Goal: Task Accomplishment & Management: Complete application form

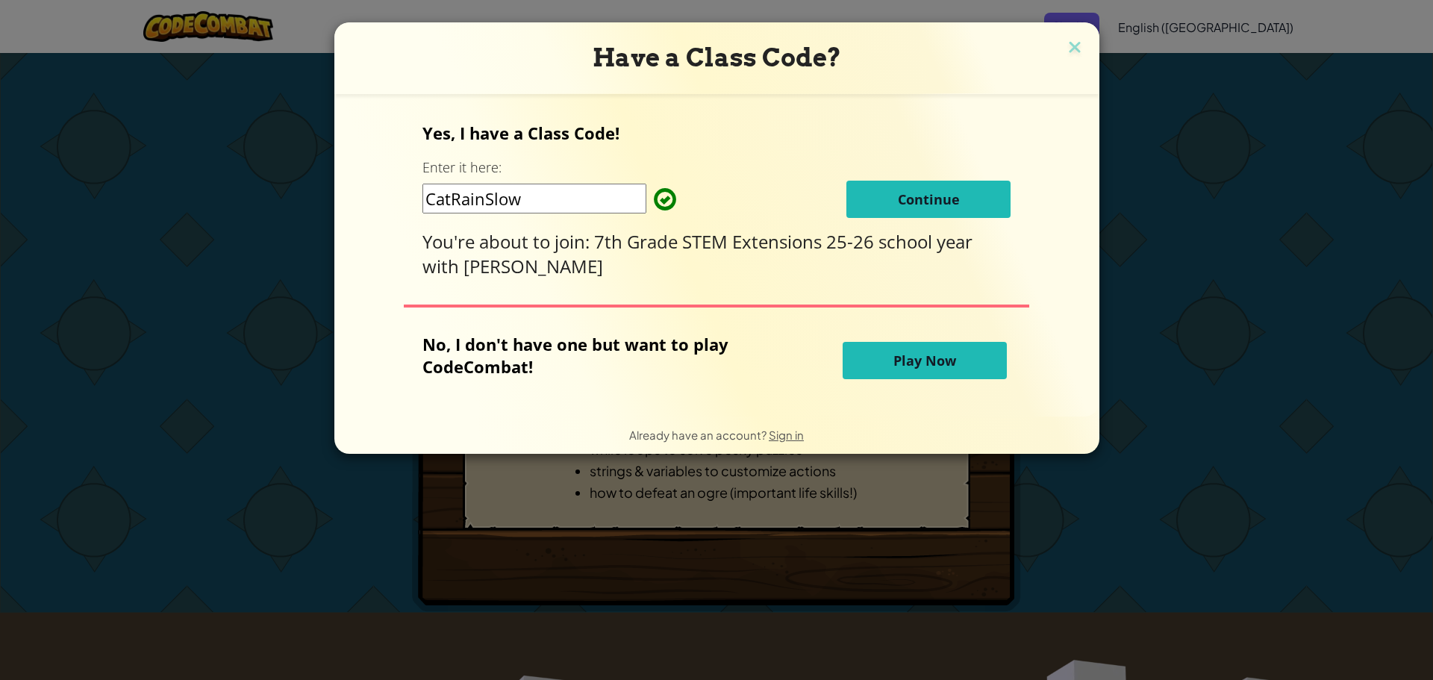
click at [863, 188] on button "Continue" at bounding box center [928, 199] width 164 height 37
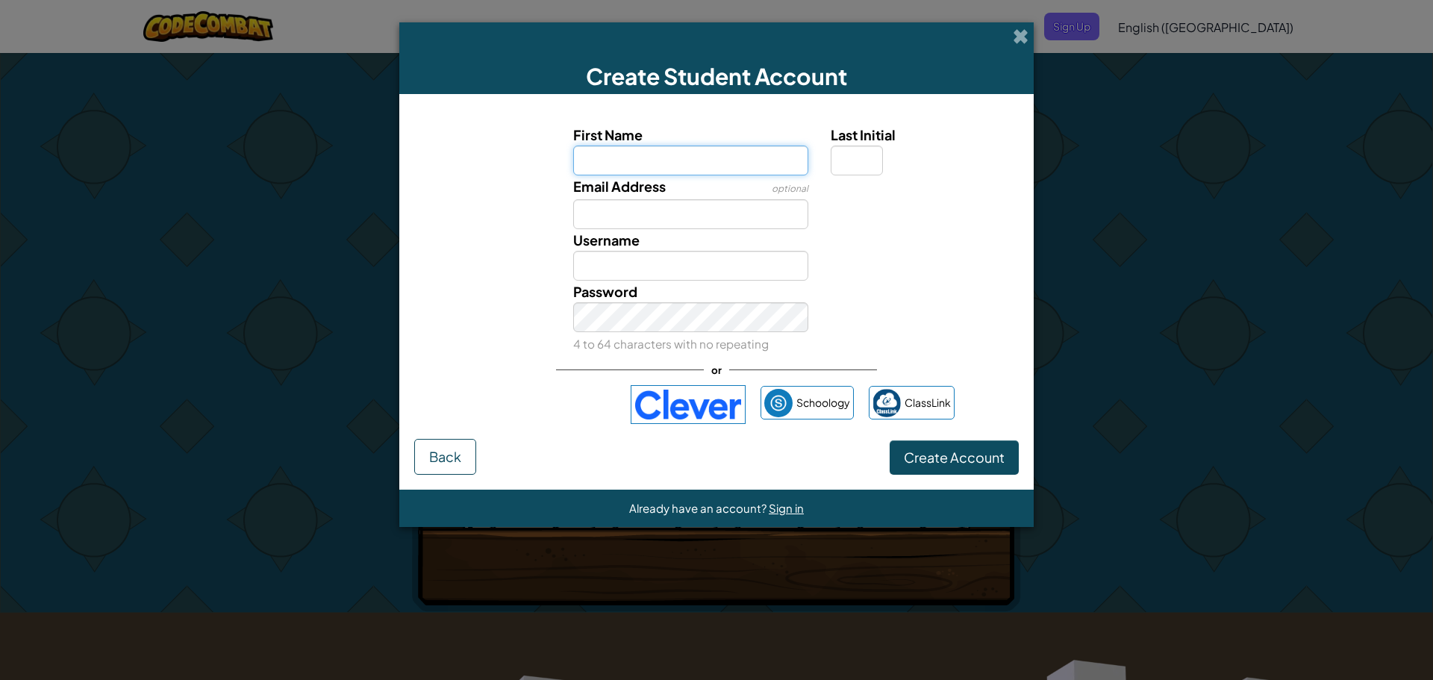
click at [712, 150] on input "First Name" at bounding box center [691, 161] width 236 height 30
type input "[PERSON_NAME]"
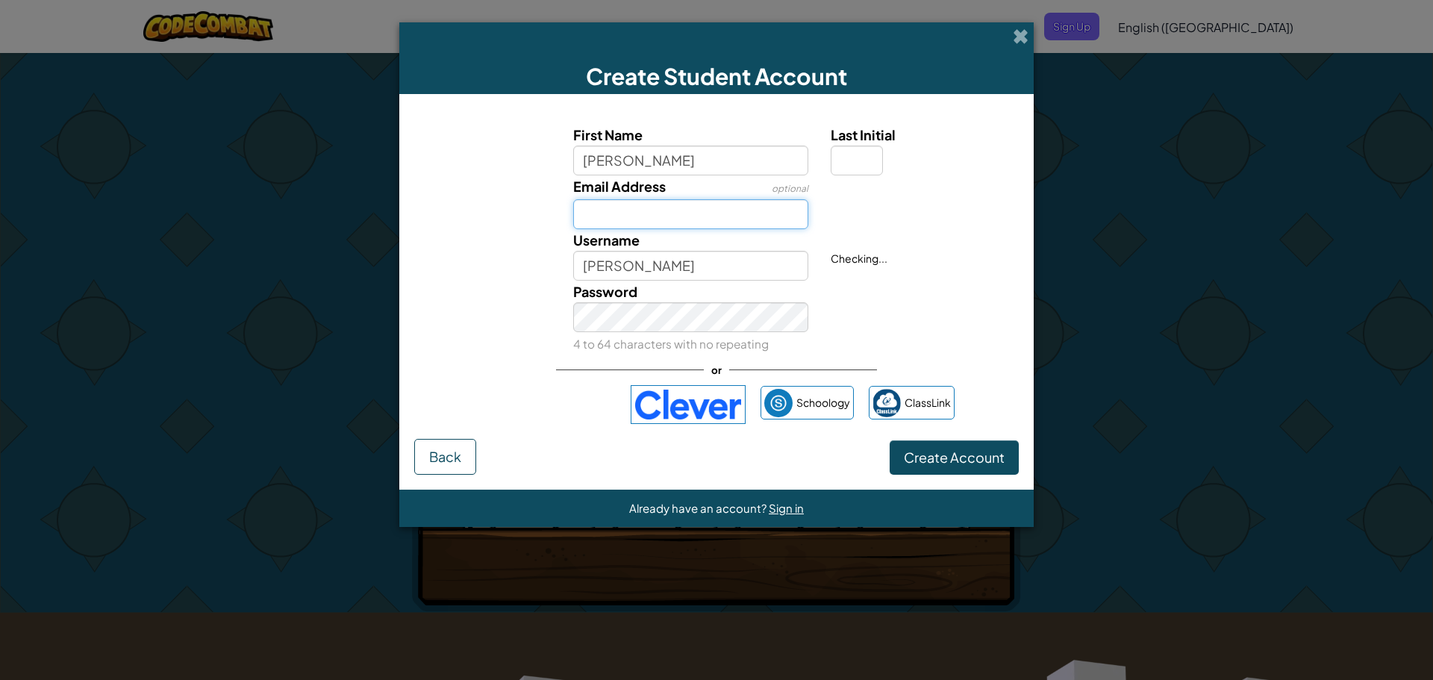
click at [737, 212] on input "Email Address" at bounding box center [691, 214] width 236 height 30
type input "[EMAIL_ADDRESS][DOMAIN_NAME]"
click at [911, 454] on span "Create Account" at bounding box center [954, 457] width 101 height 17
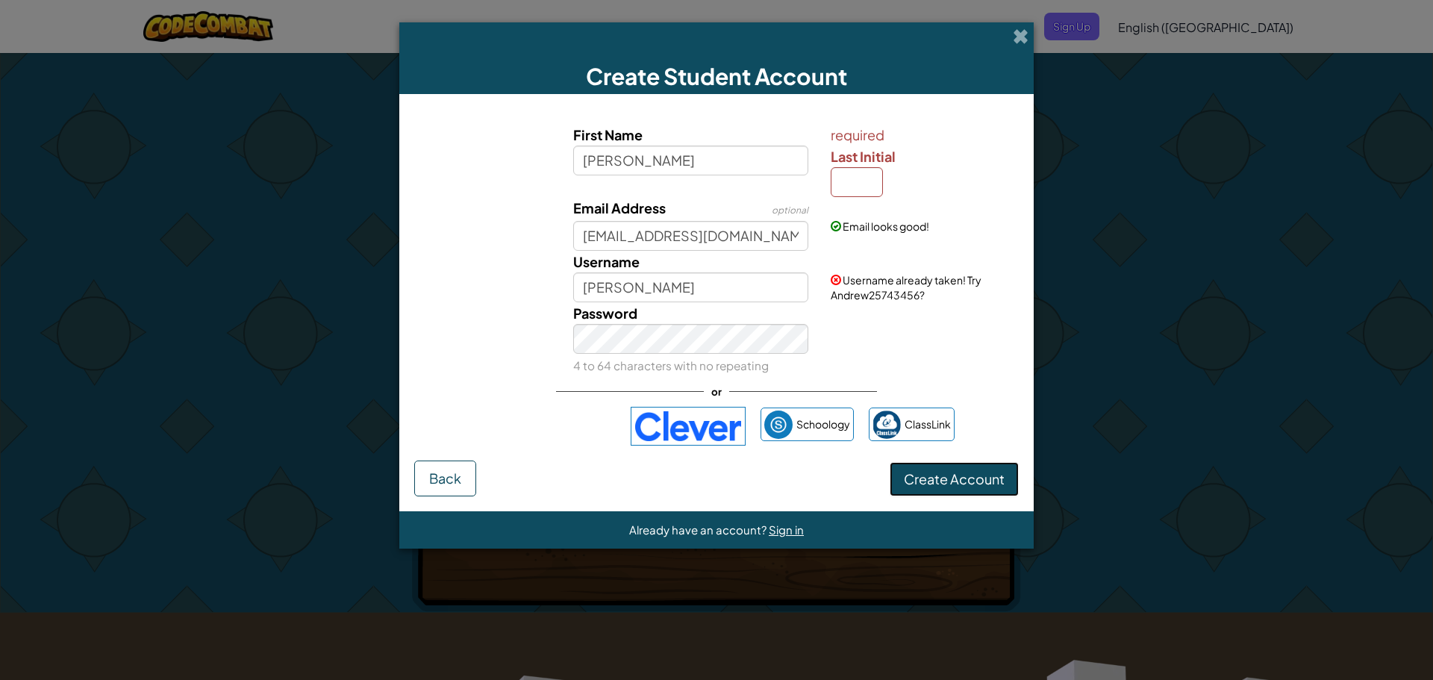
click at [935, 470] on span "Create Account" at bounding box center [954, 478] width 101 height 17
click at [859, 192] on input "Last Initial" at bounding box center [857, 182] width 52 height 30
type input "r"
click at [951, 481] on span "Create Account" at bounding box center [954, 478] width 101 height 17
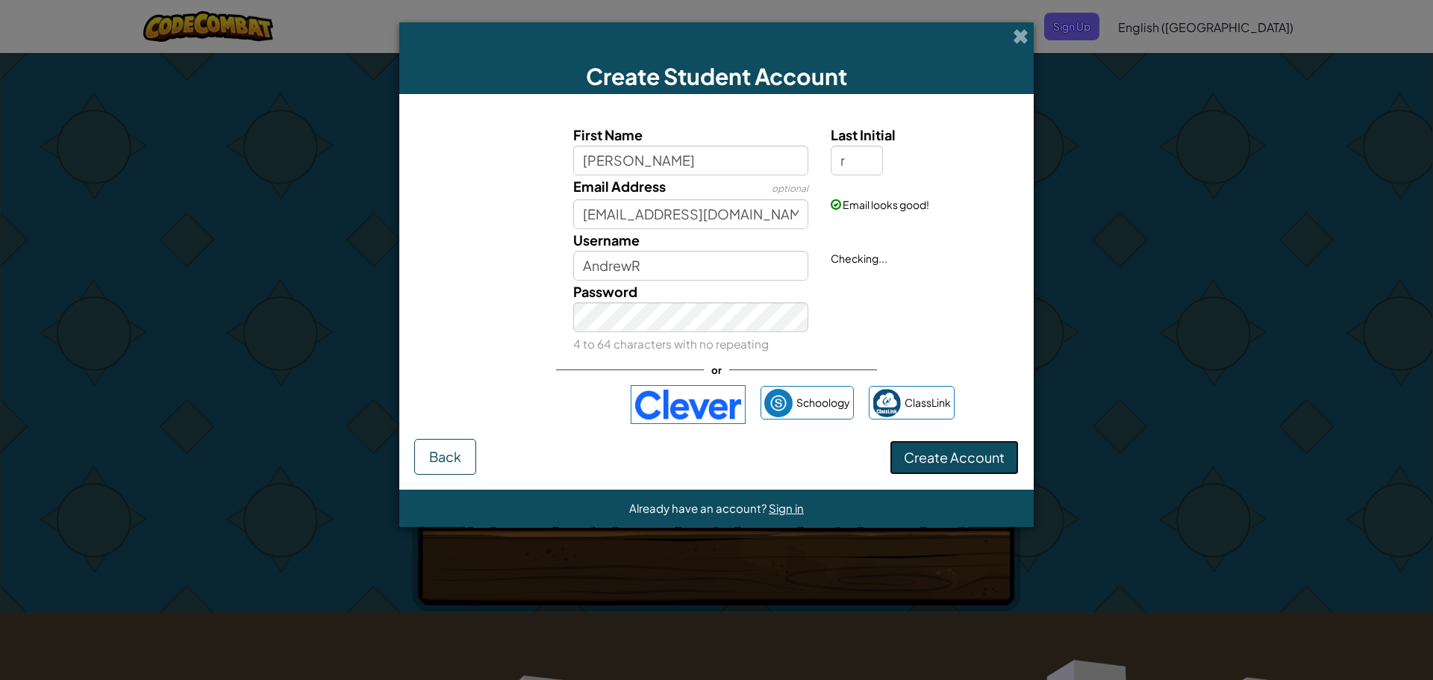
click at [932, 452] on button "Create Account" at bounding box center [954, 457] width 129 height 34
click at [726, 270] on input "AndrewR" at bounding box center [691, 266] width 236 height 30
click at [940, 451] on button "Create Account" at bounding box center [954, 457] width 129 height 34
click at [743, 267] on input "Andrew67" at bounding box center [691, 266] width 236 height 30
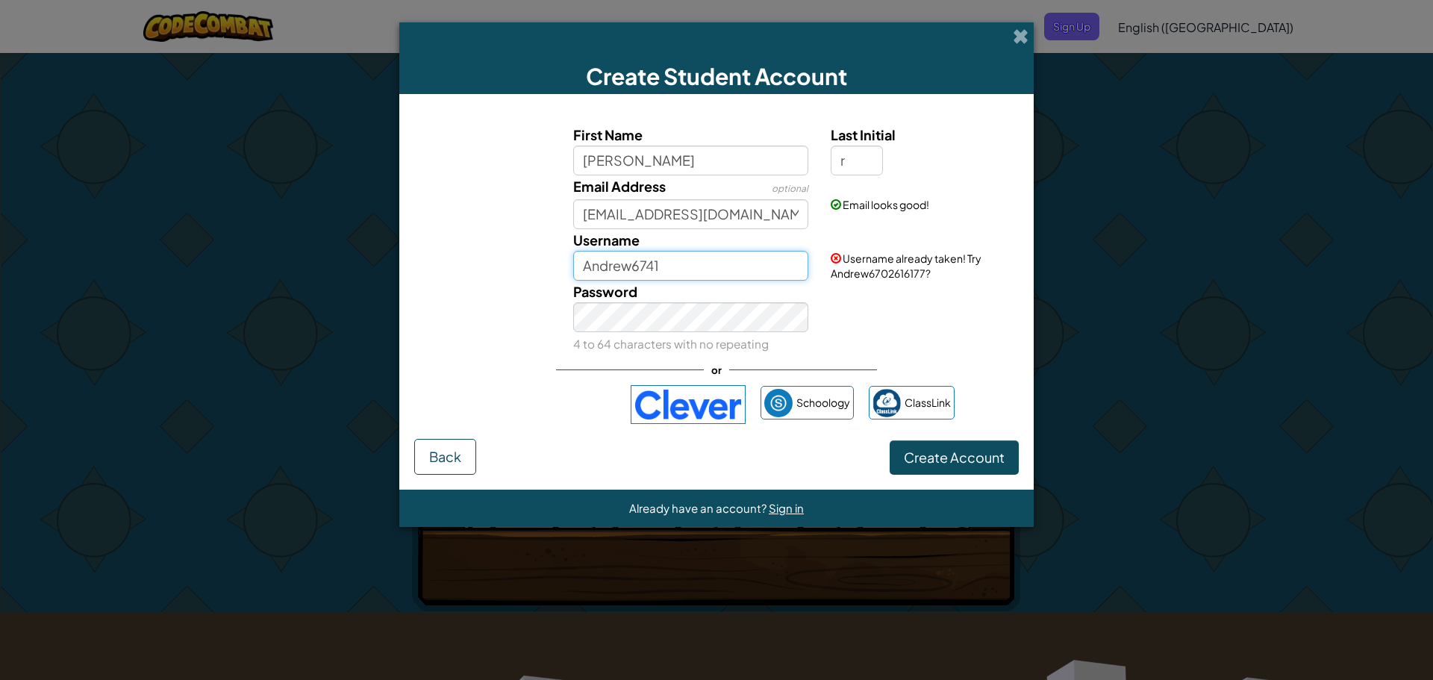
type input "Andrew6741"
click at [935, 452] on button "Create Account" at bounding box center [954, 457] width 129 height 34
click at [908, 460] on button "Create Account" at bounding box center [954, 457] width 129 height 34
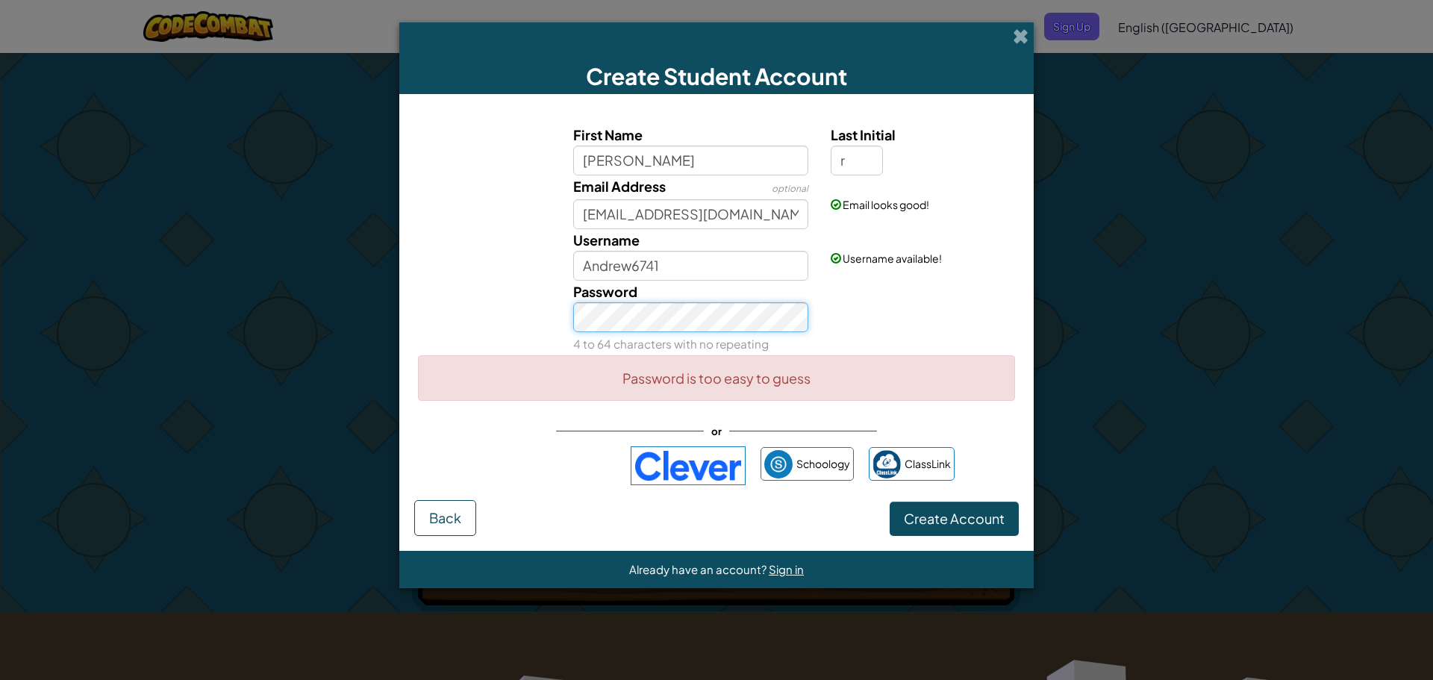
click at [499, 331] on div "Password 4 to 64 characters with no repeating" at bounding box center [716, 318] width 619 height 74
click at [955, 518] on button "Create Account" at bounding box center [954, 518] width 129 height 34
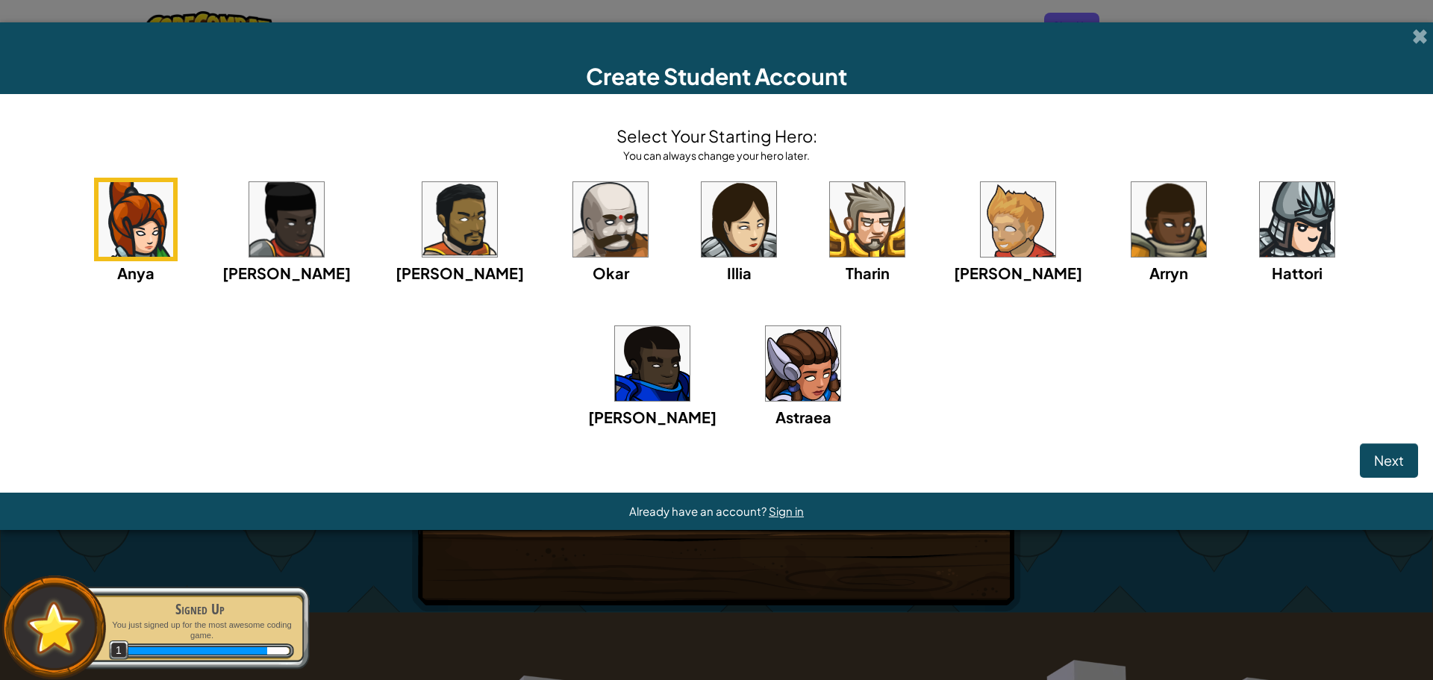
click at [690, 326] on img at bounding box center [652, 363] width 75 height 75
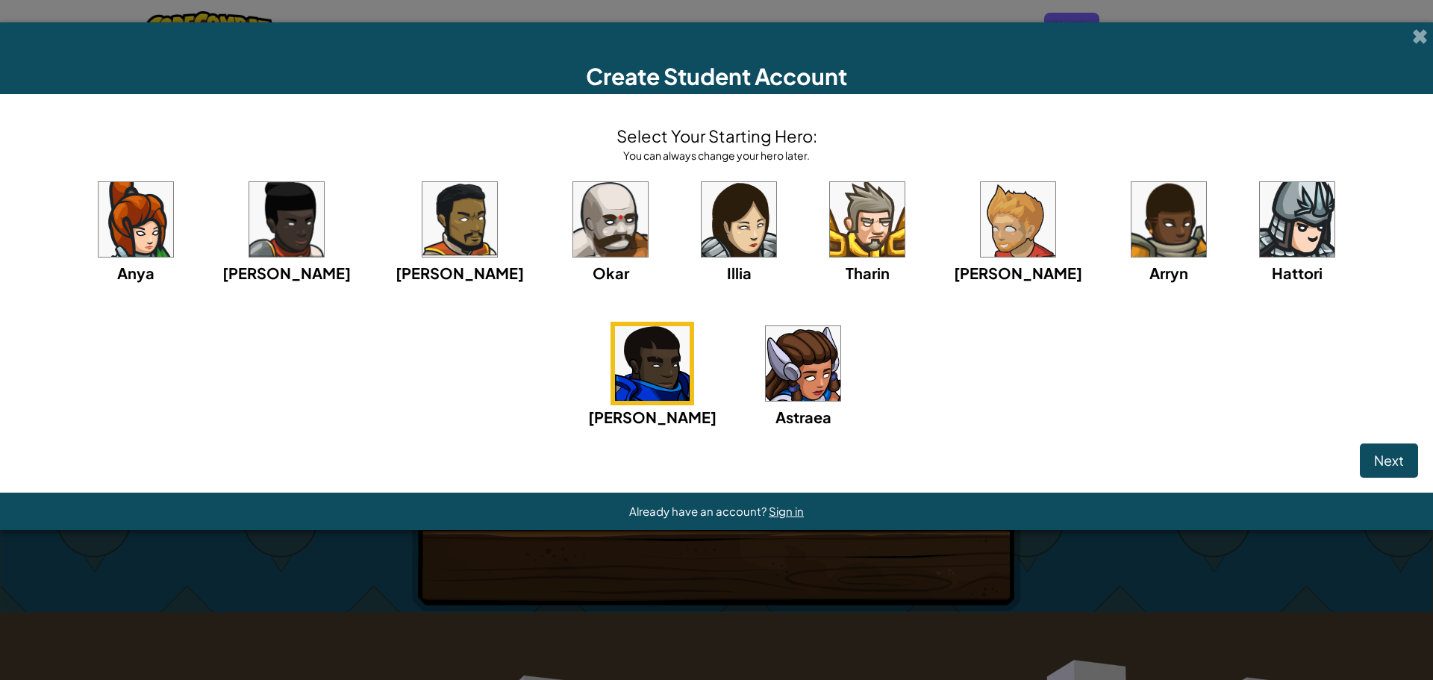
click at [830, 251] on img at bounding box center [867, 219] width 75 height 75
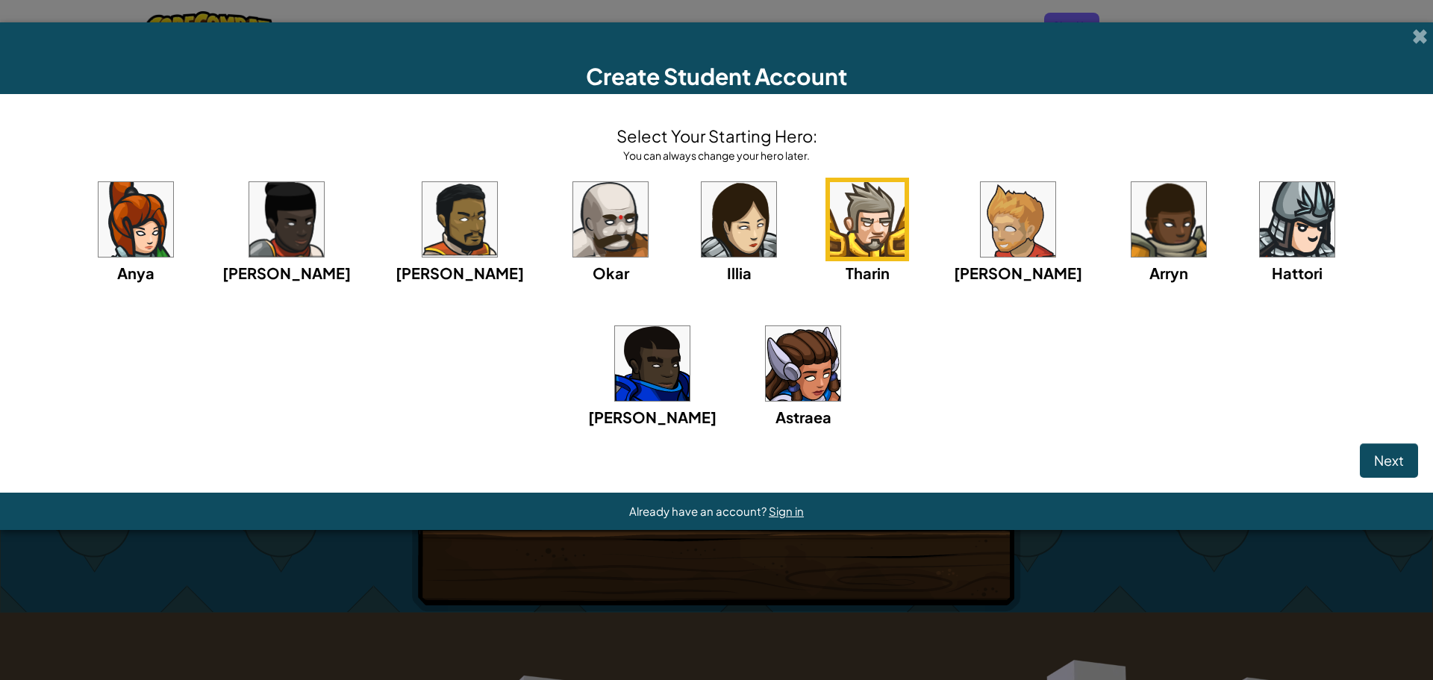
click at [690, 326] on img at bounding box center [652, 363] width 75 height 75
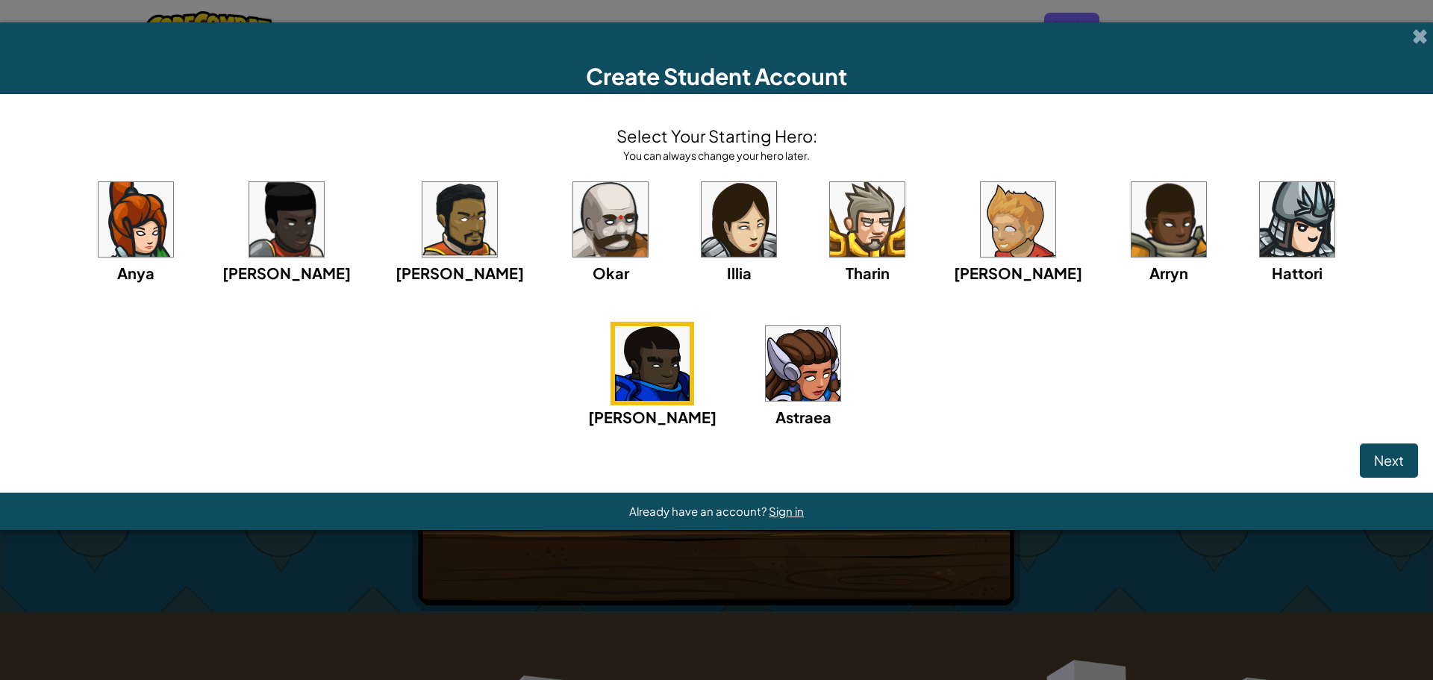
click at [830, 210] on img at bounding box center [867, 219] width 75 height 75
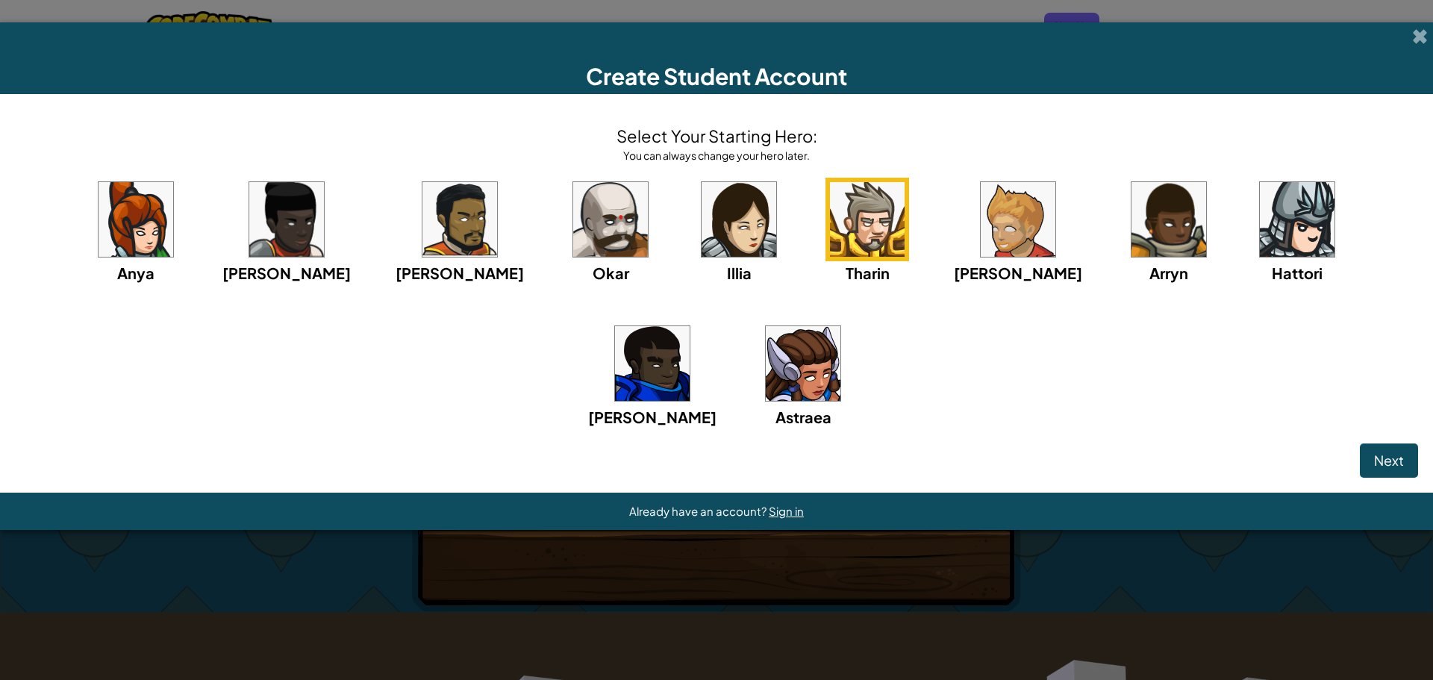
click at [981, 214] on img at bounding box center [1018, 219] width 75 height 75
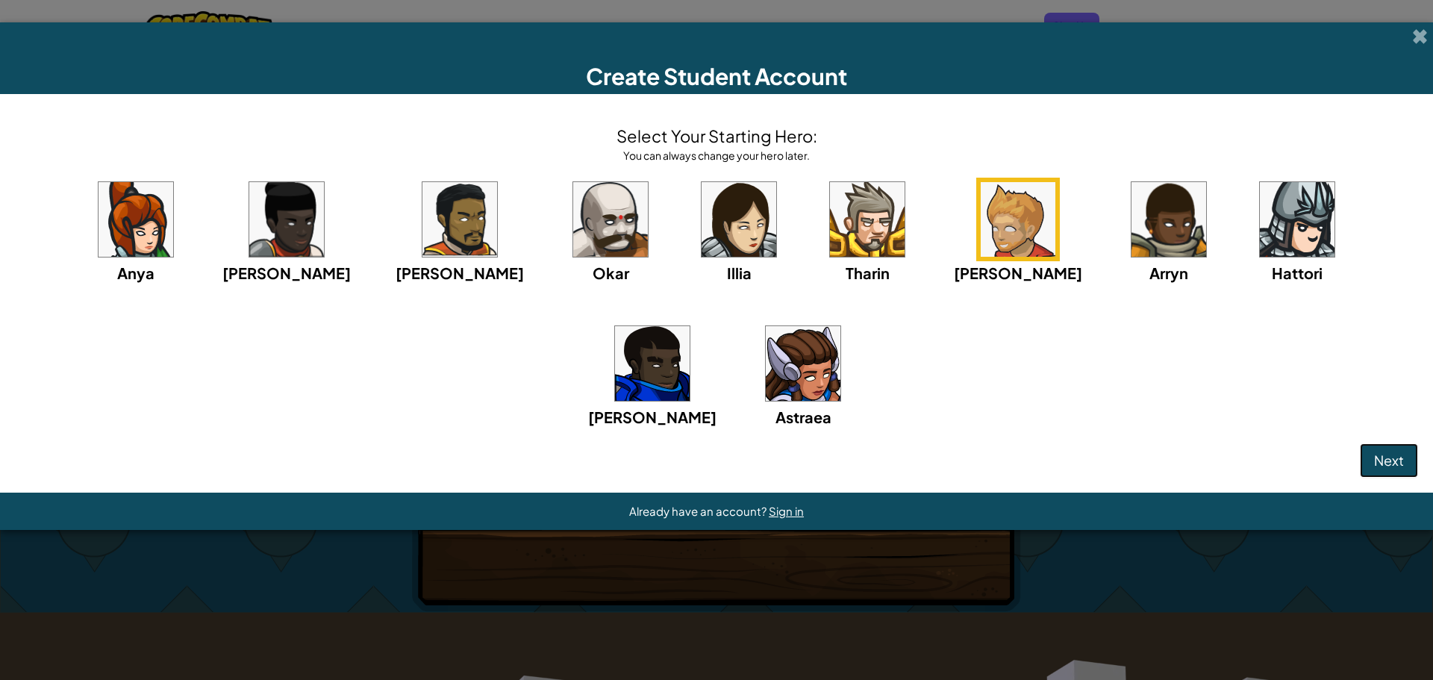
click at [1377, 451] on span "Next" at bounding box center [1389, 459] width 30 height 17
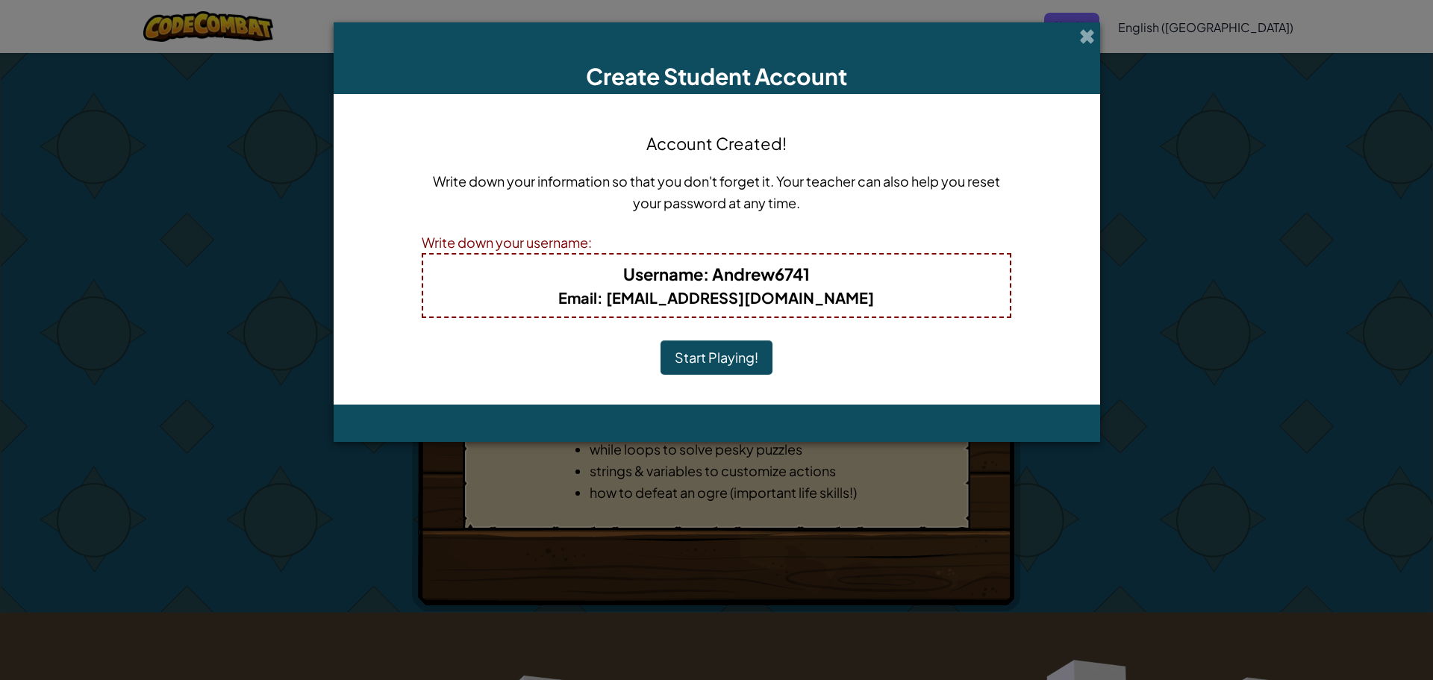
click at [728, 348] on button "Start Playing!" at bounding box center [716, 357] width 112 height 34
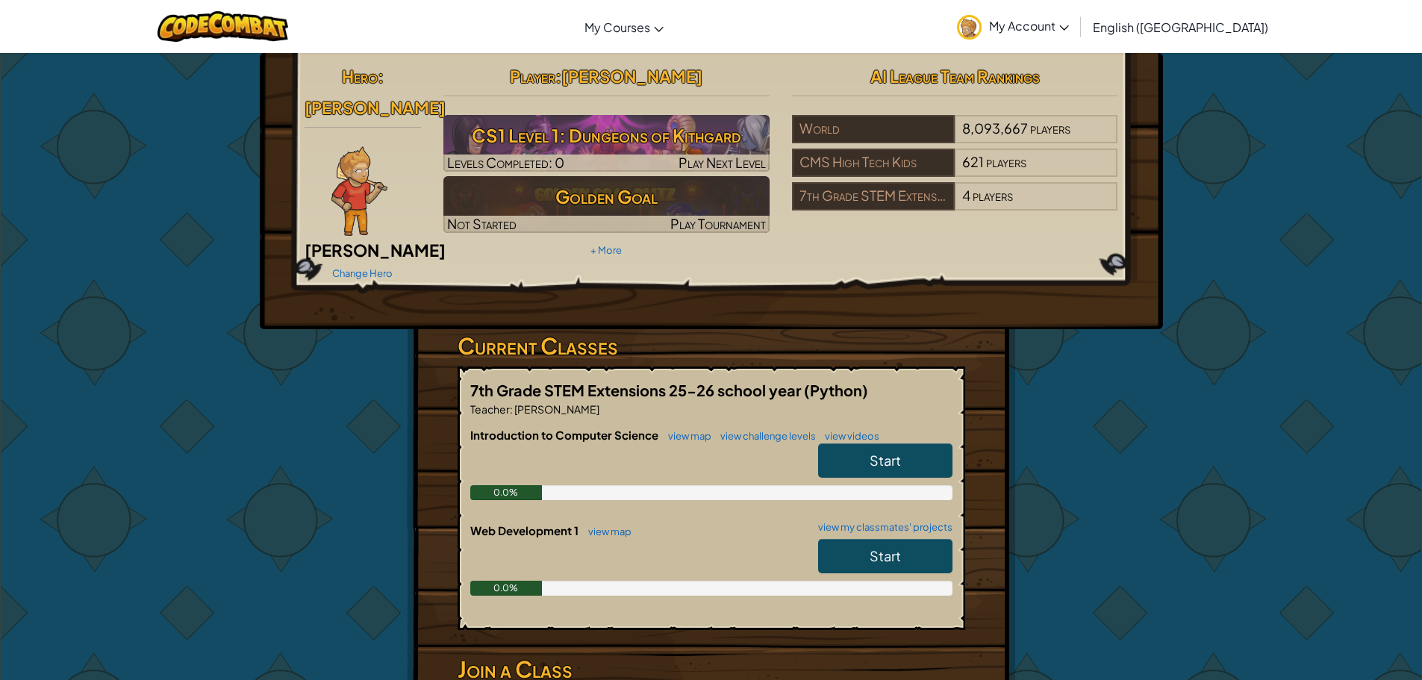
click at [852, 443] on link "Start" at bounding box center [885, 460] width 134 height 34
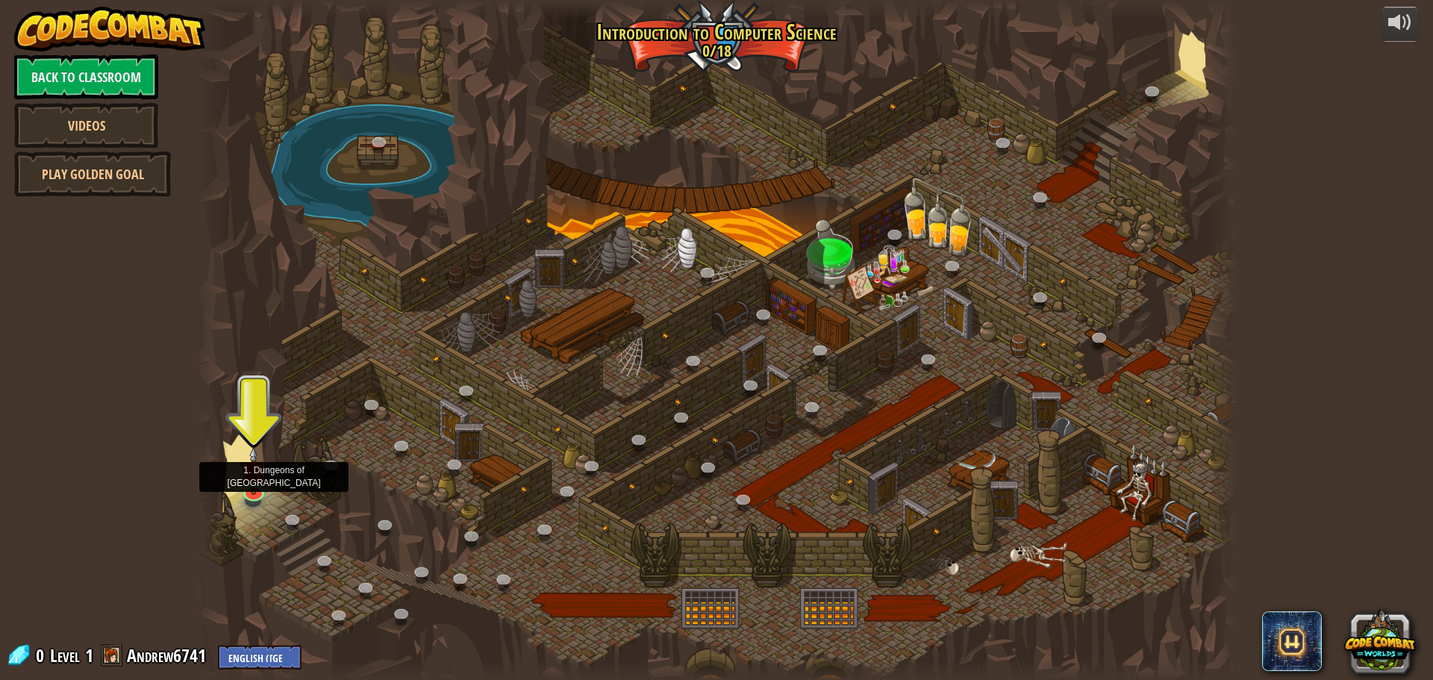
click at [232, 480] on div at bounding box center [716, 340] width 1040 height 680
click at [244, 482] on img at bounding box center [254, 458] width 28 height 63
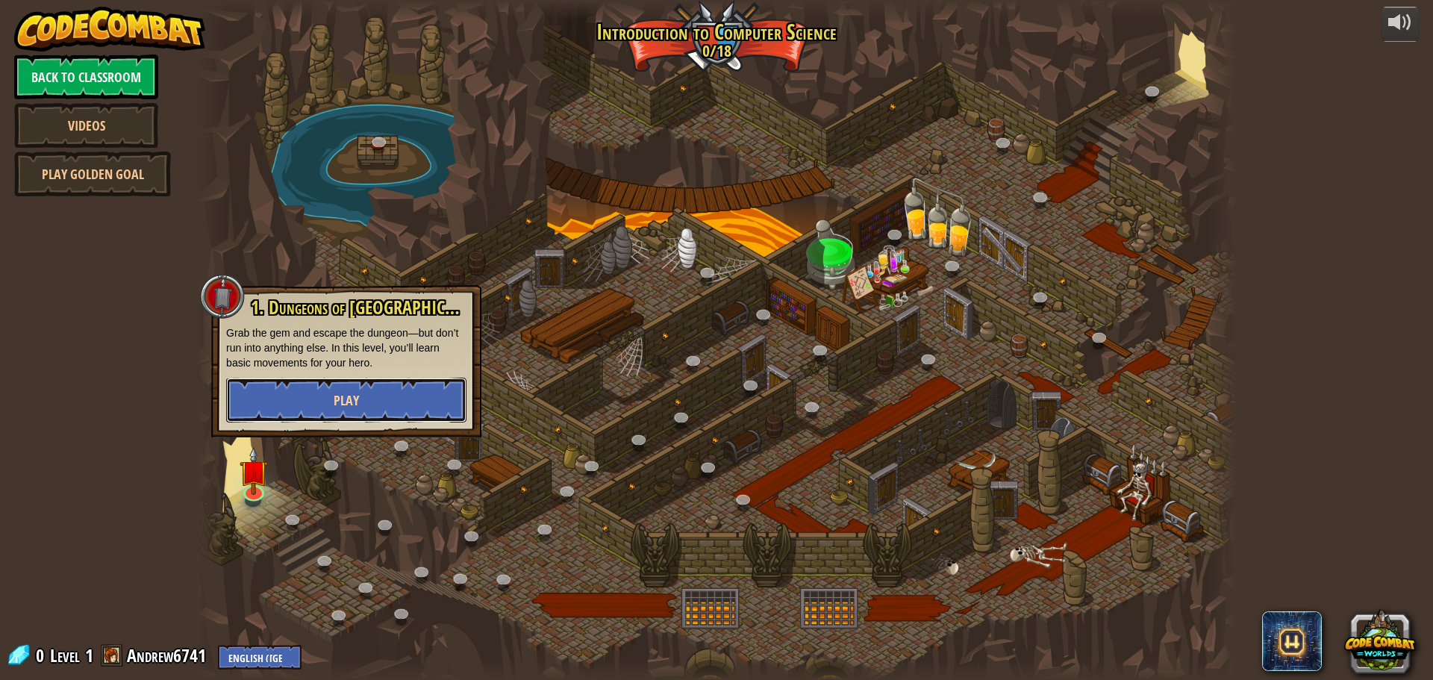
click at [281, 406] on button "Play" at bounding box center [346, 400] width 240 height 45
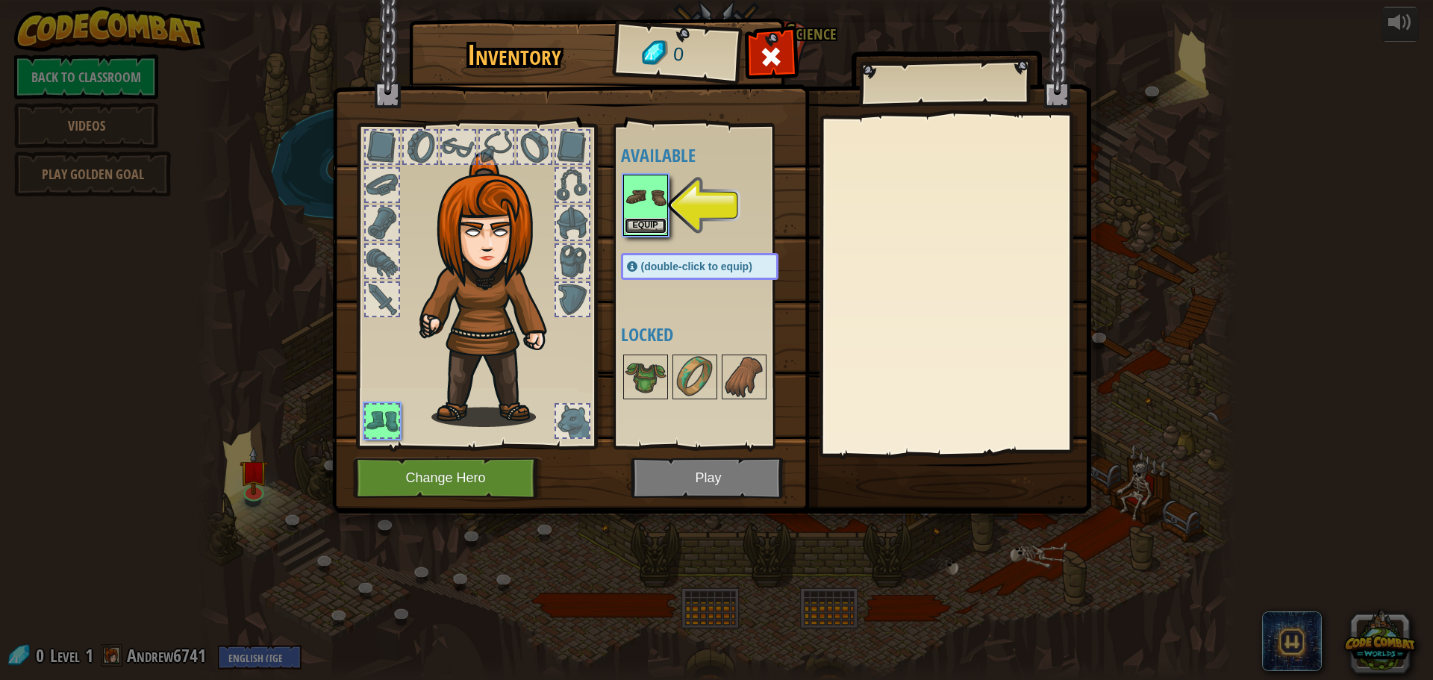
click at [643, 218] on button "Equip" at bounding box center [646, 226] width 42 height 16
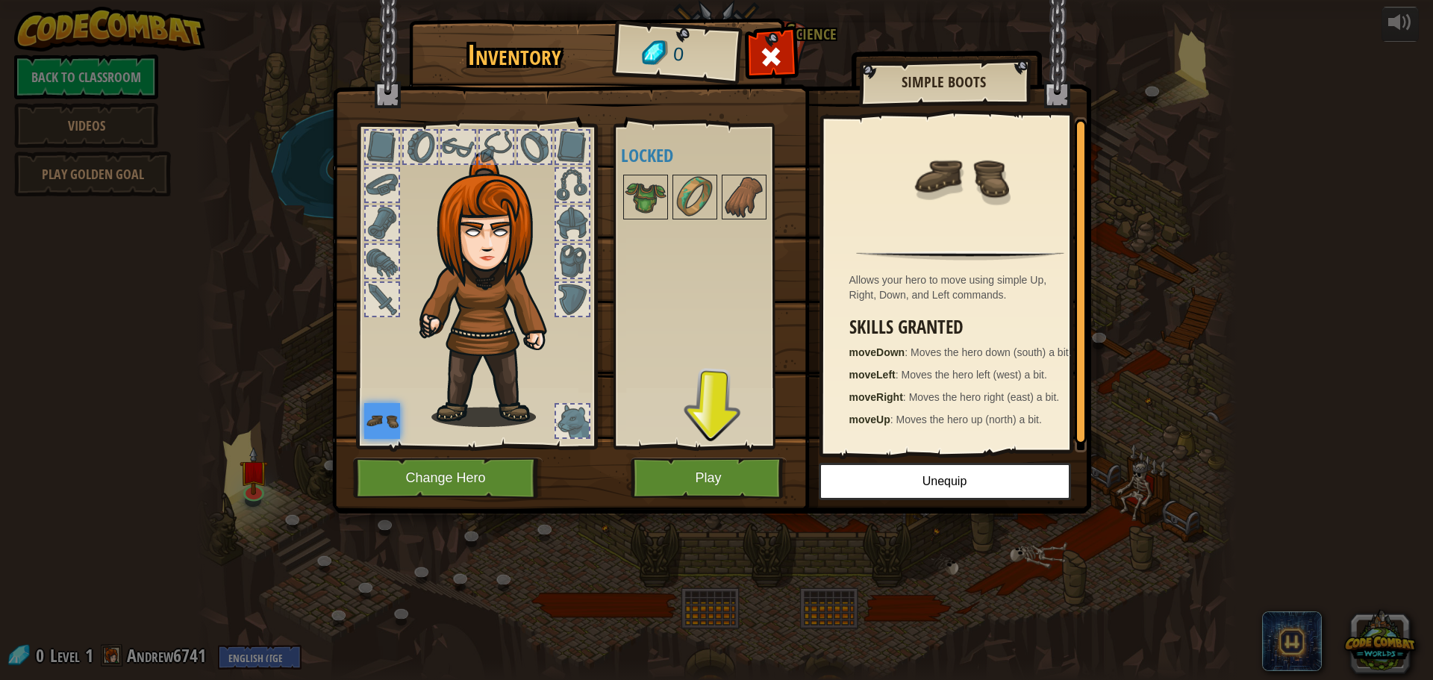
click at [377, 429] on img at bounding box center [382, 421] width 36 height 36
click at [654, 187] on img at bounding box center [646, 197] width 42 height 42
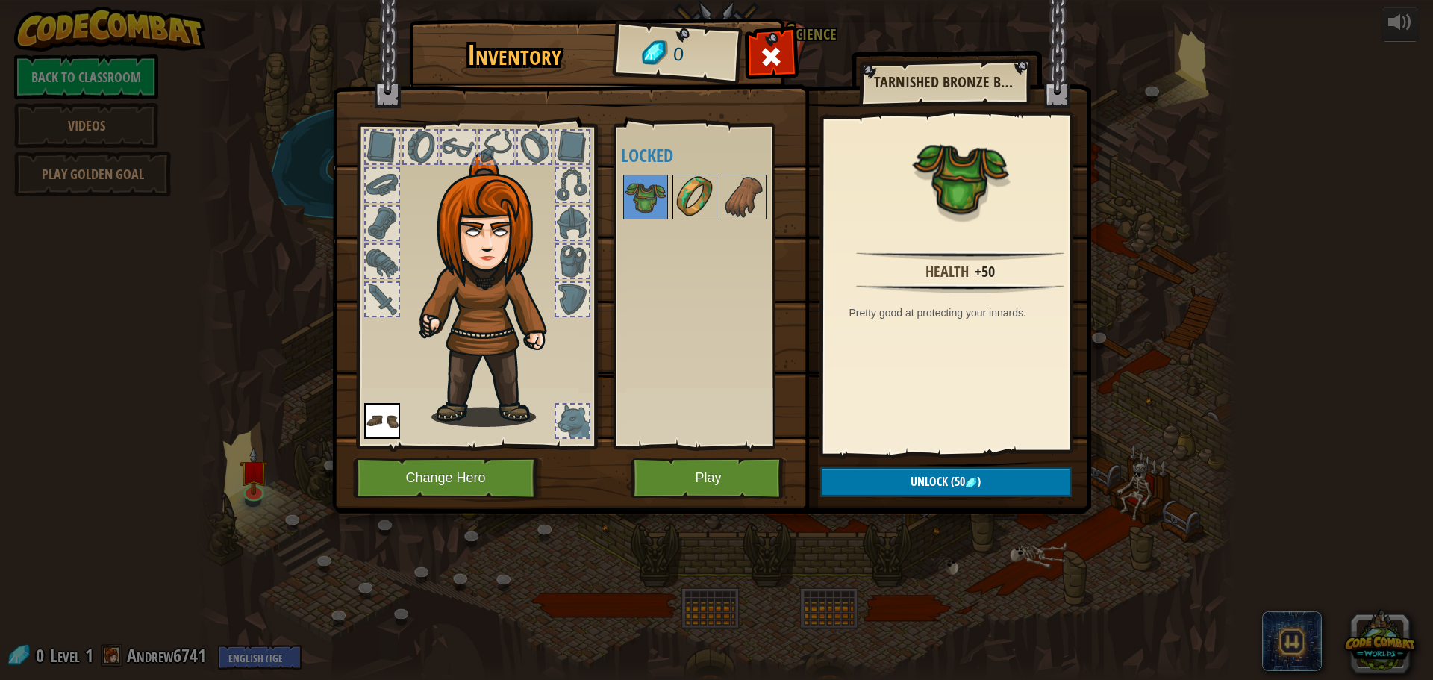
click at [683, 185] on img at bounding box center [695, 197] width 42 height 42
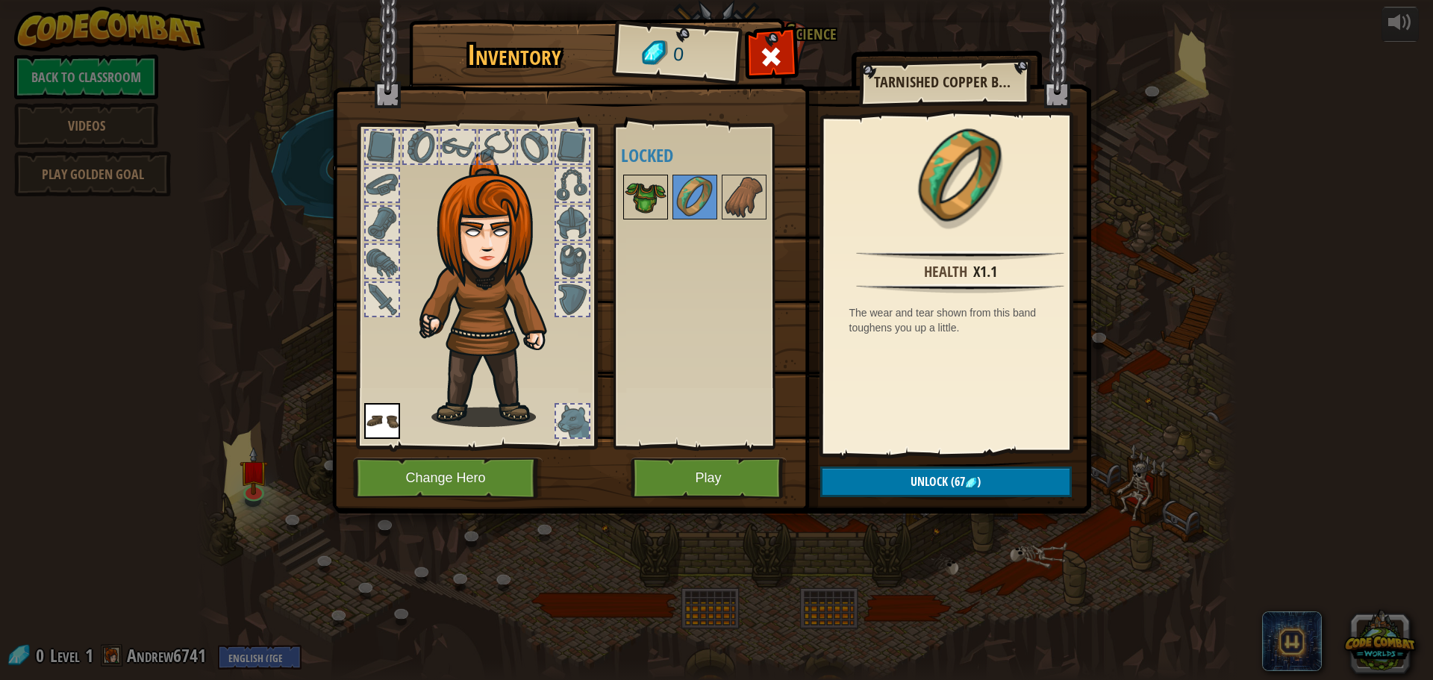
click at [651, 191] on img at bounding box center [646, 197] width 42 height 42
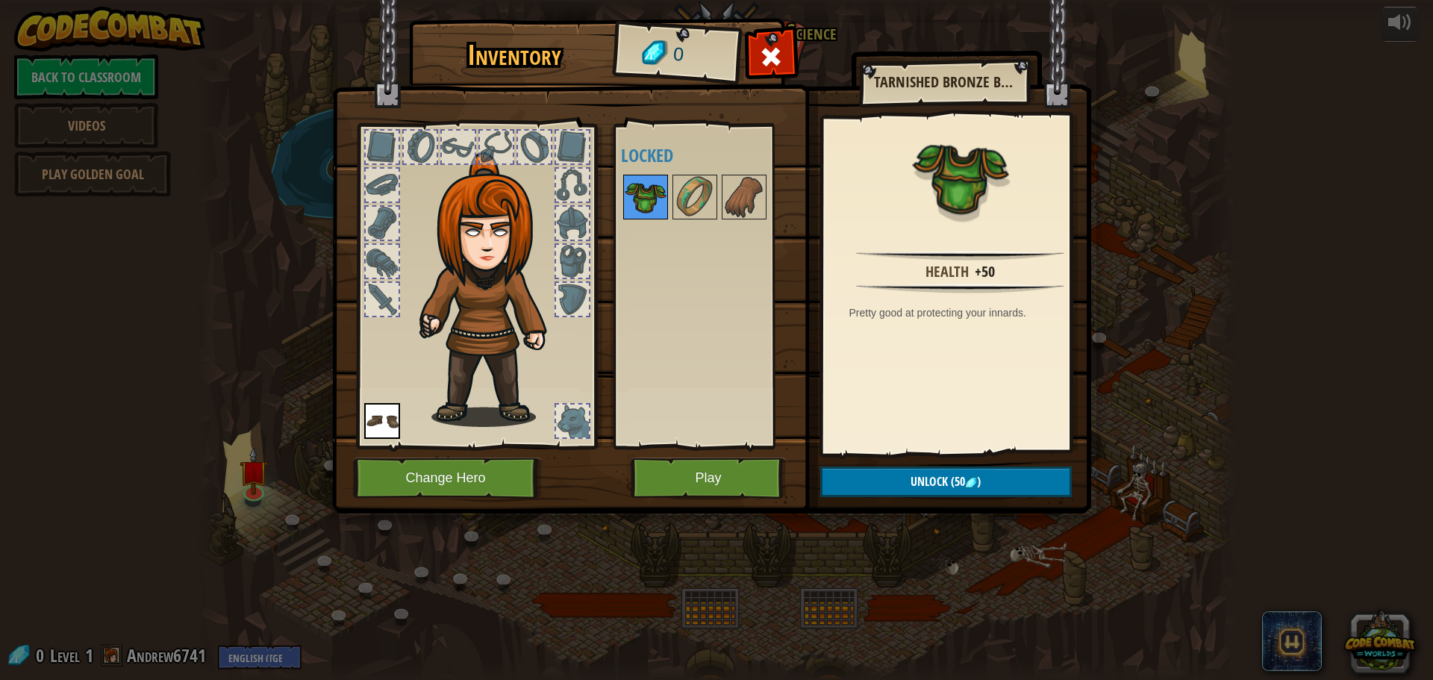
click at [651, 191] on img at bounding box center [646, 197] width 42 height 42
drag, startPoint x: 651, startPoint y: 191, endPoint x: 604, endPoint y: 215, distance: 53.4
click at [604, 215] on div "Inventory 0 Available Equip (double-click to equip) Locked Tarnished Bronze Bre…" at bounding box center [716, 268] width 759 height 493
click at [727, 463] on button "Play" at bounding box center [709, 477] width 156 height 41
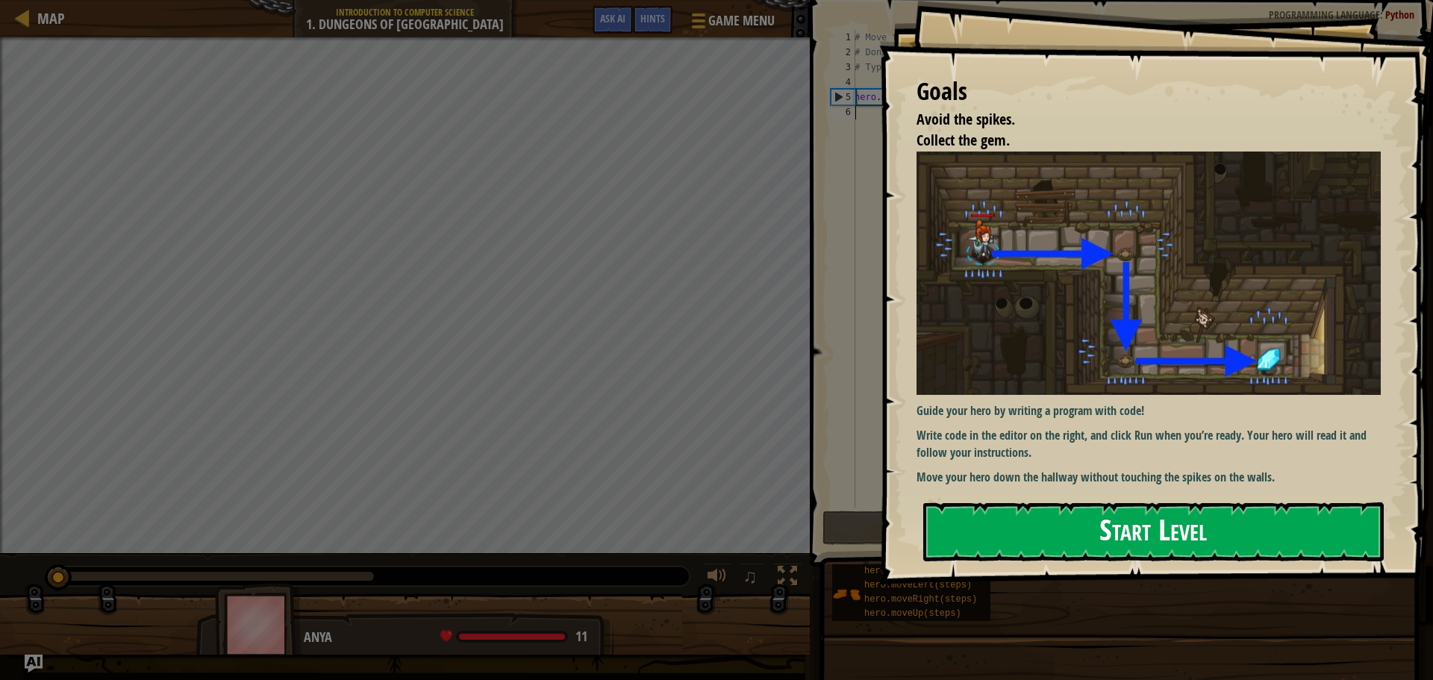
click at [1035, 525] on button "Start Level" at bounding box center [1153, 531] width 460 height 59
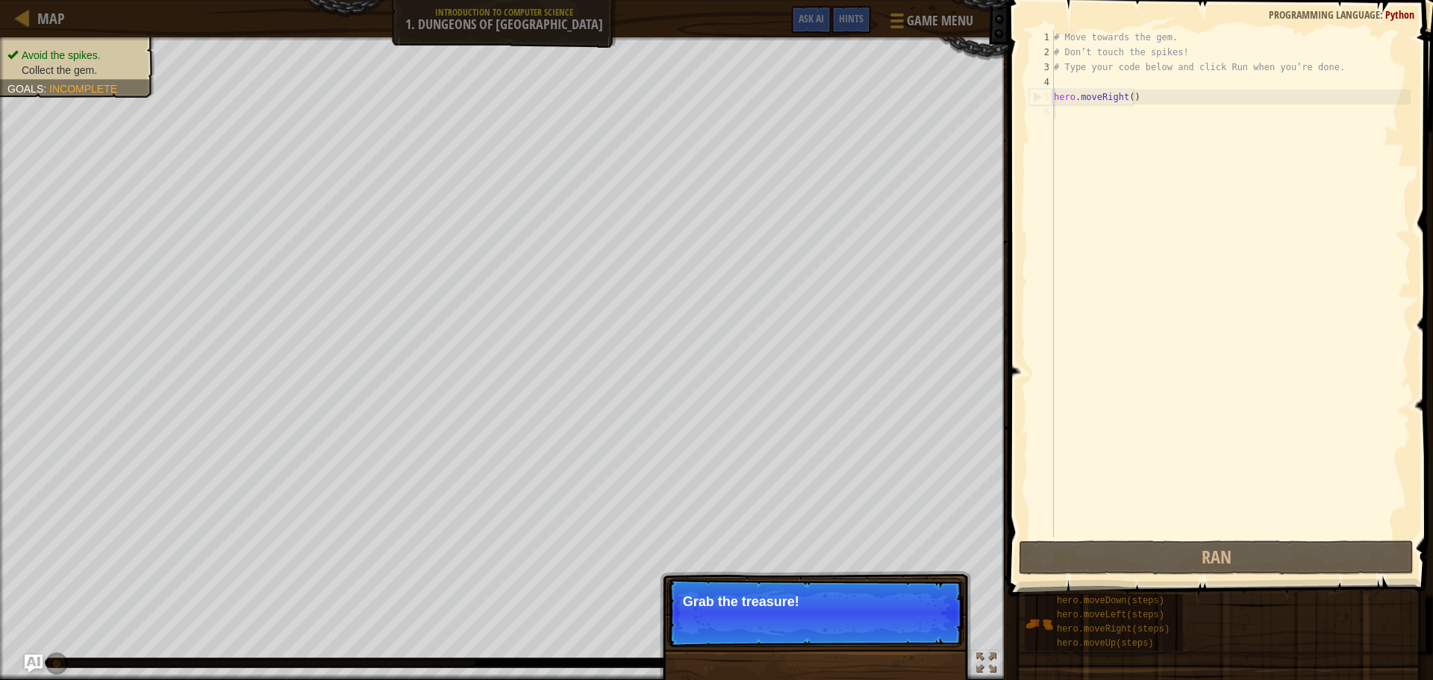
drag, startPoint x: 737, startPoint y: 580, endPoint x: 750, endPoint y: 587, distance: 14.7
click at [737, 581] on div "Skip (esc) Continue Grab the treasure!" at bounding box center [815, 681] width 311 height 221
click at [750, 587] on p "Skip (esc) Continue Grab the treasure!" at bounding box center [815, 612] width 296 height 69
click at [749, 587] on p "Skip (esc) Continue Grab the treasure!" at bounding box center [815, 612] width 296 height 69
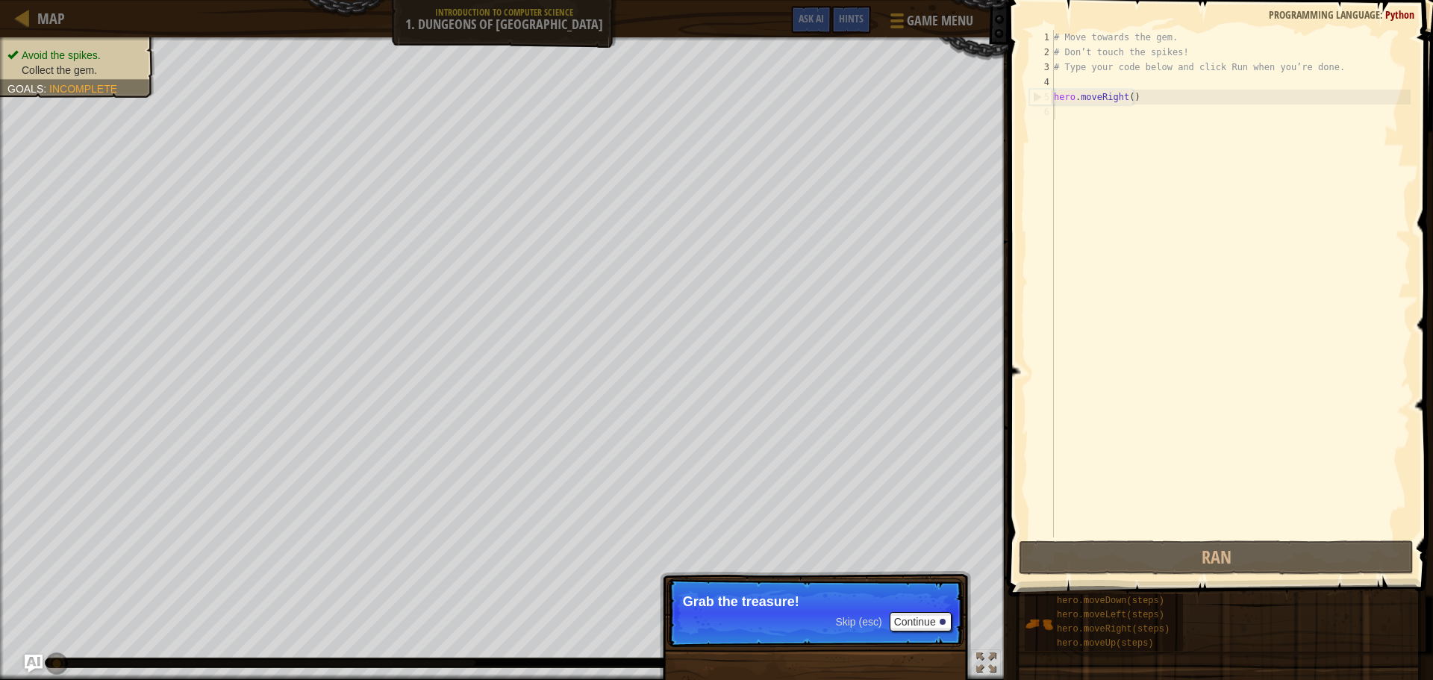
click at [772, 583] on p "Skip (esc) Continue Grab the treasure!" at bounding box center [815, 612] width 296 height 69
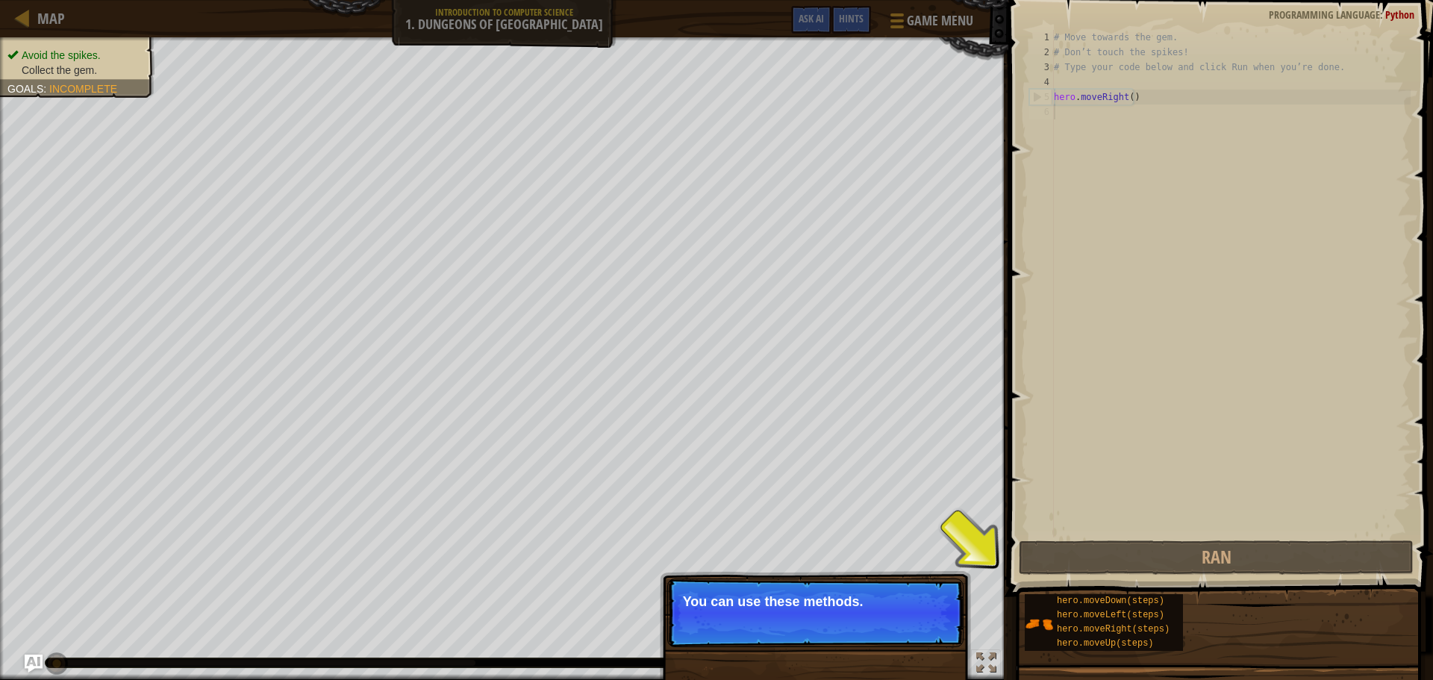
click at [740, 577] on div "Skip (esc) Continue You can use these methods." at bounding box center [815, 681] width 311 height 221
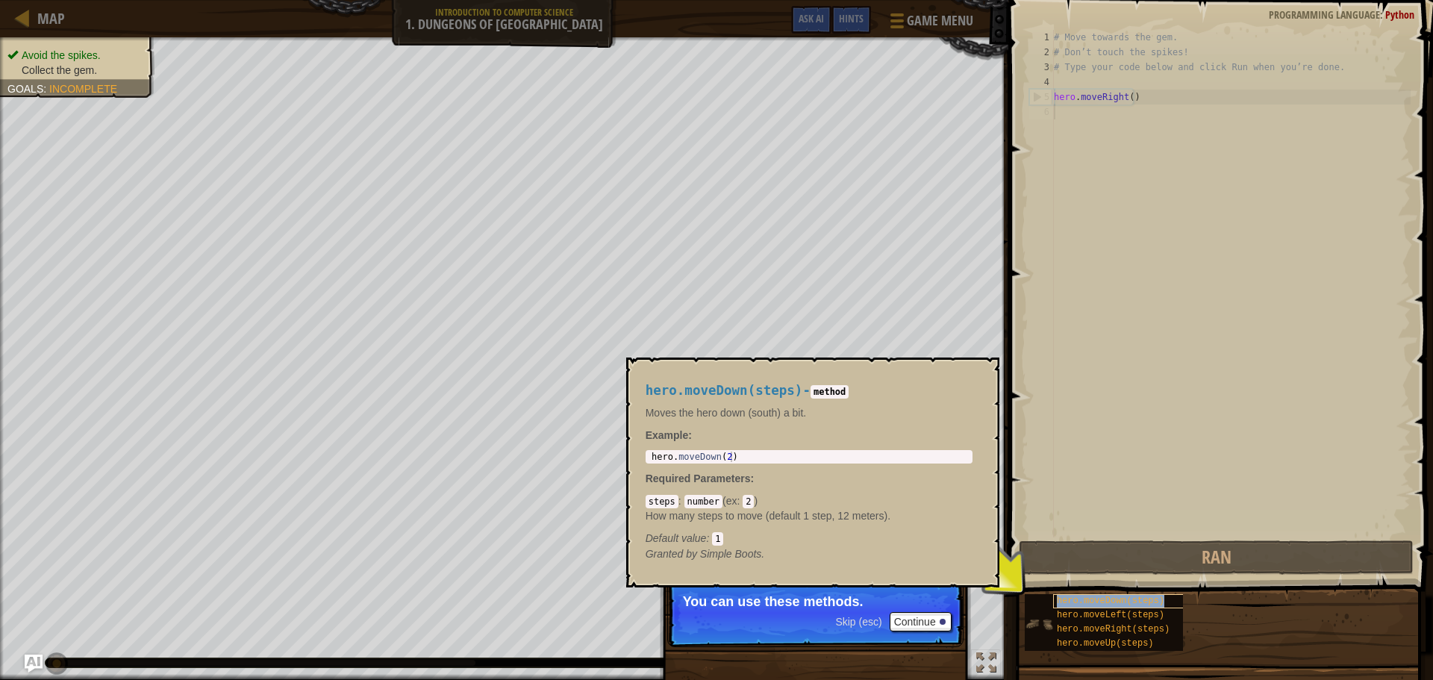
click at [1126, 601] on span "hero.moveDown(steps)" at bounding box center [1110, 601] width 107 height 10
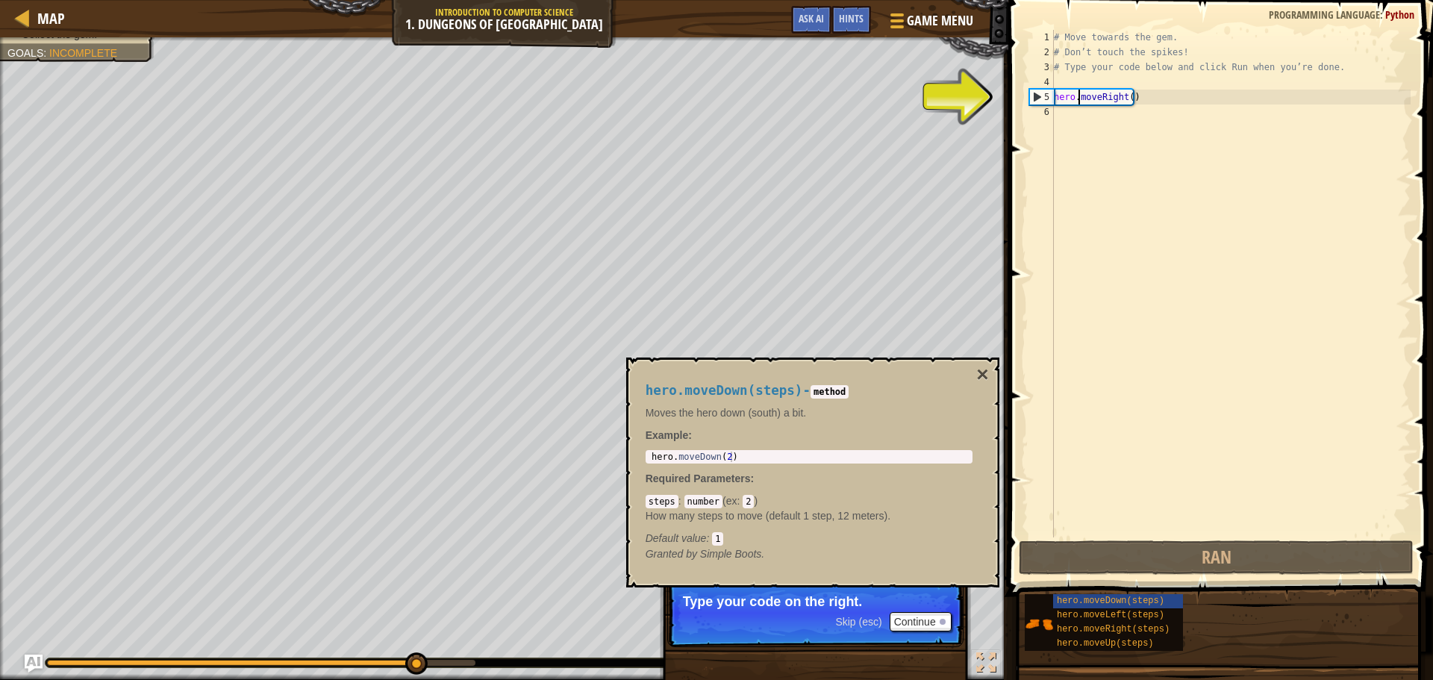
click at [1076, 90] on div "# Move towards the gem. # Don’t touch the spikes! # Type your code below and cl…" at bounding box center [1231, 298] width 360 height 537
click at [1065, 96] on div "# Move towards the gem. # Don’t touch the spikes! # Type your code below and cl…" at bounding box center [1231, 298] width 360 height 537
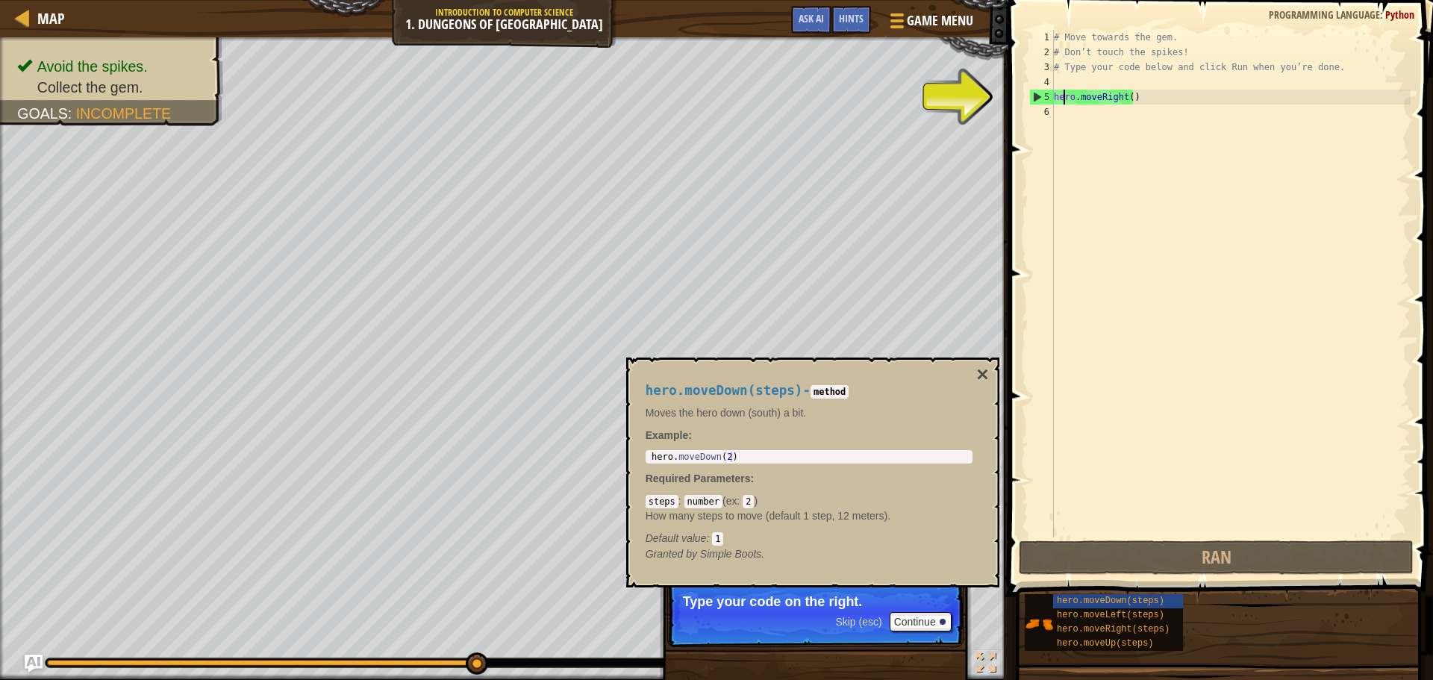
click at [1065, 96] on div "# Move towards the gem. # Don’t touch the spikes! # Type your code below and cl…" at bounding box center [1231, 298] width 360 height 537
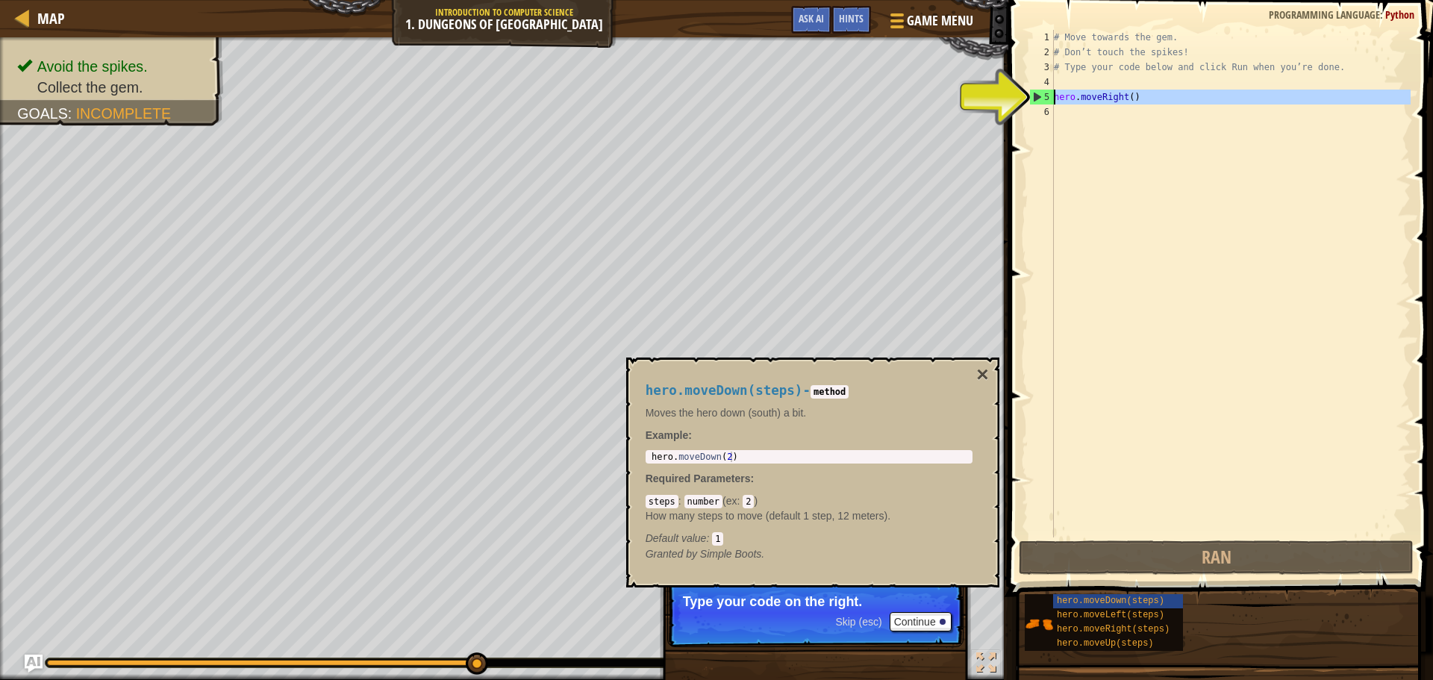
click at [1065, 96] on div "# Move towards the gem. # Don’t touch the spikes! # Type your code below and cl…" at bounding box center [1231, 283] width 360 height 507
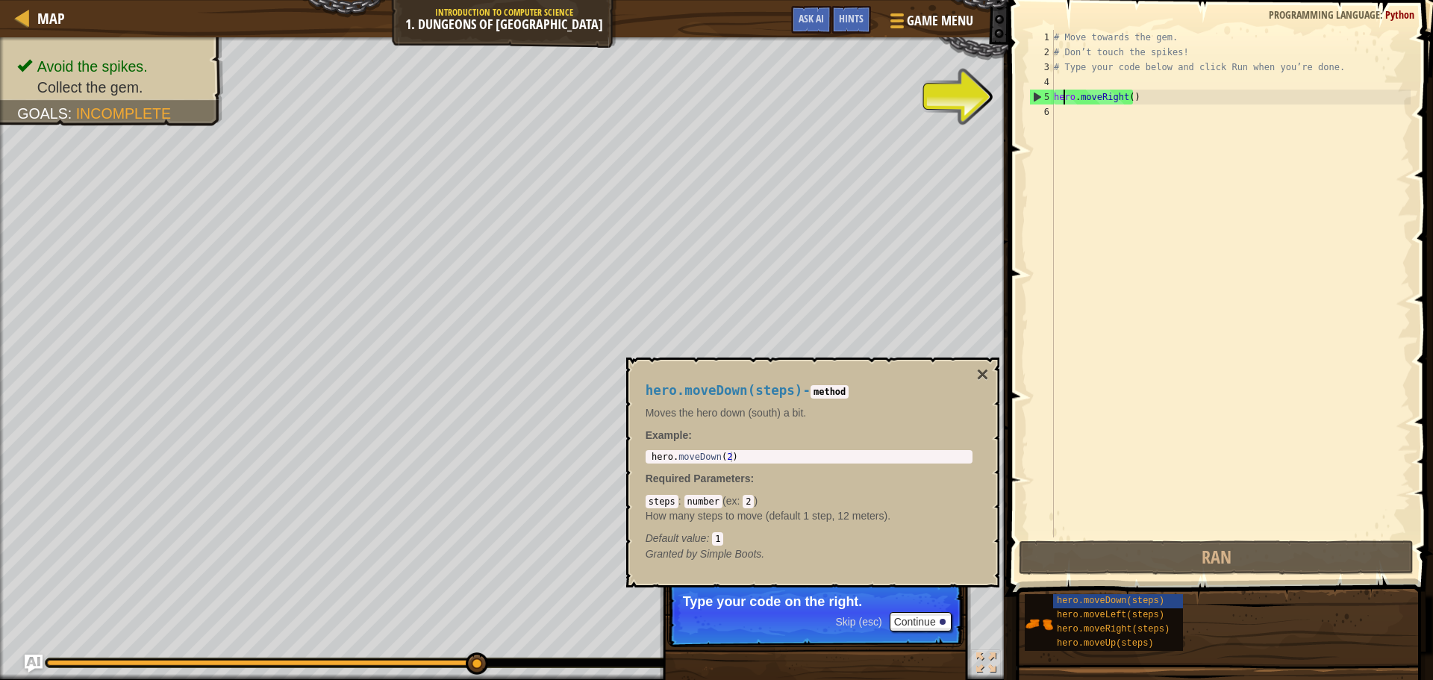
click at [1048, 95] on div "5" at bounding box center [1042, 97] width 24 height 15
click at [1126, 94] on div "# Move towards the gem. # Don’t touch the spikes! # Type your code below and cl…" at bounding box center [1231, 298] width 360 height 537
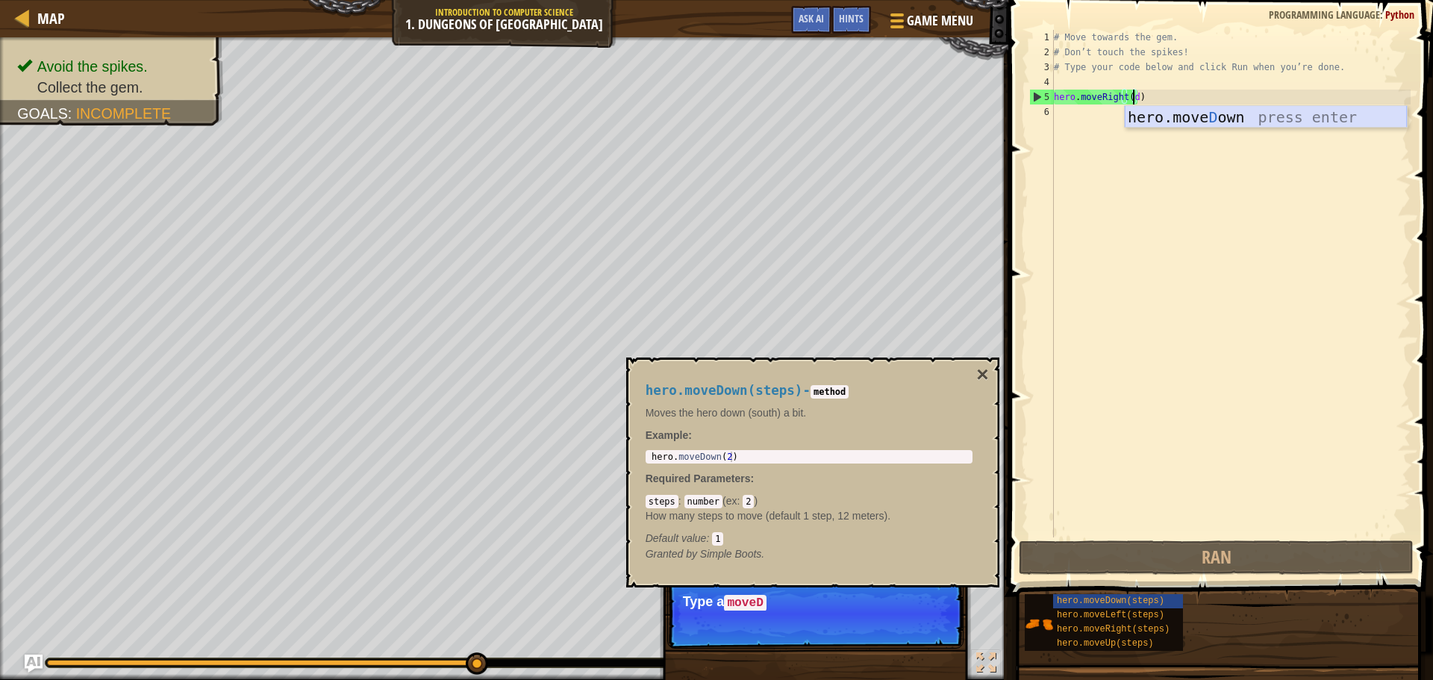
click at [1260, 117] on div "hero.[PERSON_NAME] own press enter" at bounding box center [1266, 139] width 282 height 67
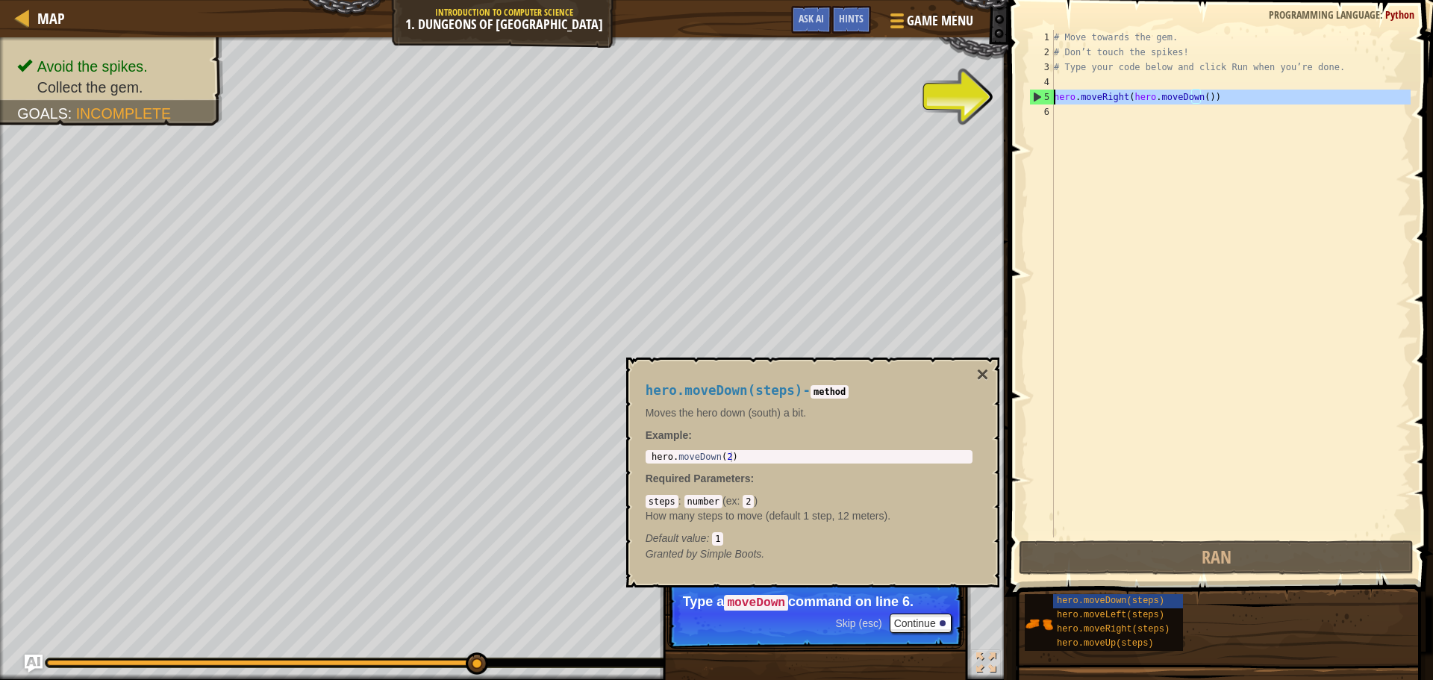
click at [1040, 96] on div "5" at bounding box center [1042, 97] width 24 height 15
type textarea "hero.moveRight(hero.moveDown())"
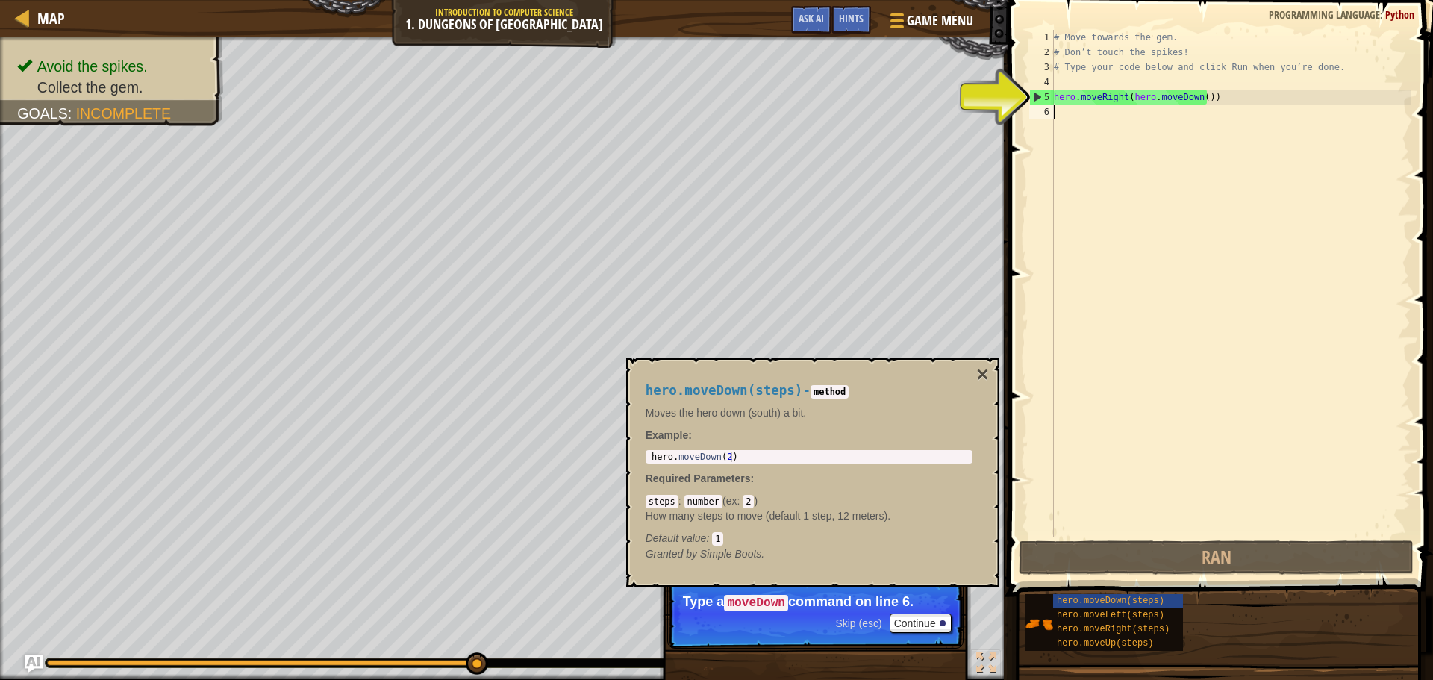
click at [1043, 116] on div "6" at bounding box center [1041, 111] width 25 height 15
click at [1042, 98] on div "5" at bounding box center [1042, 97] width 24 height 15
drag, startPoint x: 1225, startPoint y: 99, endPoint x: 1132, endPoint y: 103, distance: 93.4
click at [1132, 103] on div "# Move towards the gem. # Don’t touch the spikes! # Type your code below and cl…" at bounding box center [1231, 298] width 360 height 537
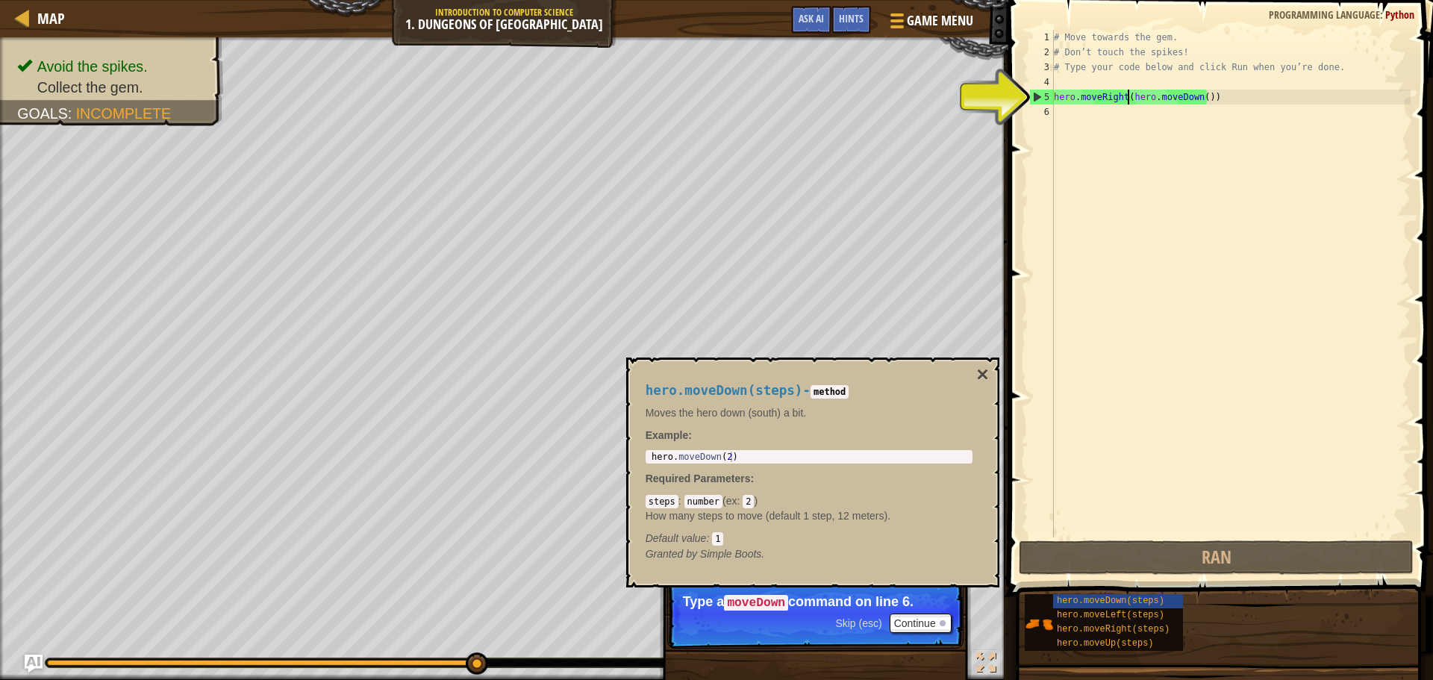
click at [1127, 100] on div "# Move towards the gem. # Don’t touch the spikes! # Type your code below and cl…" at bounding box center [1231, 298] width 360 height 537
drag, startPoint x: 1127, startPoint y: 100, endPoint x: 1188, endPoint y: 102, distance: 61.2
click at [1188, 102] on div "# Move towards the gem. # Don’t touch the spikes! # Type your code below and cl…" at bounding box center [1231, 298] width 360 height 537
type textarea "hero.moveRight()"
click at [1162, 175] on div "# Move towards the gem. # Don’t touch the spikes! # Type your code below and cl…" at bounding box center [1231, 298] width 360 height 537
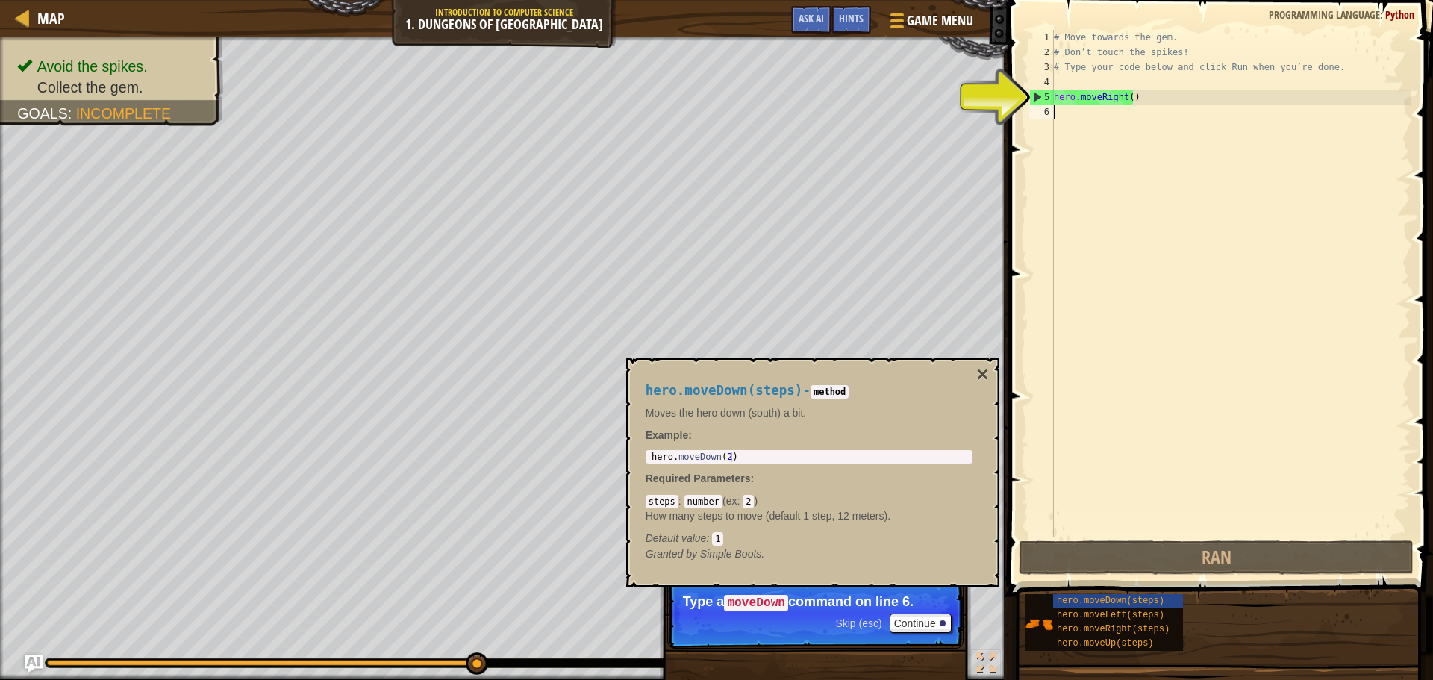
drag, startPoint x: 1140, startPoint y: 343, endPoint x: 1071, endPoint y: 353, distance: 70.2
click at [980, 372] on button "×" at bounding box center [982, 374] width 12 height 21
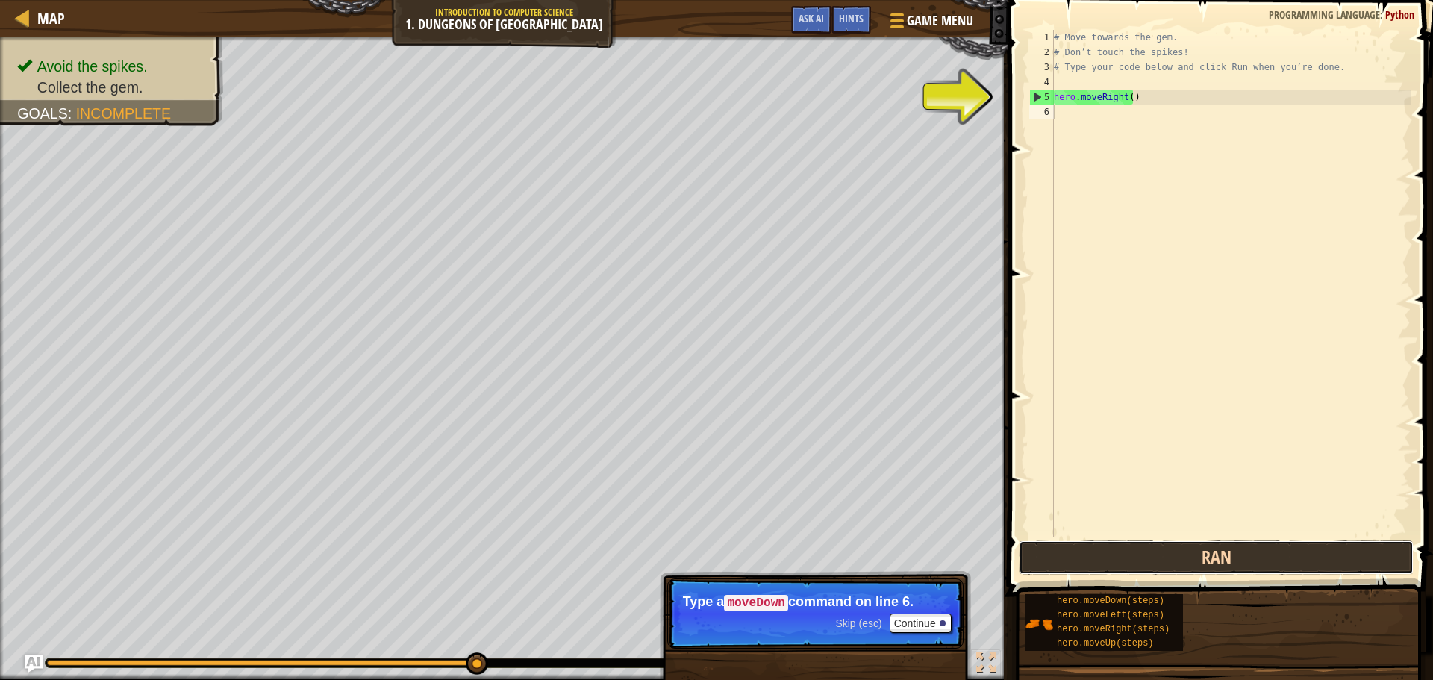
click at [1184, 564] on button "Ran" at bounding box center [1216, 557] width 395 height 34
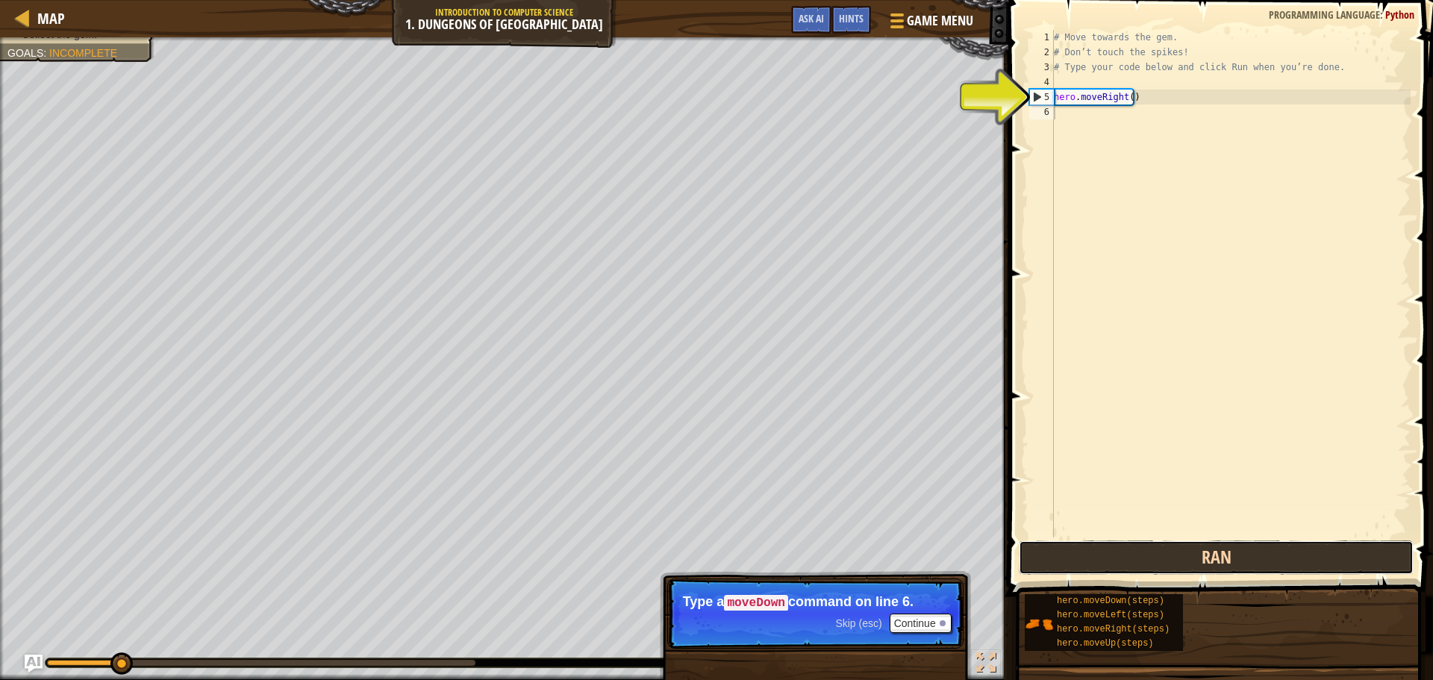
click at [1184, 564] on button "Ran" at bounding box center [1216, 557] width 395 height 34
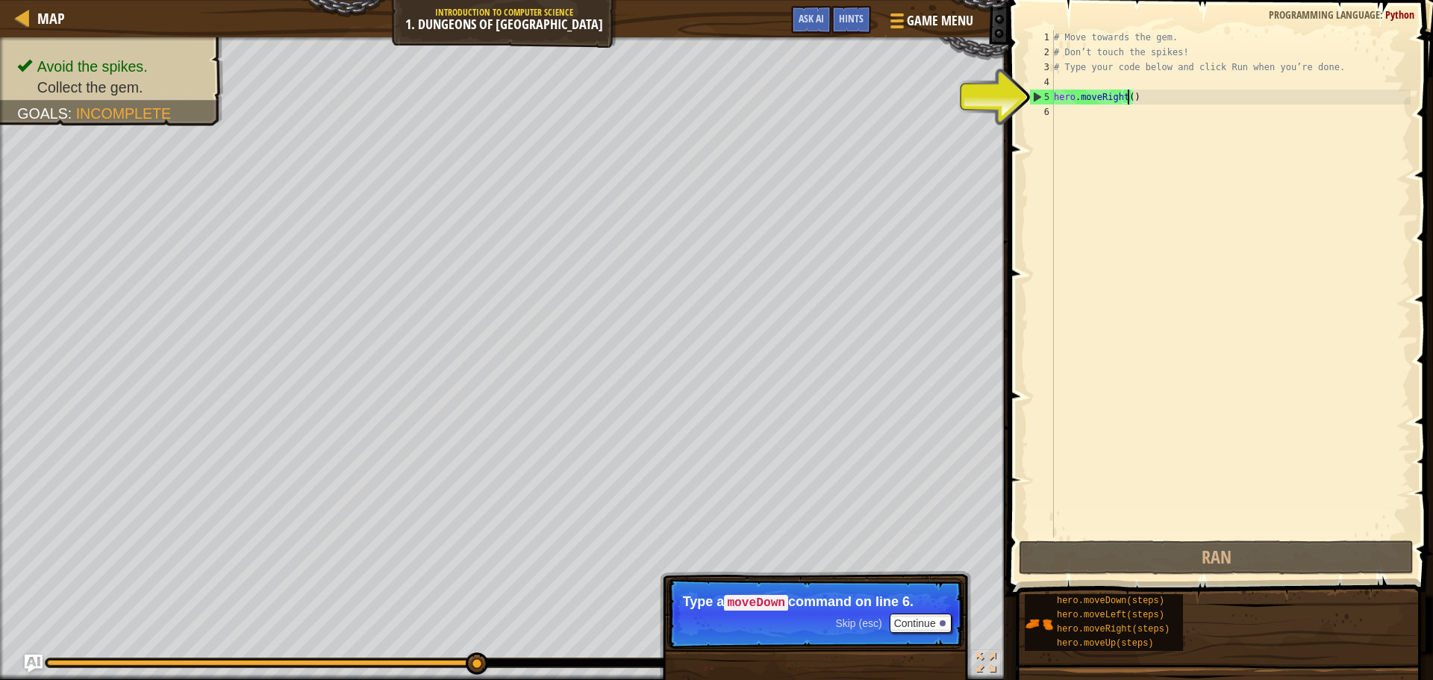
click at [1128, 101] on div "# Move towards the gem. # Don’t touch the spikes! # Type your code below and cl…" at bounding box center [1231, 298] width 360 height 537
type textarea "hero.moveRight()"
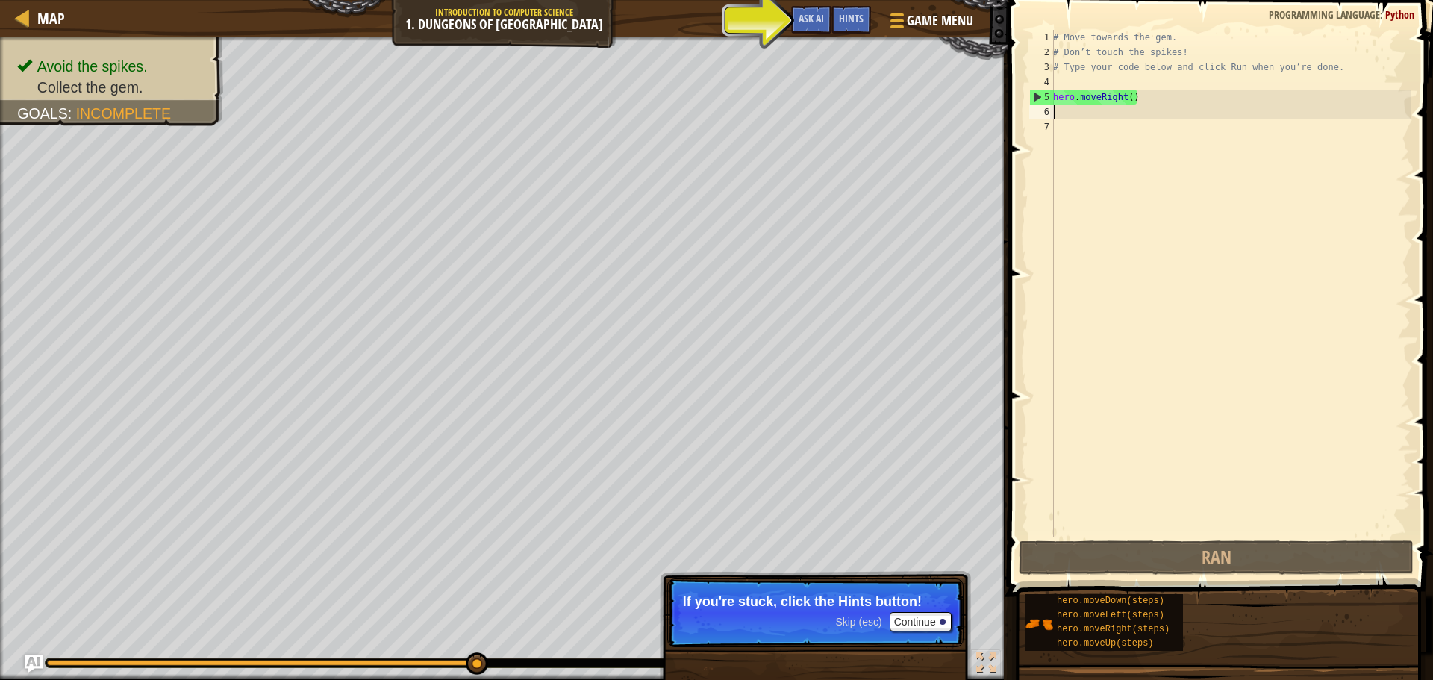
click at [1125, 99] on div "# Move towards the gem. # Don’t touch the spikes! # Type your code below and cl…" at bounding box center [1230, 298] width 360 height 537
type textarea "hero.moveRight()"
click at [863, 11] on div "Hints" at bounding box center [851, 20] width 40 height 28
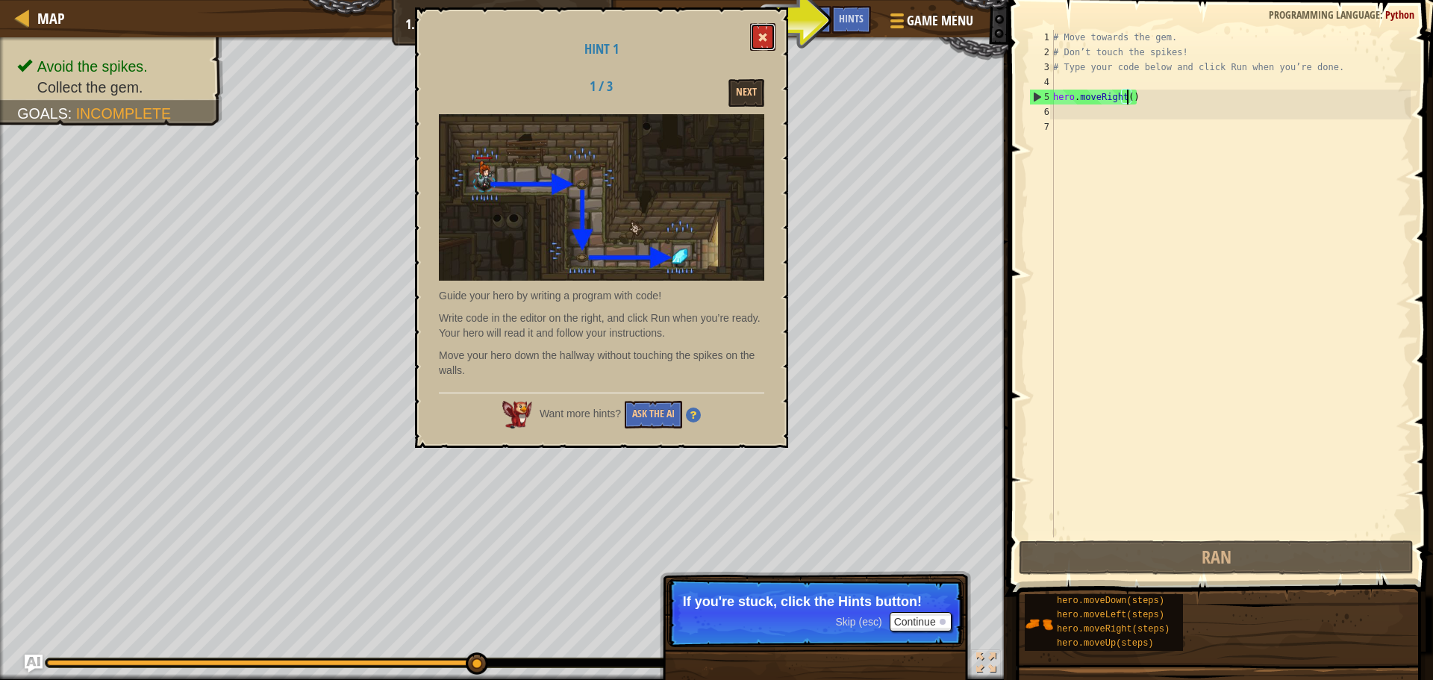
click at [771, 34] on button at bounding box center [762, 37] width 25 height 28
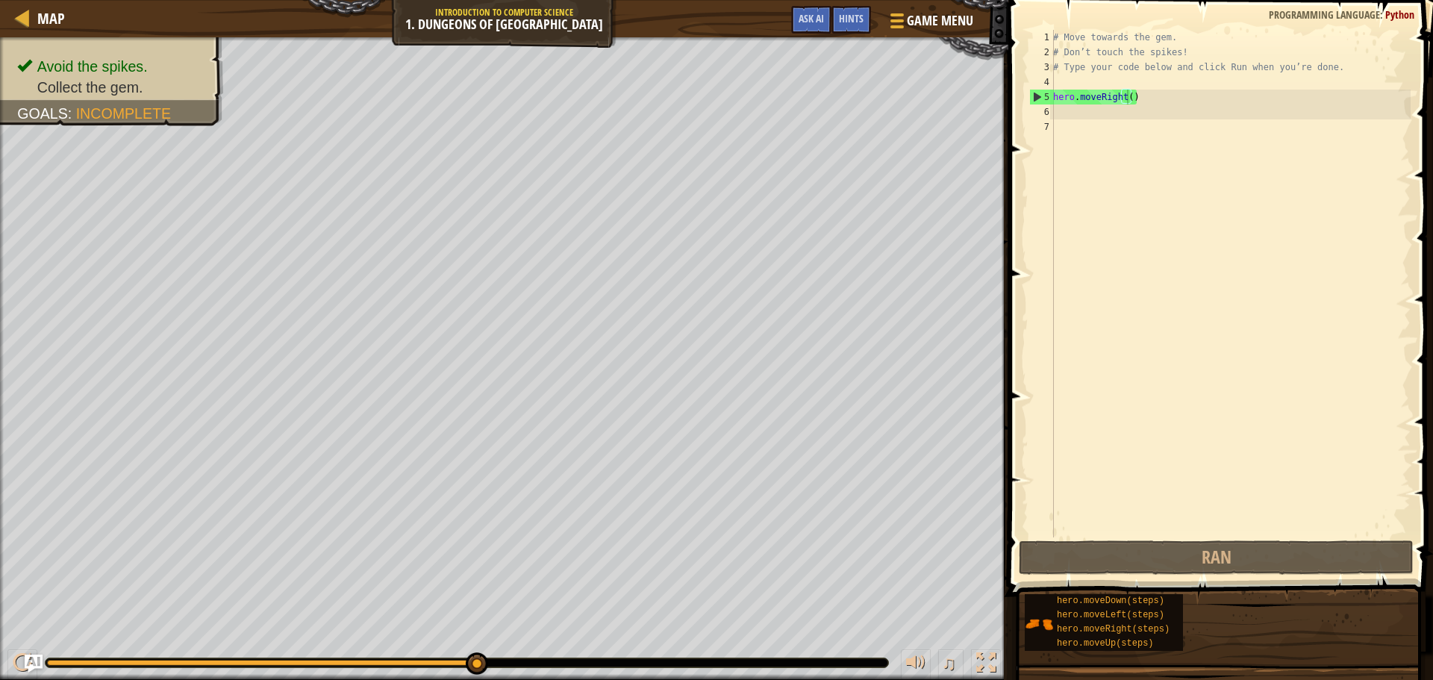
click at [1094, 109] on div "# Move towards the gem. # Don’t touch the spikes! # Type your code below and cl…" at bounding box center [1230, 298] width 360 height 537
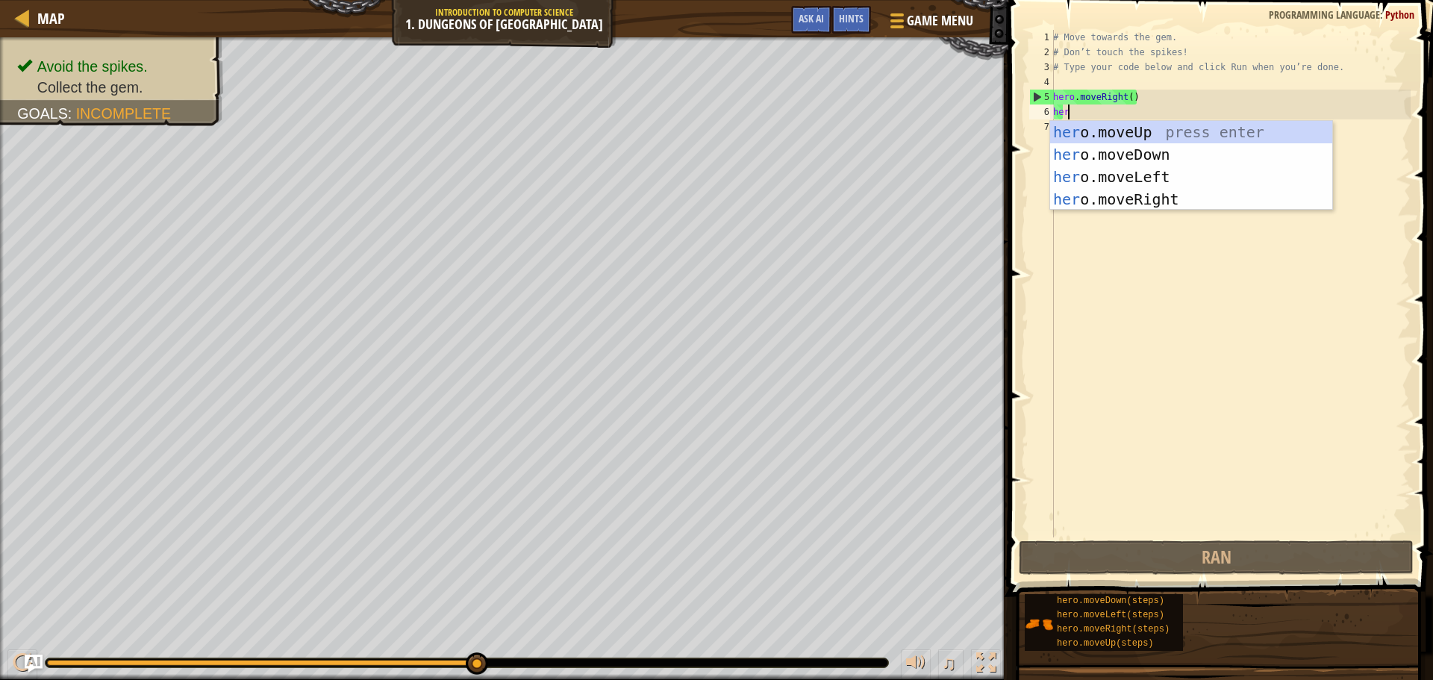
type textarea "hero"
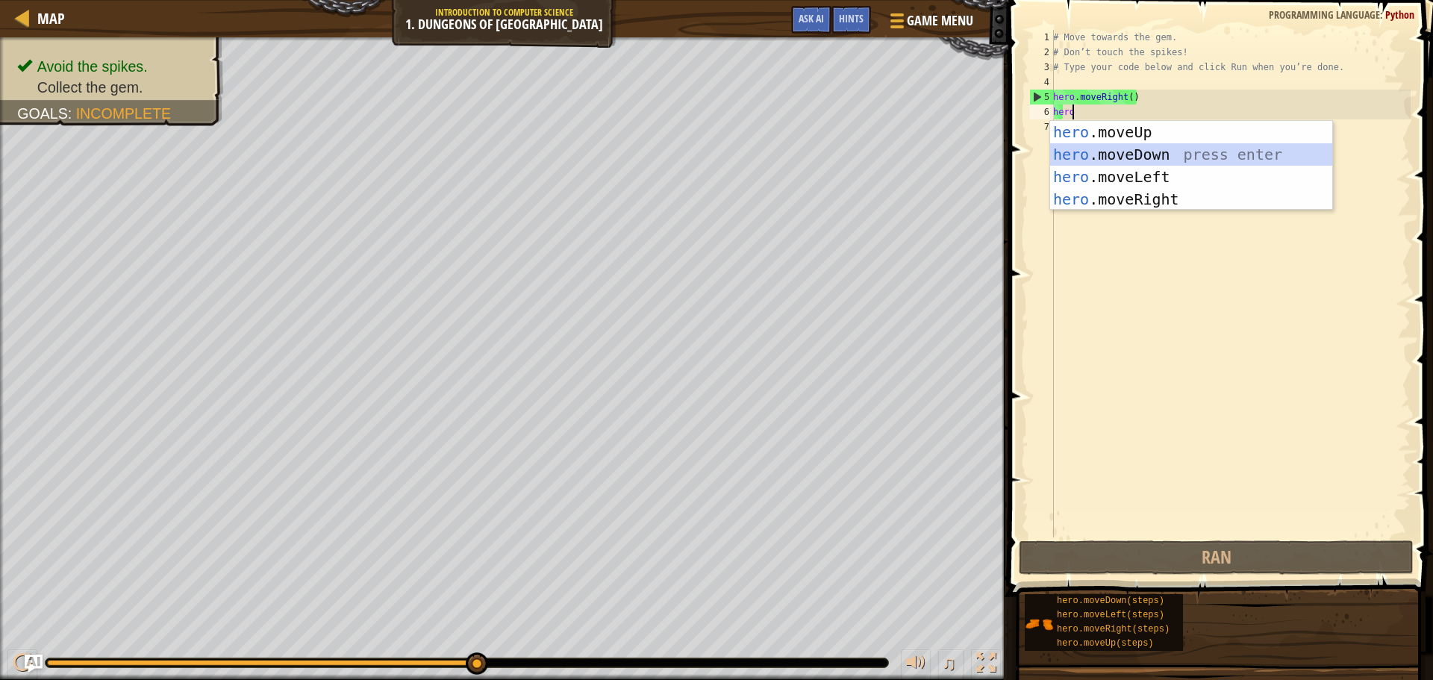
click at [1098, 143] on div "hero .moveUp press enter hero .moveDown press enter hero .moveLeft press enter …" at bounding box center [1191, 188] width 282 height 134
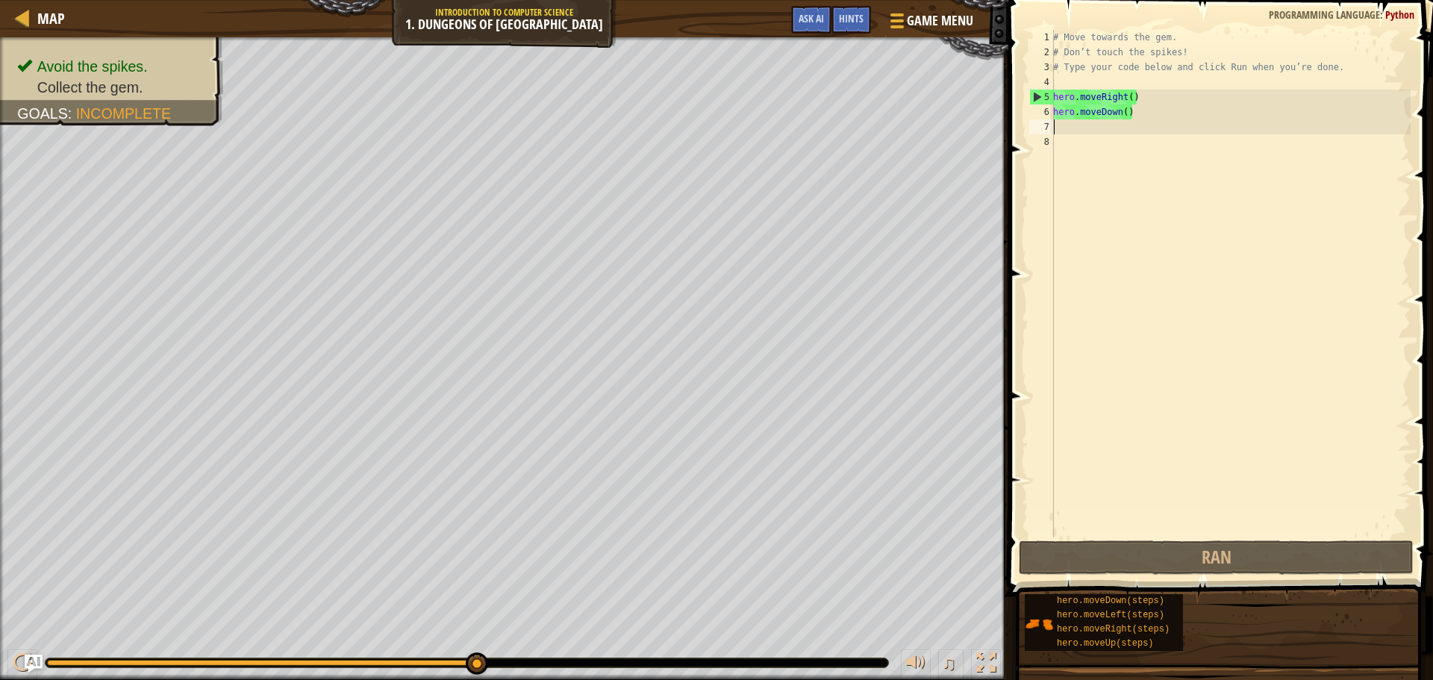
type textarea "h"
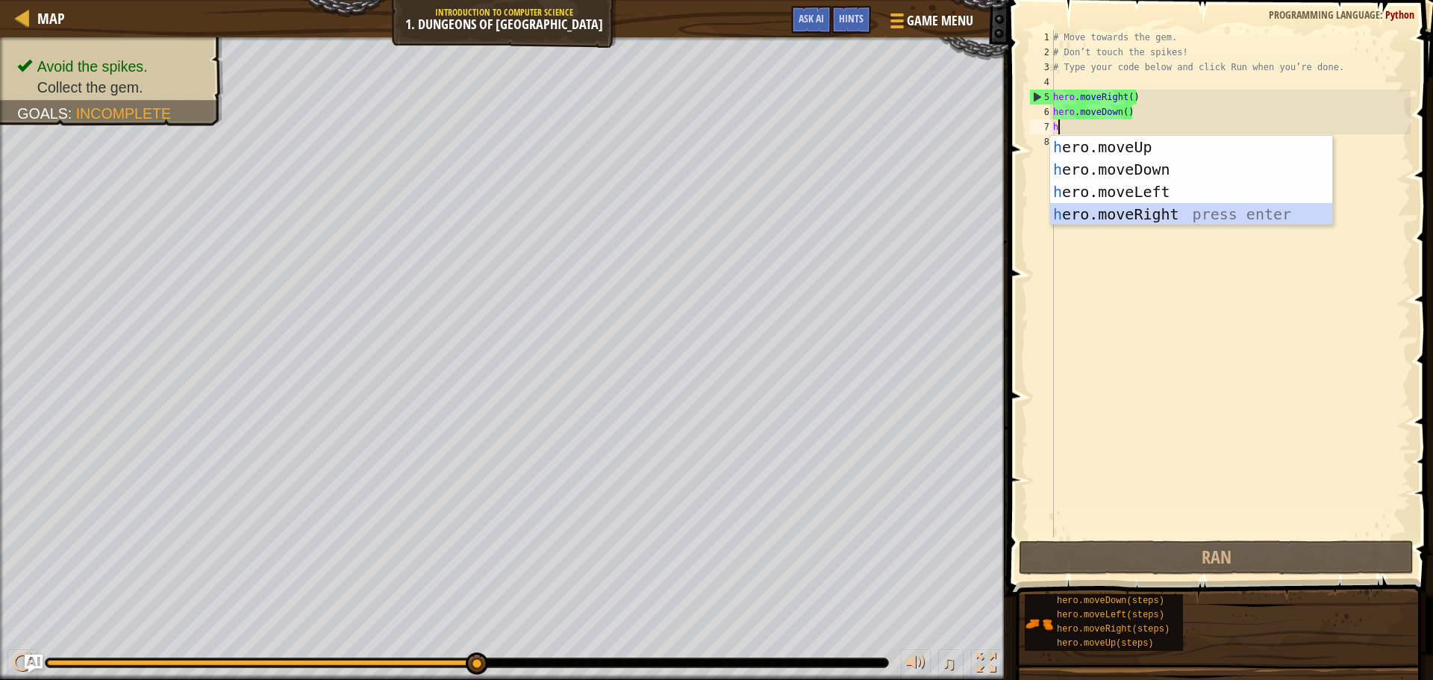
click at [1114, 205] on div "h ero.moveUp press enter h ero.moveDown press enter h ero.moveLeft press enter …" at bounding box center [1191, 203] width 282 height 134
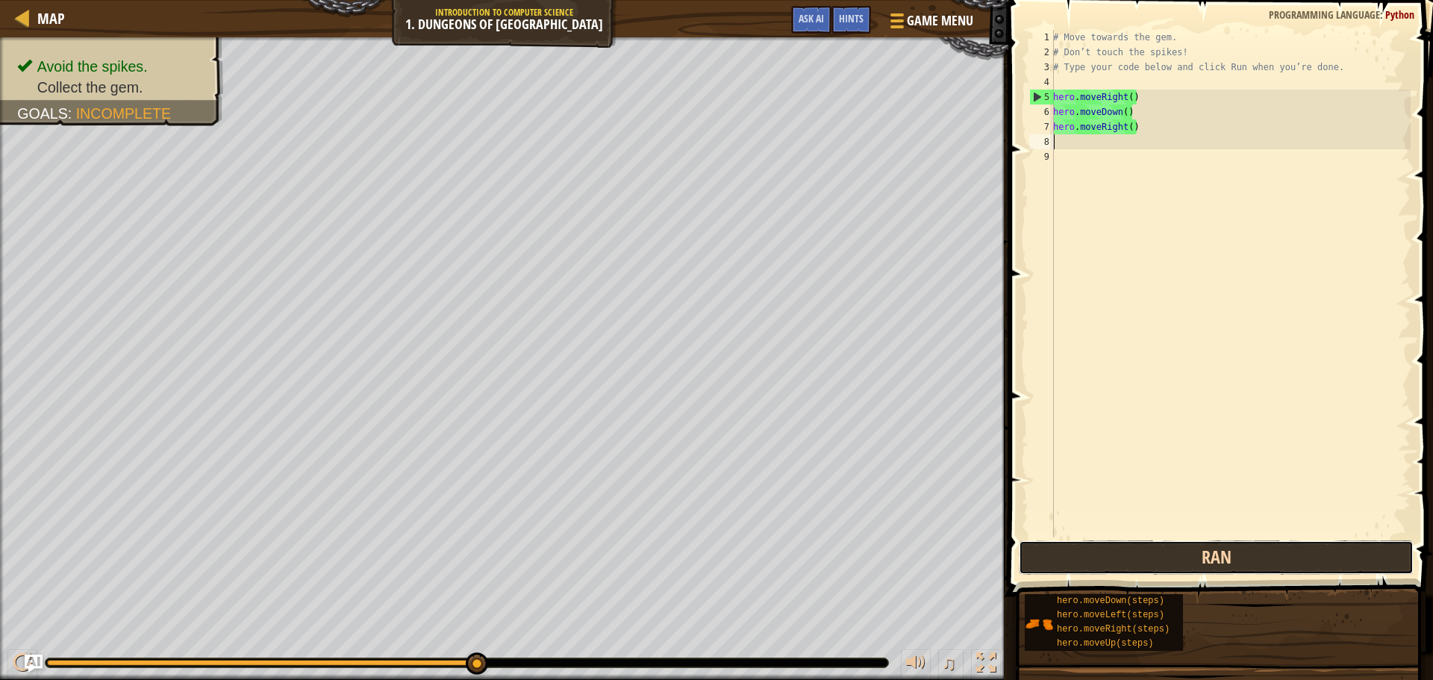
click at [1146, 558] on button "Ran" at bounding box center [1216, 557] width 395 height 34
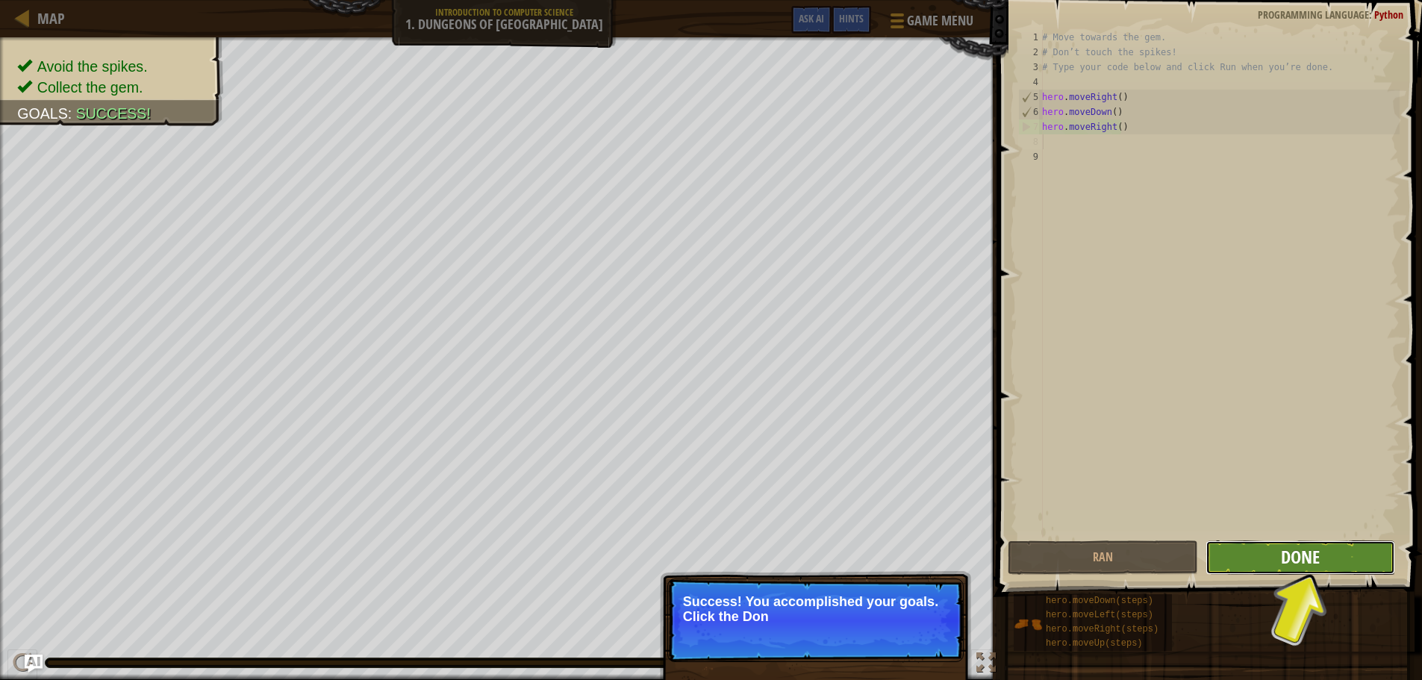
click at [1287, 551] on button "Done" at bounding box center [1300, 557] width 190 height 34
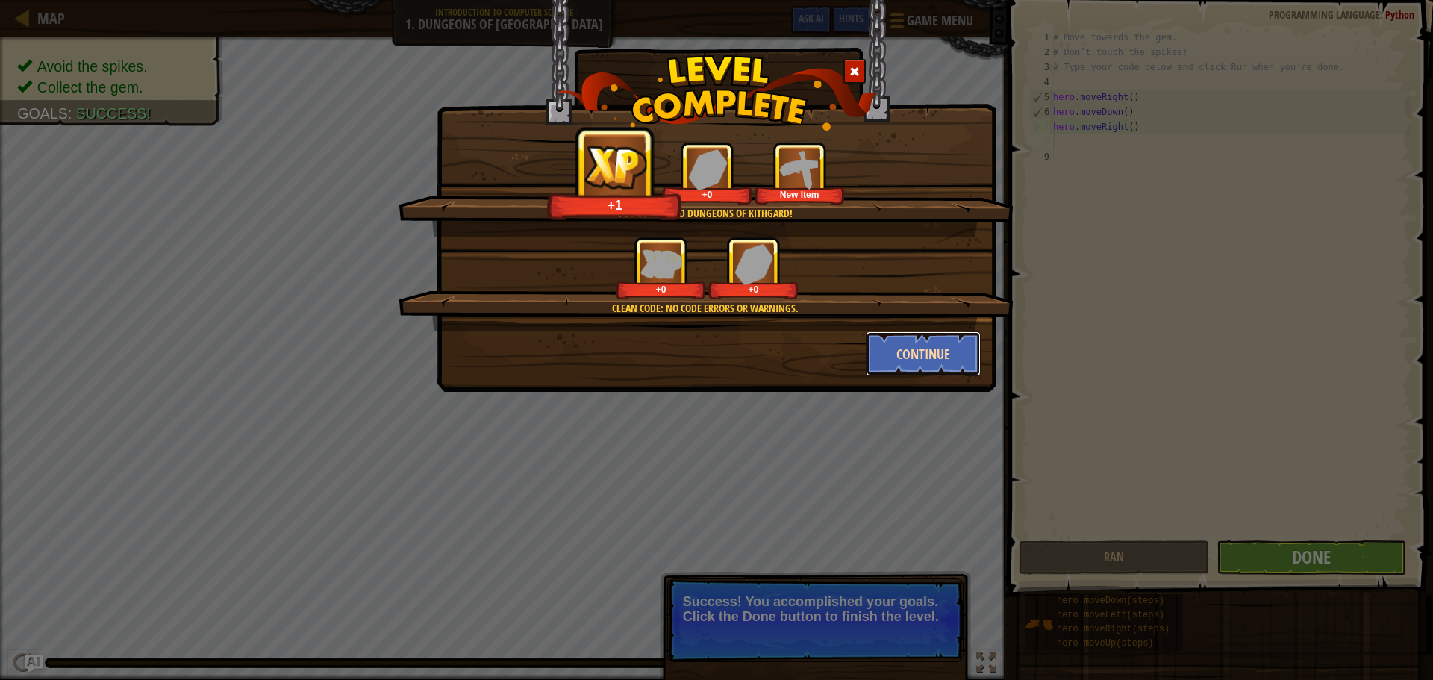
click at [942, 366] on button "Continue" at bounding box center [924, 353] width 116 height 45
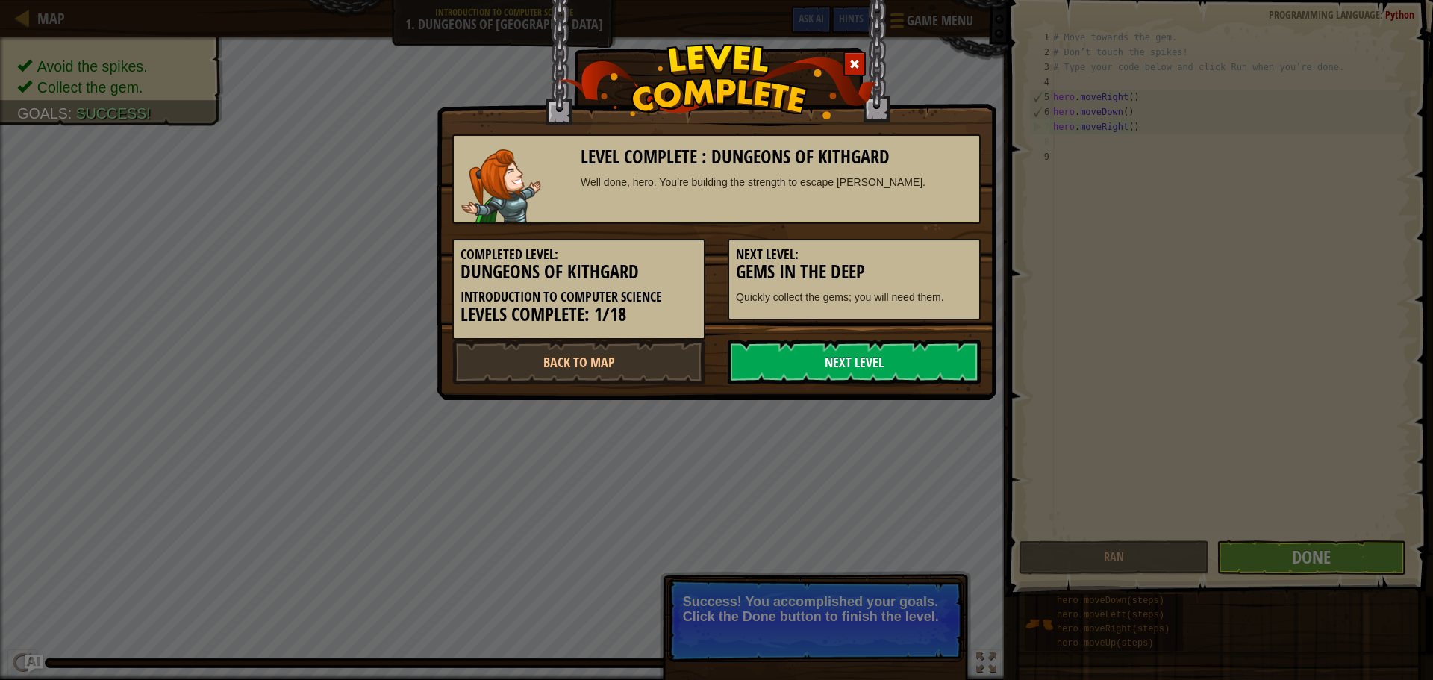
click at [893, 349] on link "Next Level" at bounding box center [854, 362] width 253 height 45
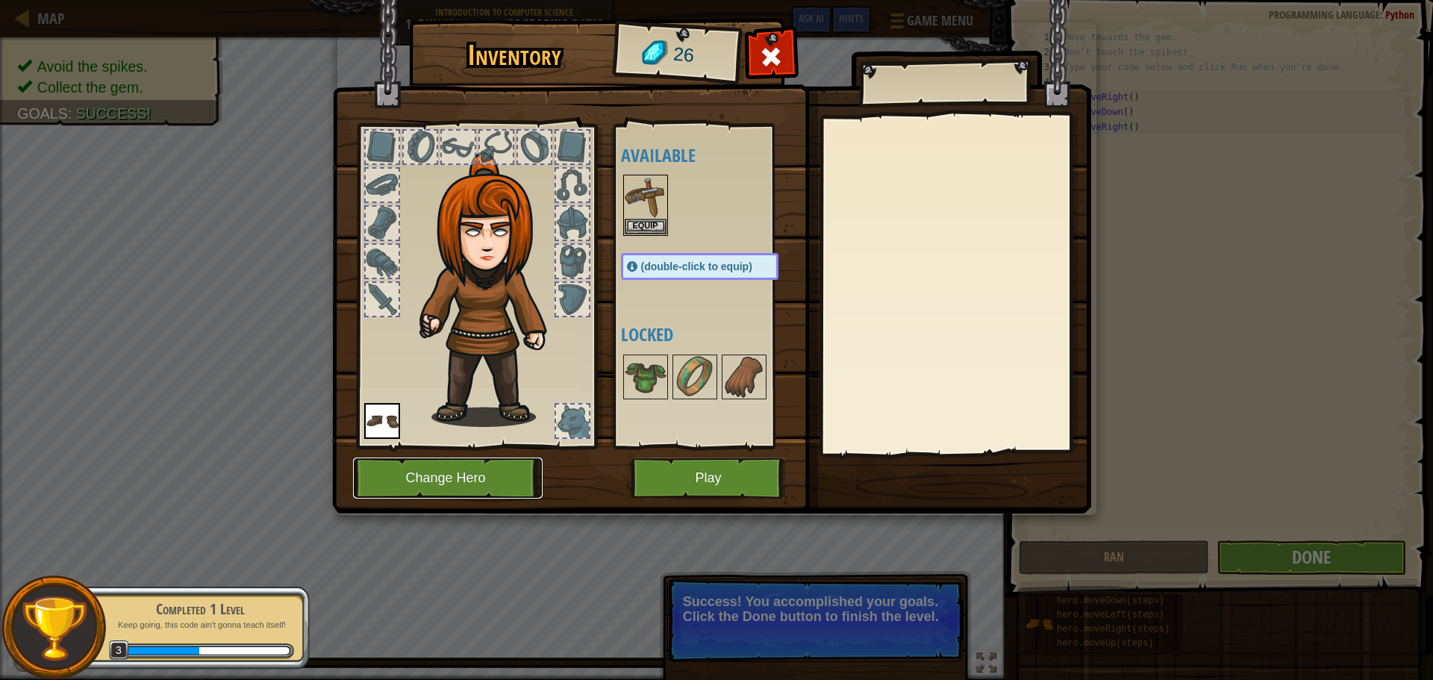
click at [450, 483] on button "Change Hero" at bounding box center [448, 477] width 190 height 41
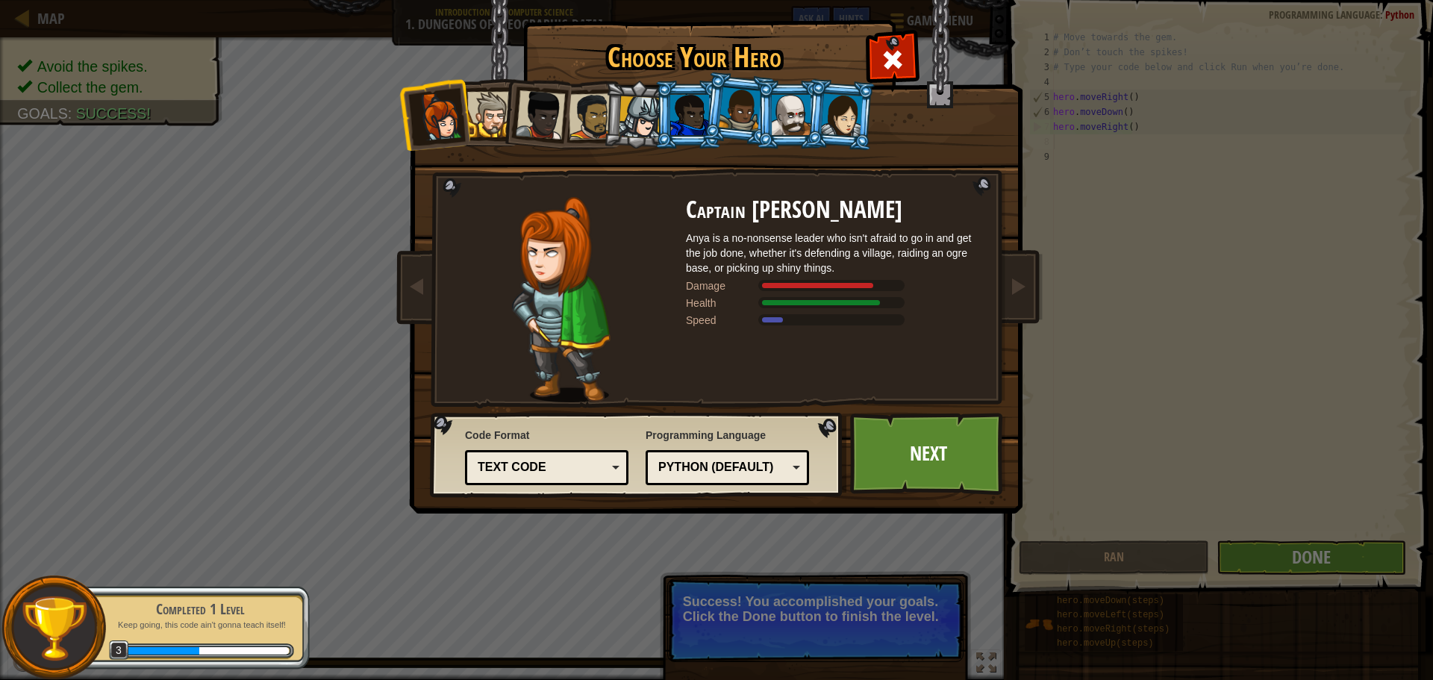
click at [689, 108] on div at bounding box center [689, 115] width 39 height 40
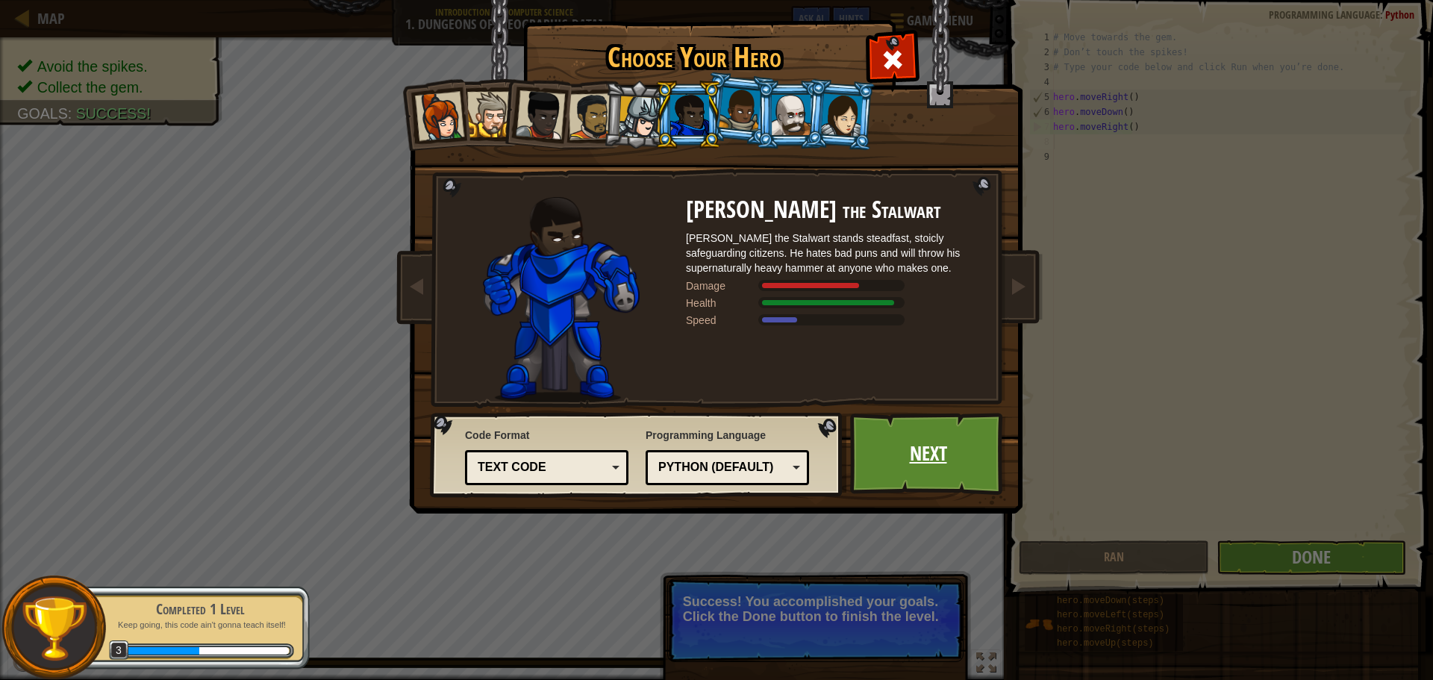
click at [909, 465] on link "Next" at bounding box center [928, 454] width 156 height 82
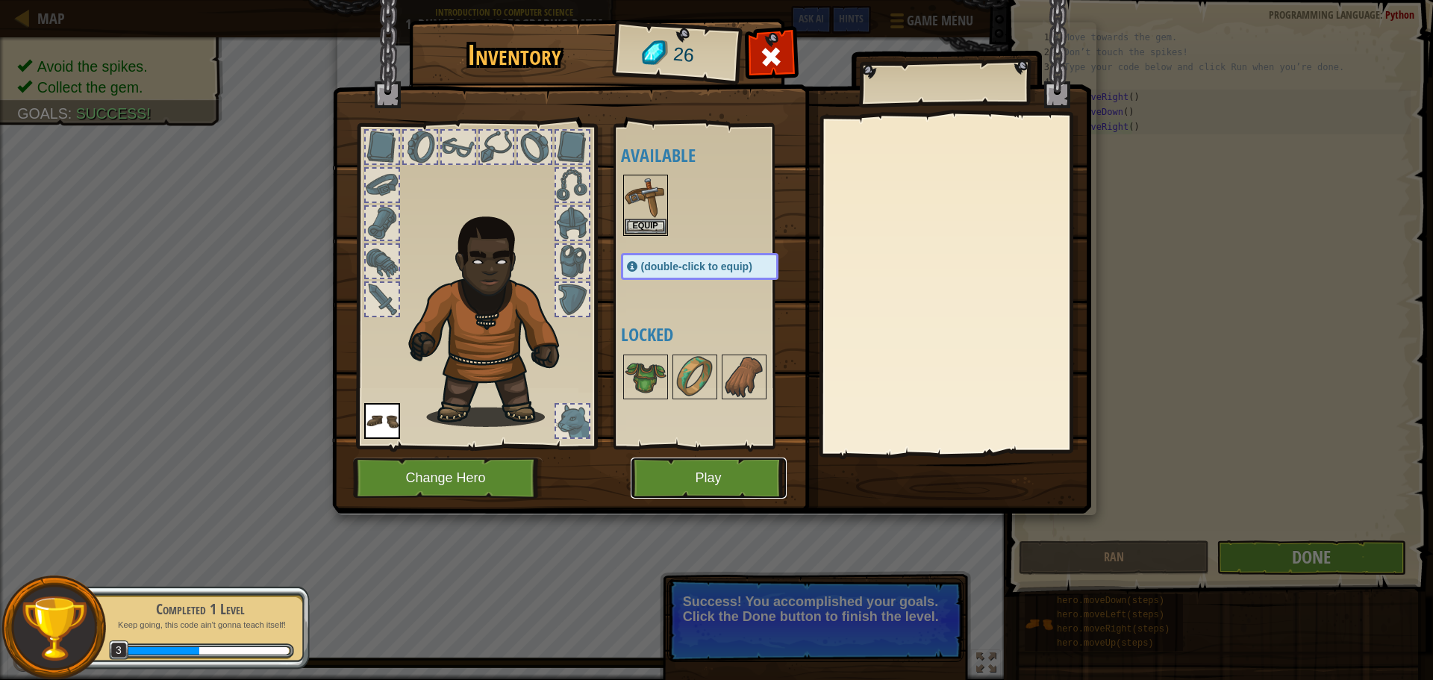
click at [746, 469] on button "Play" at bounding box center [709, 477] width 156 height 41
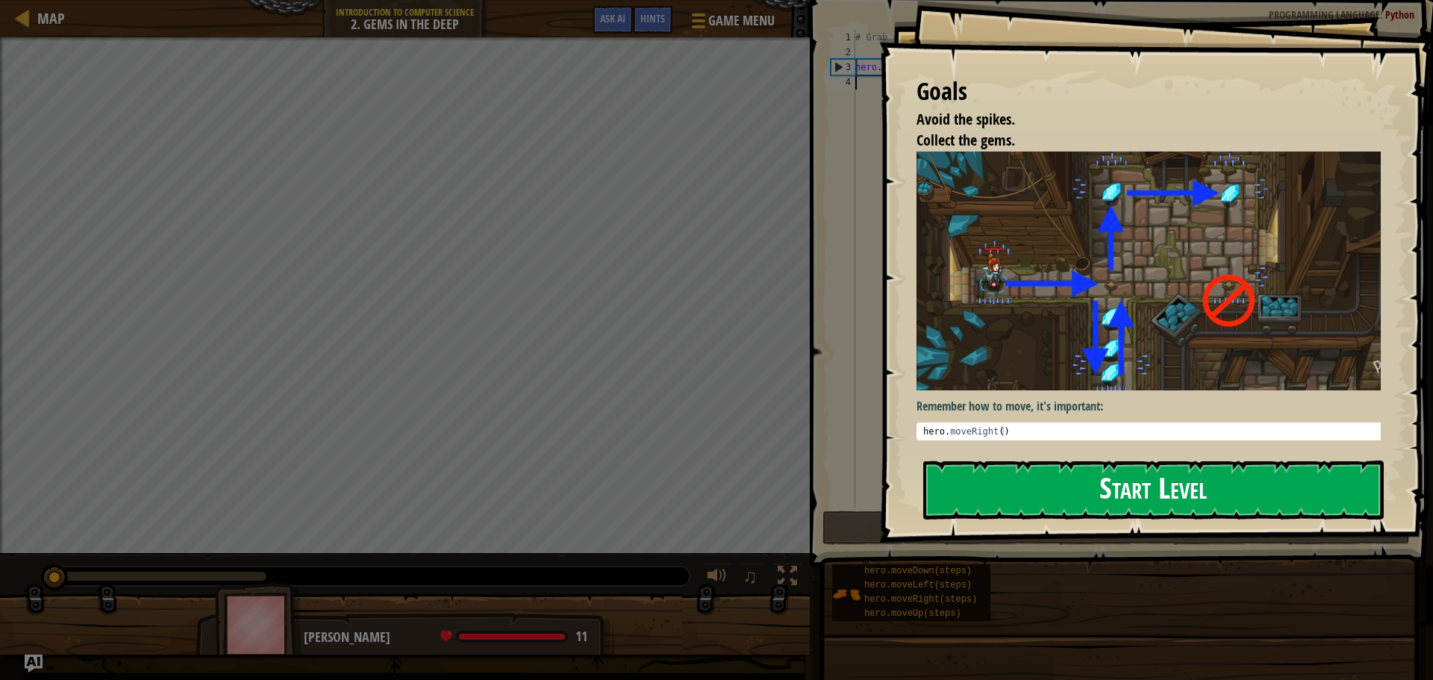
click at [1004, 498] on button "Start Level" at bounding box center [1153, 489] width 460 height 59
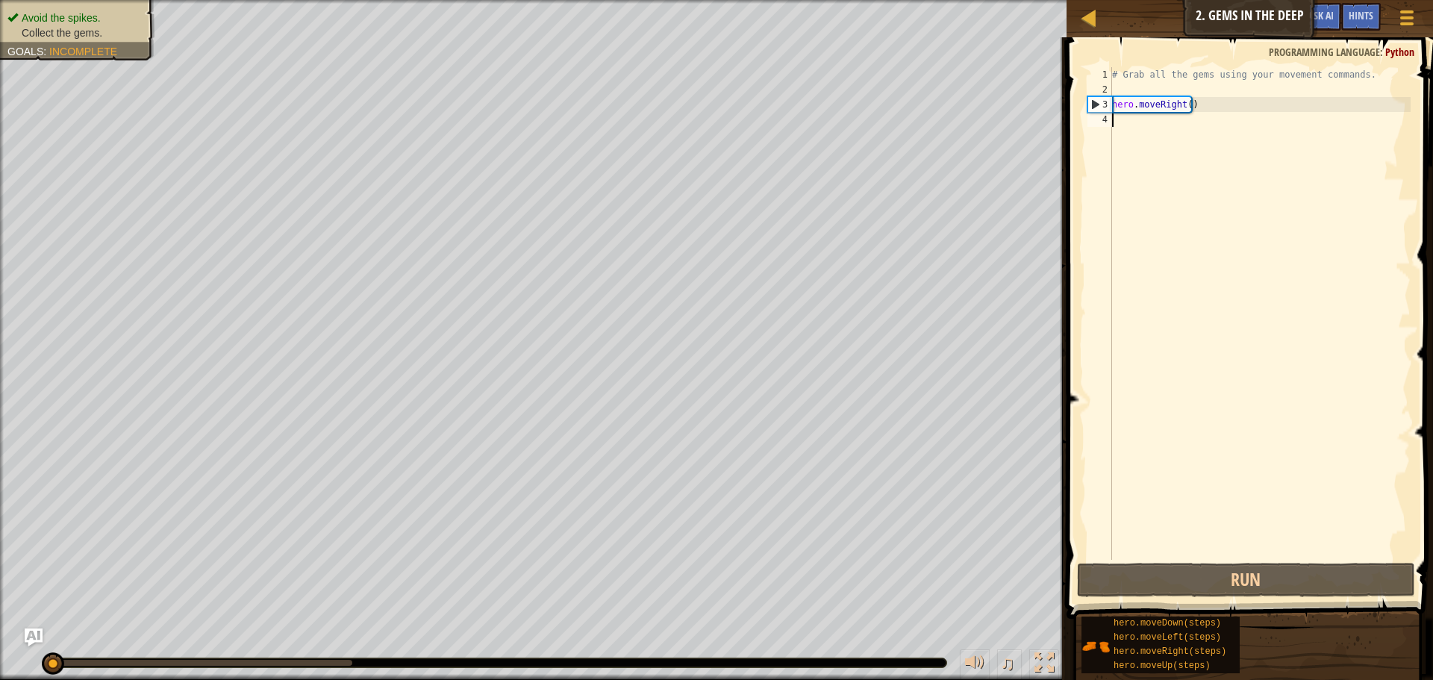
scroll to position [7, 0]
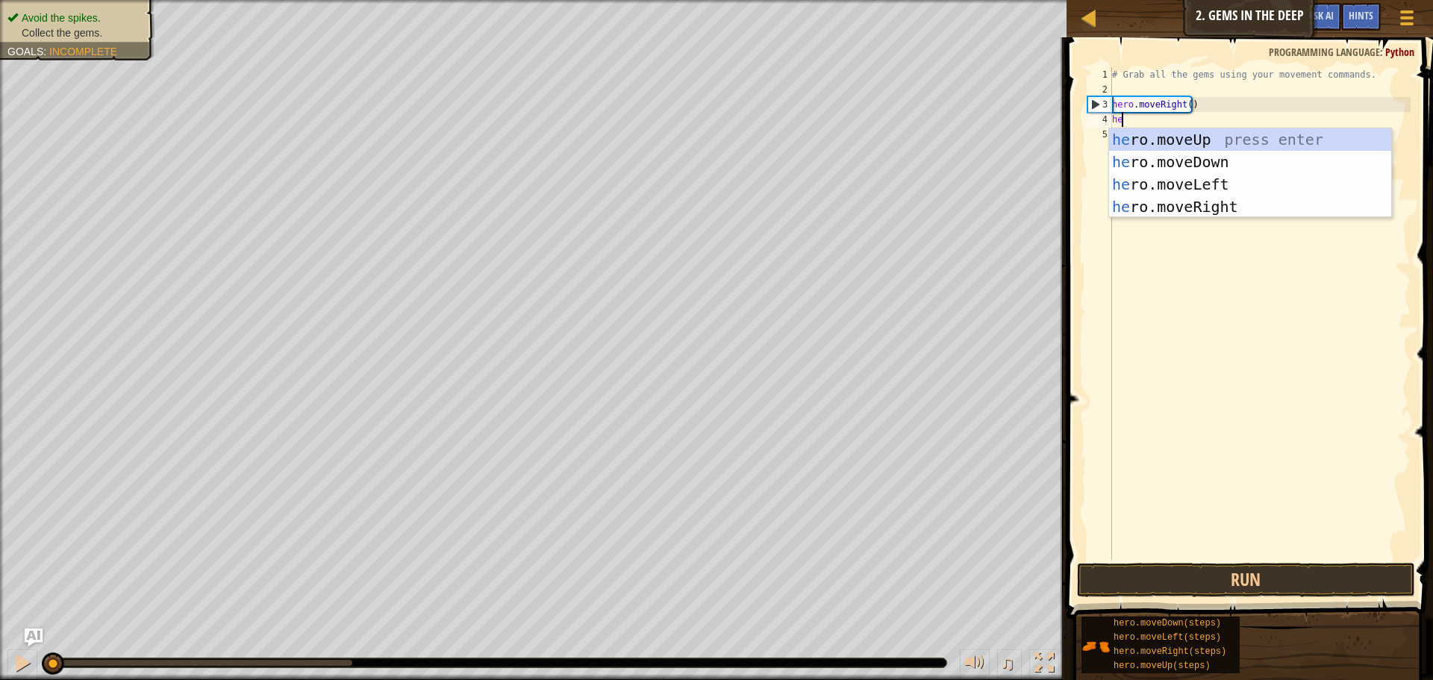
type textarea "her"
click at [1181, 199] on div "her o.moveUp press enter her o.moveDown press enter her o.moveLeft press enter …" at bounding box center [1250, 195] width 282 height 134
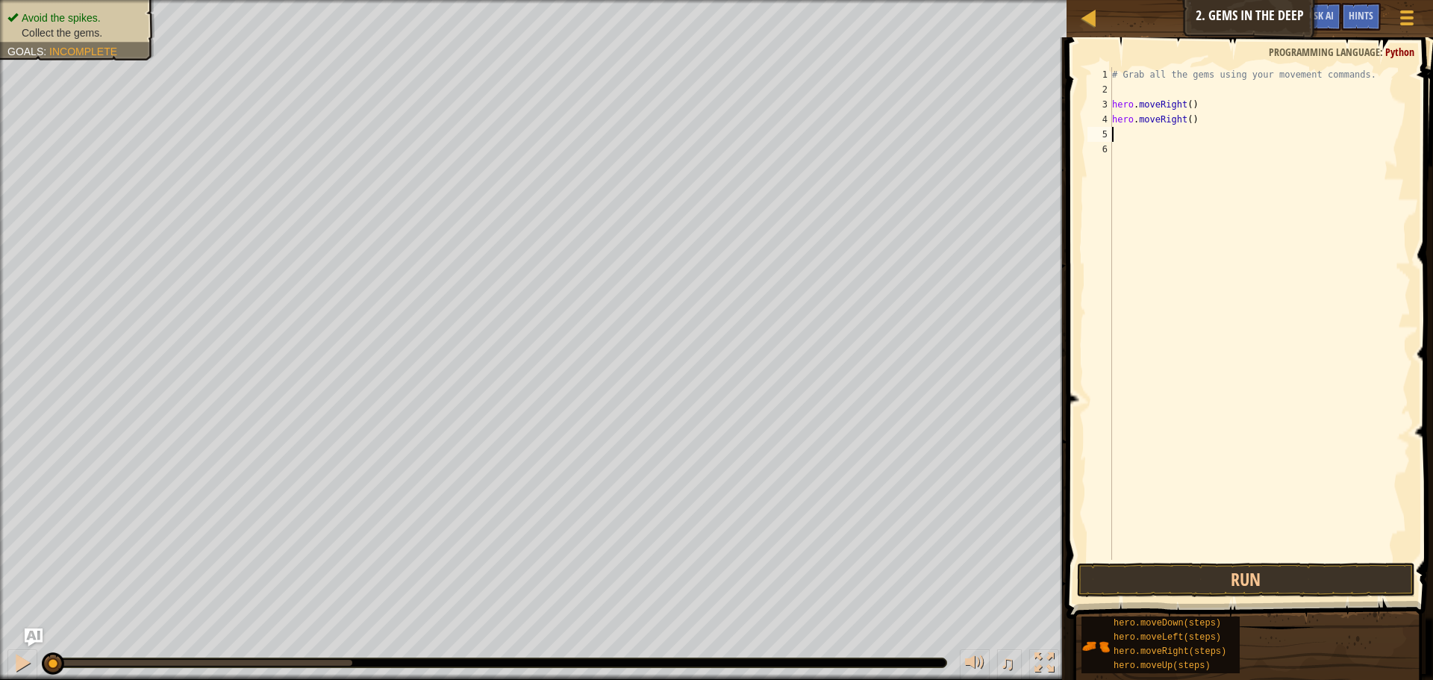
scroll to position [7, 0]
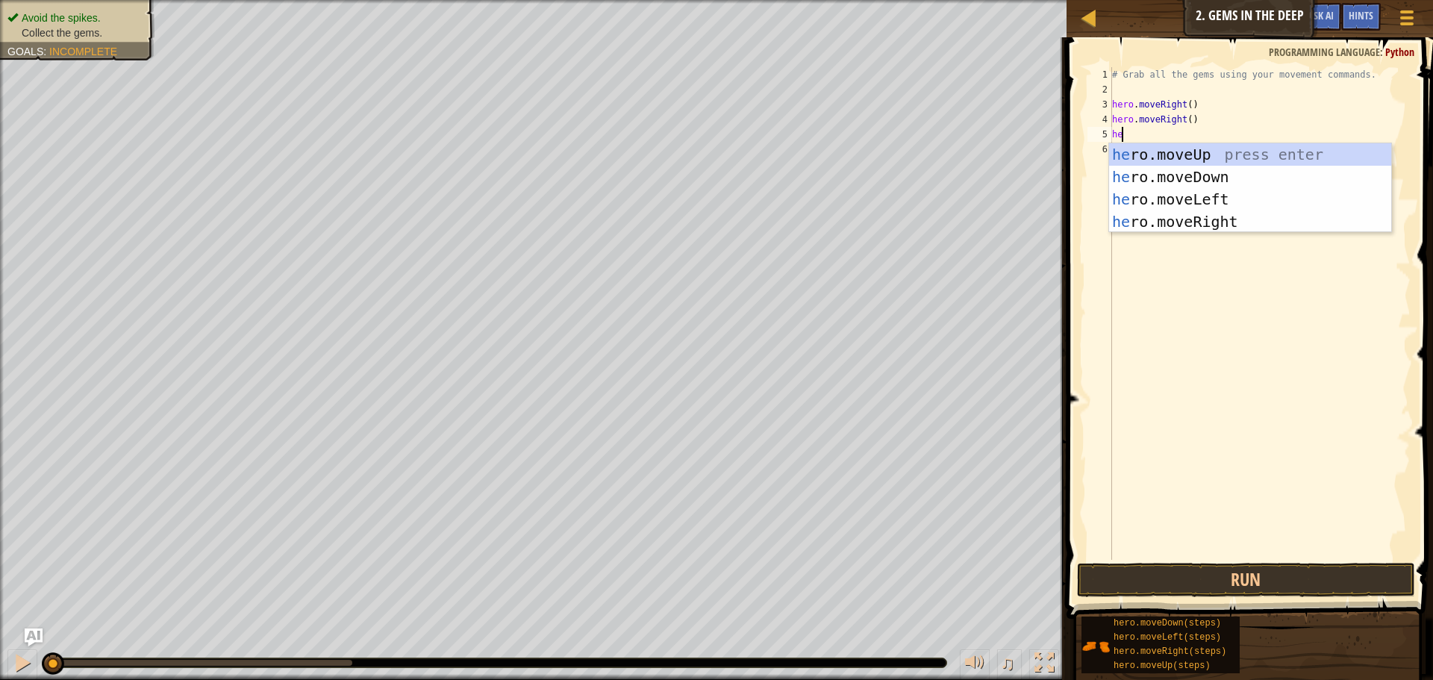
type textarea "her"
click at [1154, 166] on div "her o.moveUp press enter her o.moveDown press enter her o.moveLeft press enter …" at bounding box center [1250, 210] width 282 height 134
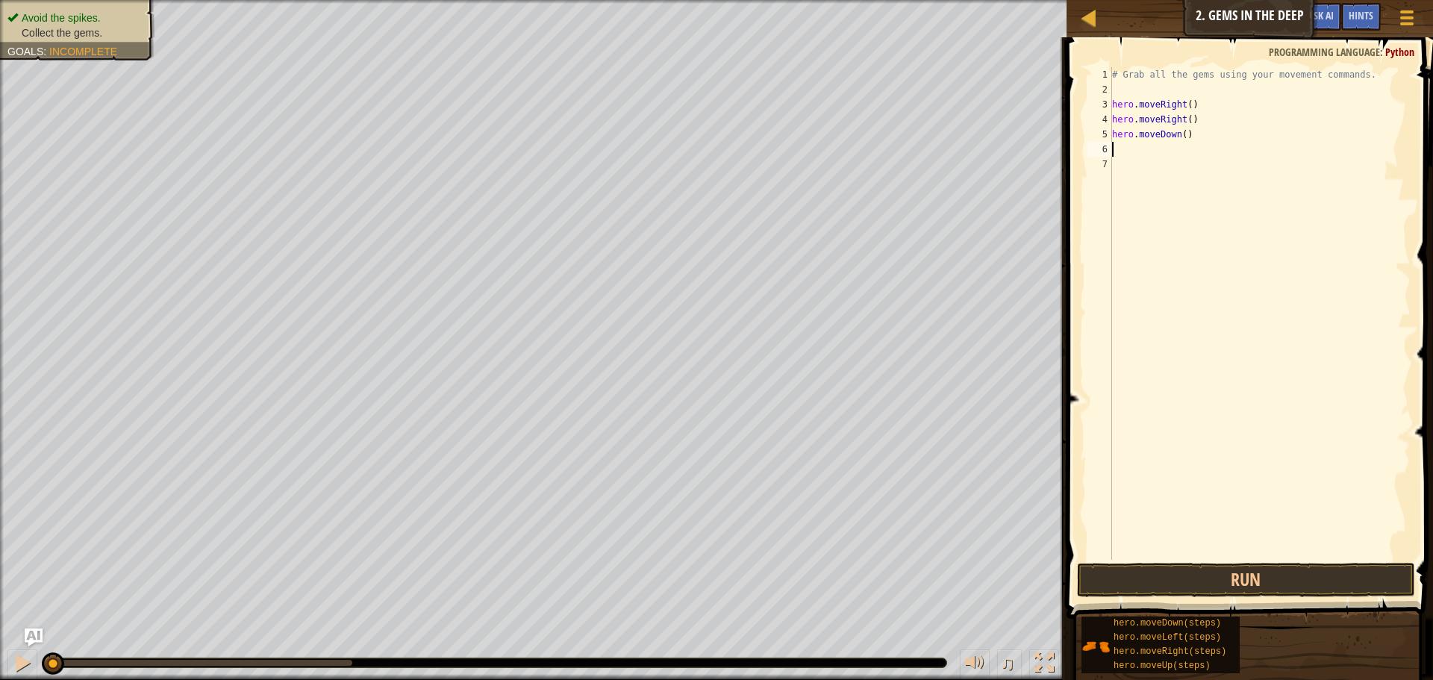
scroll to position [7, 0]
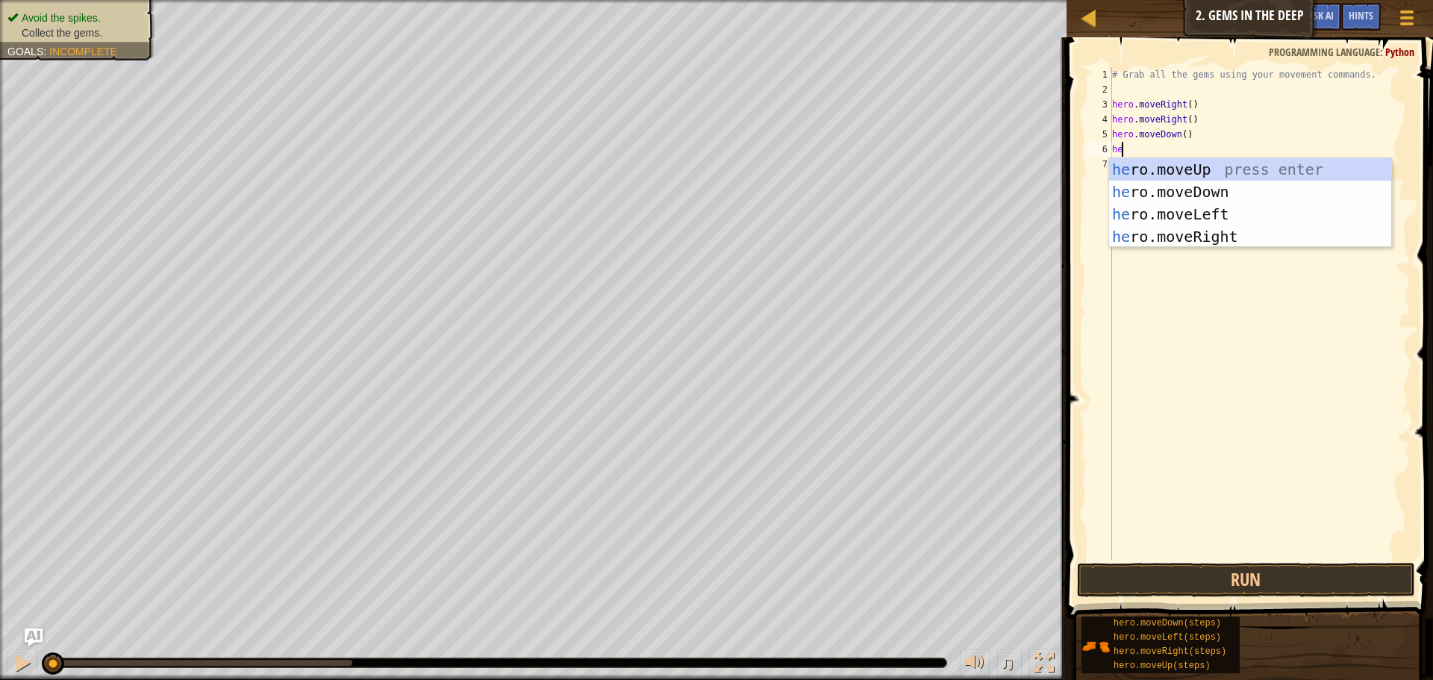
type textarea "her"
click at [1154, 166] on div "her o.moveUp press enter her o.moveDown press enter her o.moveLeft press enter …" at bounding box center [1250, 225] width 282 height 134
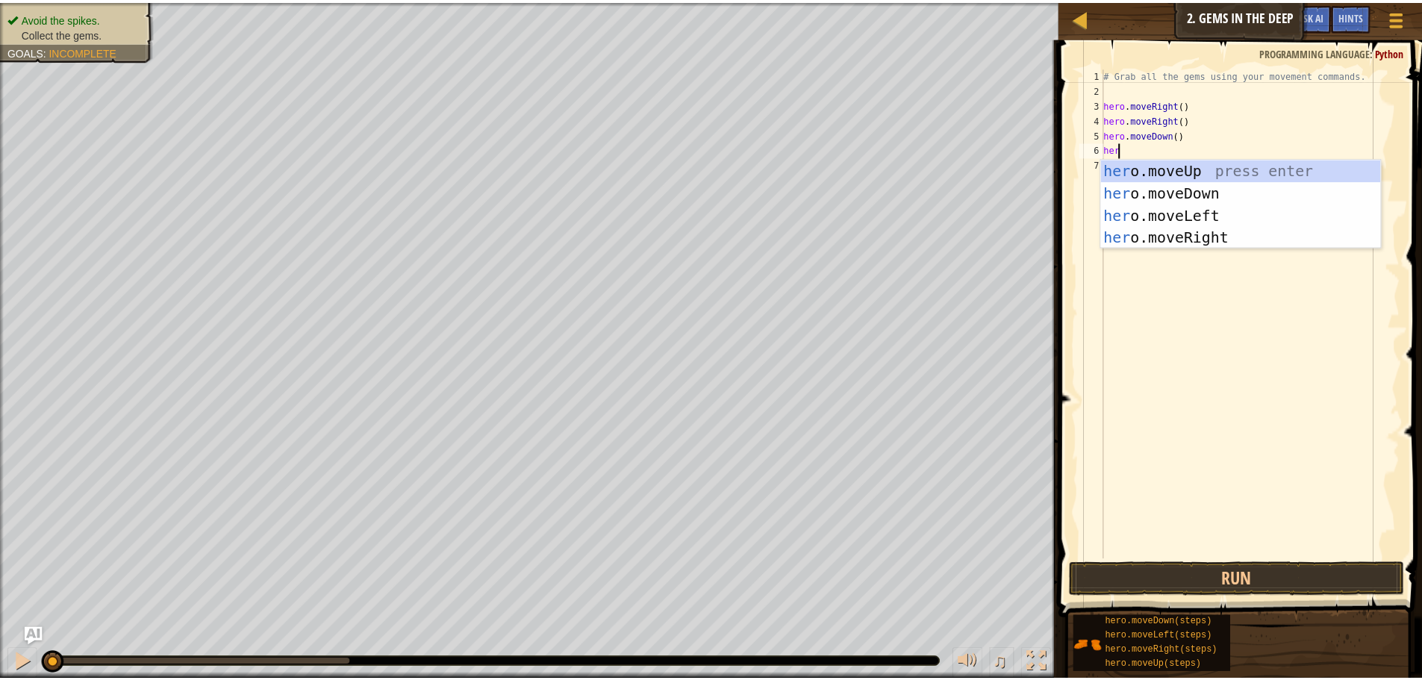
scroll to position [7, 0]
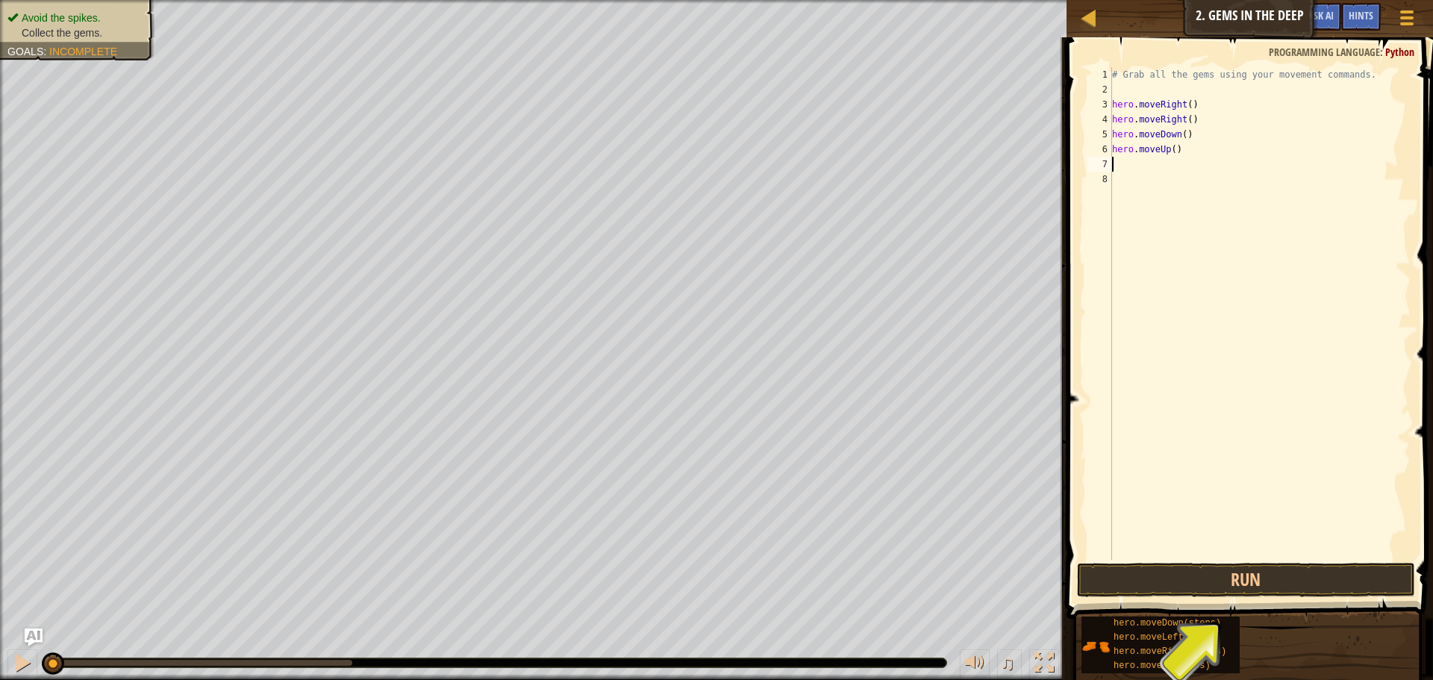
click at [1154, 166] on div "# Grab all the gems using your movement commands. hero . moveRight ( ) hero . m…" at bounding box center [1259, 328] width 301 height 522
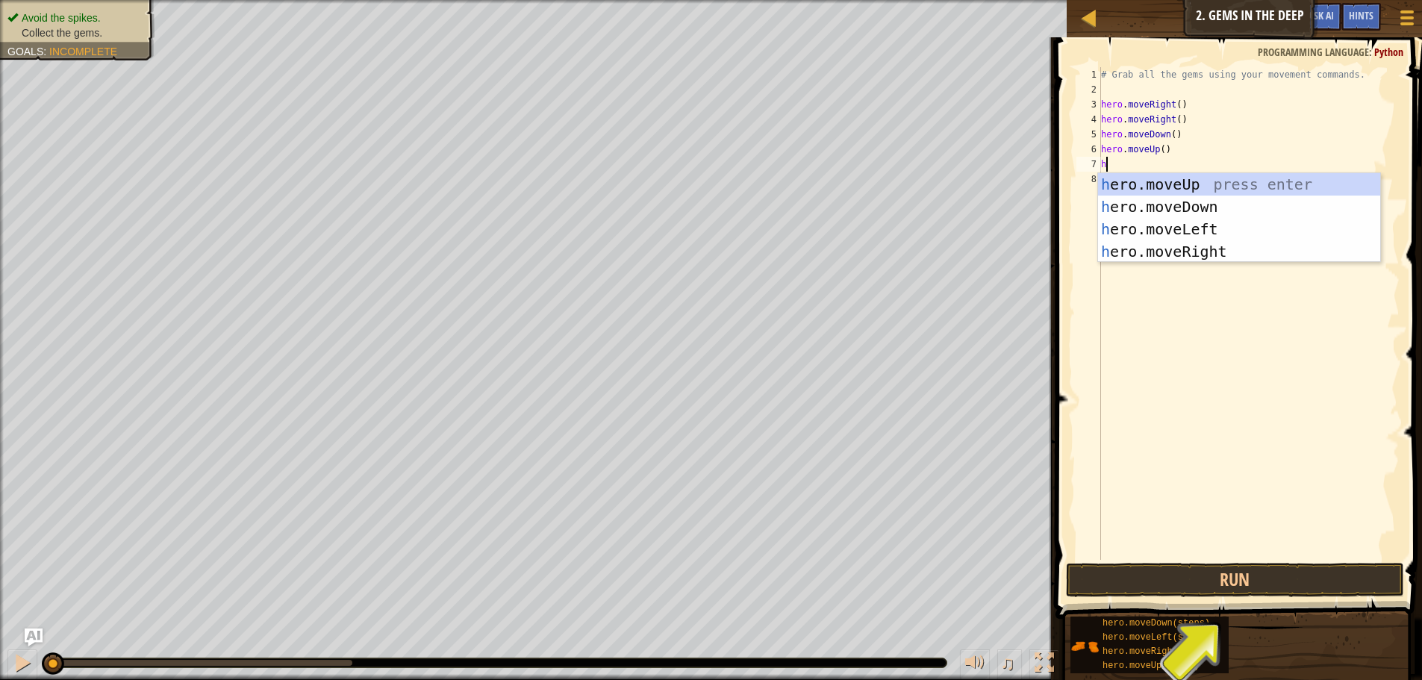
type textarea "he"
click at [1156, 186] on div "he ro.moveUp press enter he ro.moveDown press enter he ro.moveLeft press enter …" at bounding box center [1239, 240] width 282 height 134
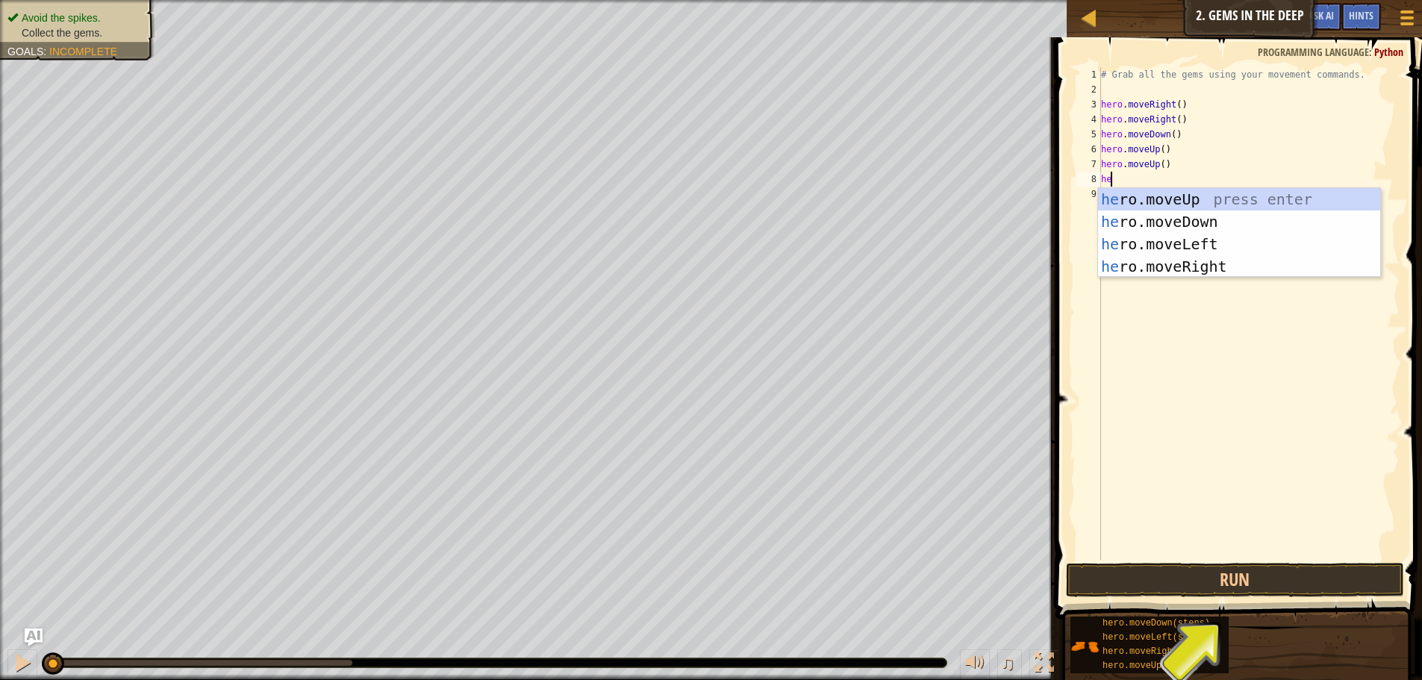
type textarea "her"
click at [1164, 266] on div "her o.moveUp press enter her o.moveDown press enter her o.moveLeft press enter …" at bounding box center [1239, 255] width 282 height 134
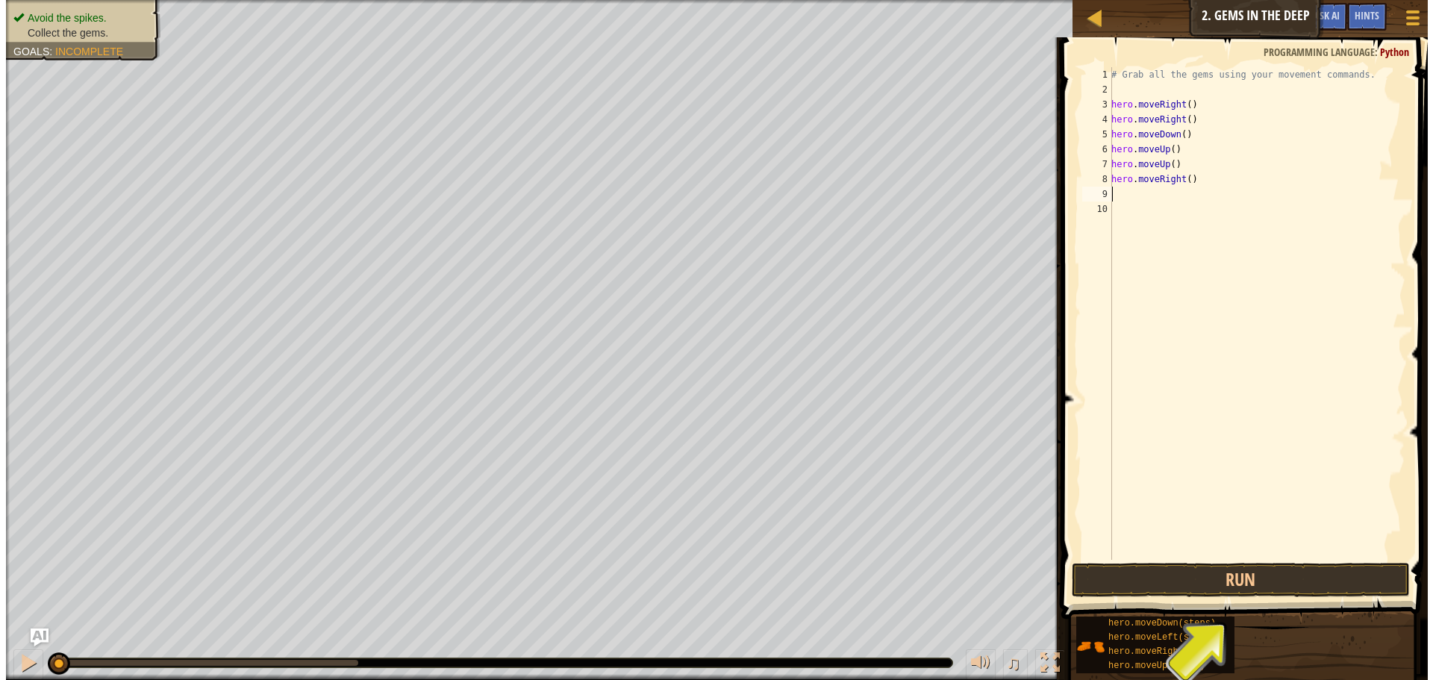
scroll to position [7, 0]
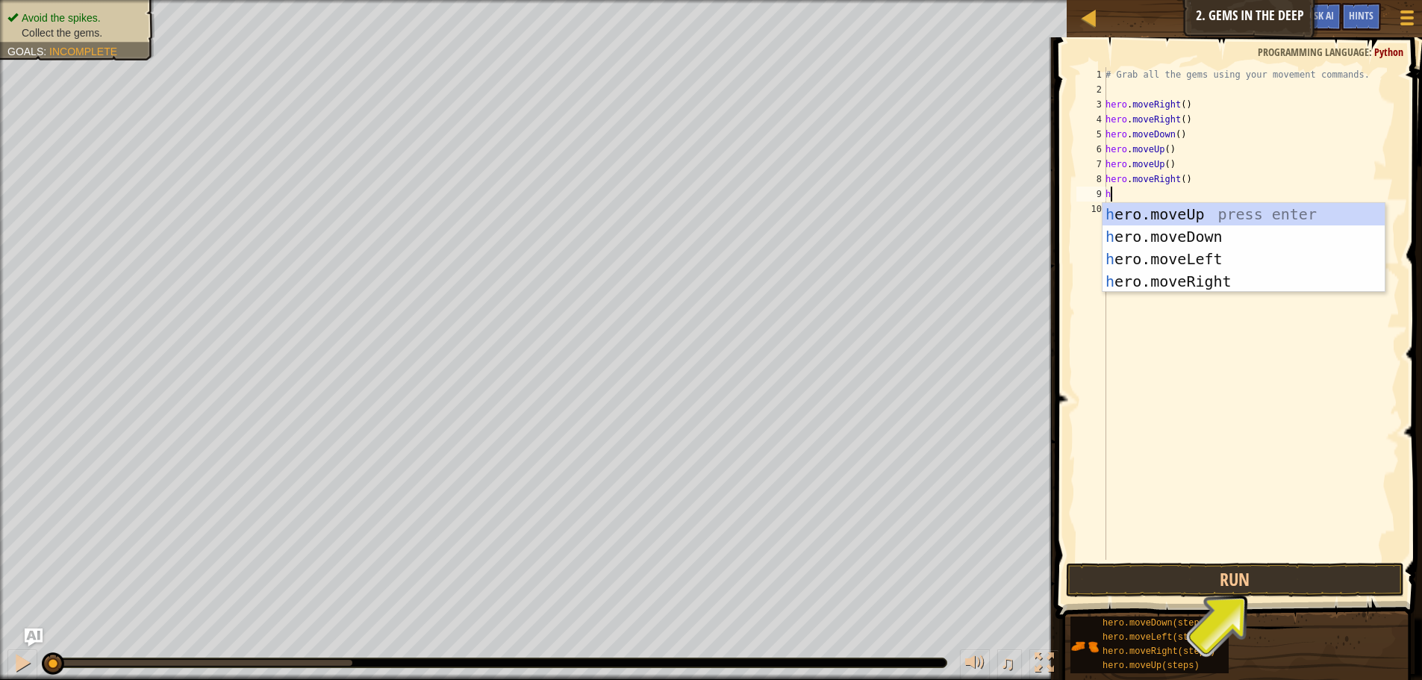
type textarea "he"
click at [1171, 233] on div "he ro.moveUp press enter he ro.moveDown press enter he ro.moveLeft press enter …" at bounding box center [1243, 270] width 282 height 134
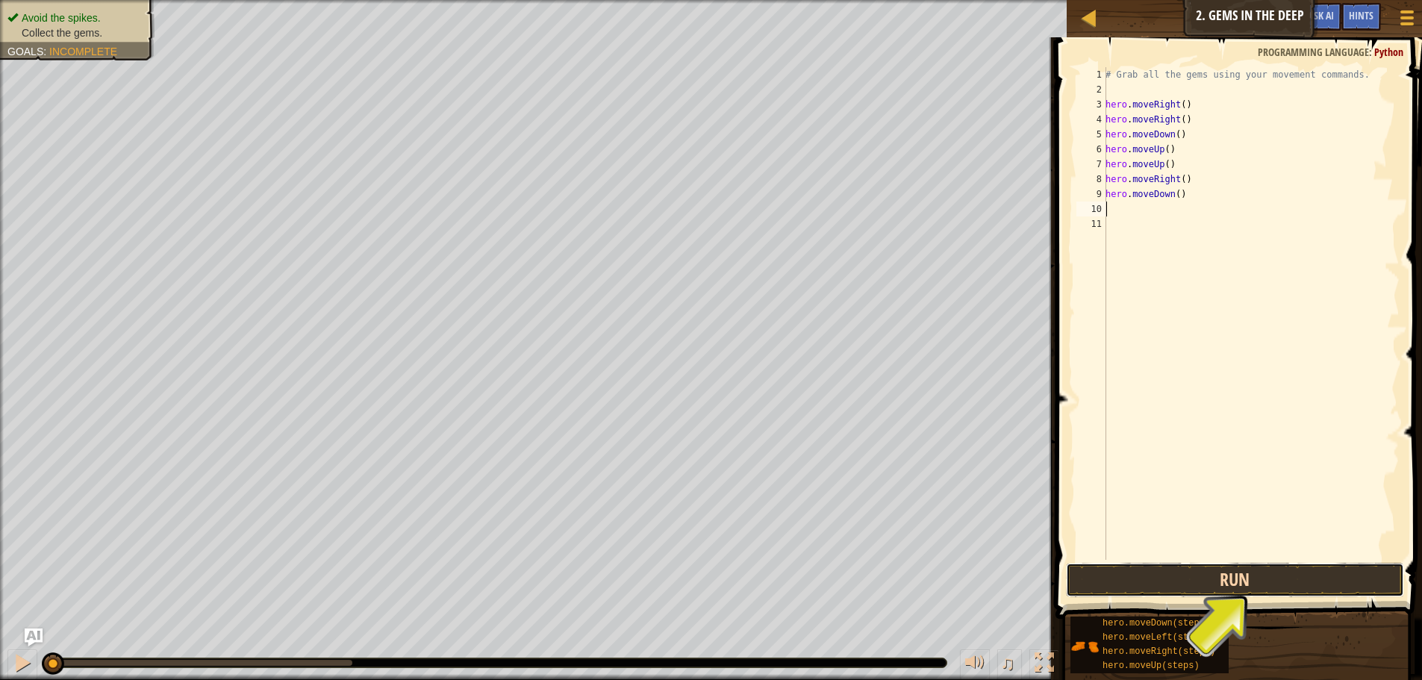
click at [1178, 575] on button "Run" at bounding box center [1235, 580] width 338 height 34
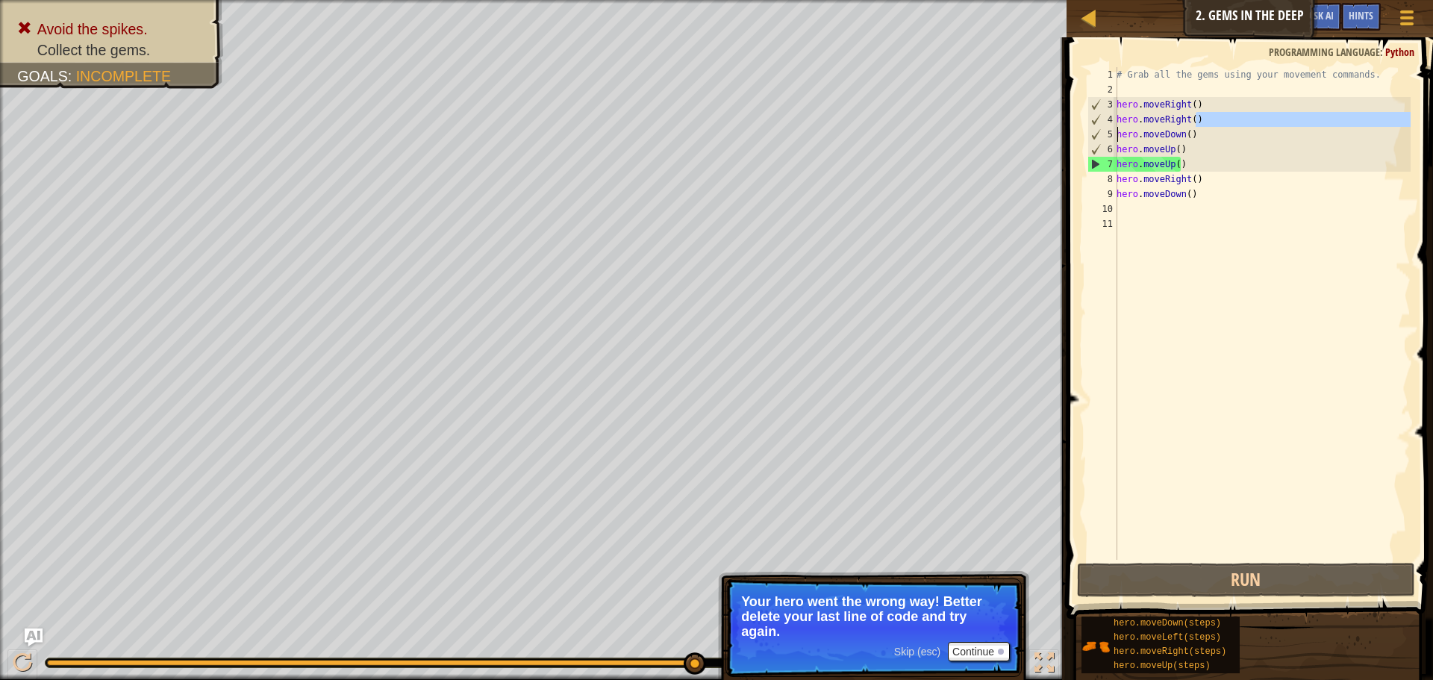
drag, startPoint x: 1195, startPoint y: 118, endPoint x: 1103, endPoint y: 127, distance: 92.2
click at [1103, 127] on div "1 2 3 4 5 6 7 8 9 10 11 # Grab all the gems using your movement commands. hero …" at bounding box center [1247, 313] width 326 height 493
click at [1193, 119] on div "# Grab all the gems using your movement commands. hero . moveRight ( ) hero . m…" at bounding box center [1261, 328] width 297 height 522
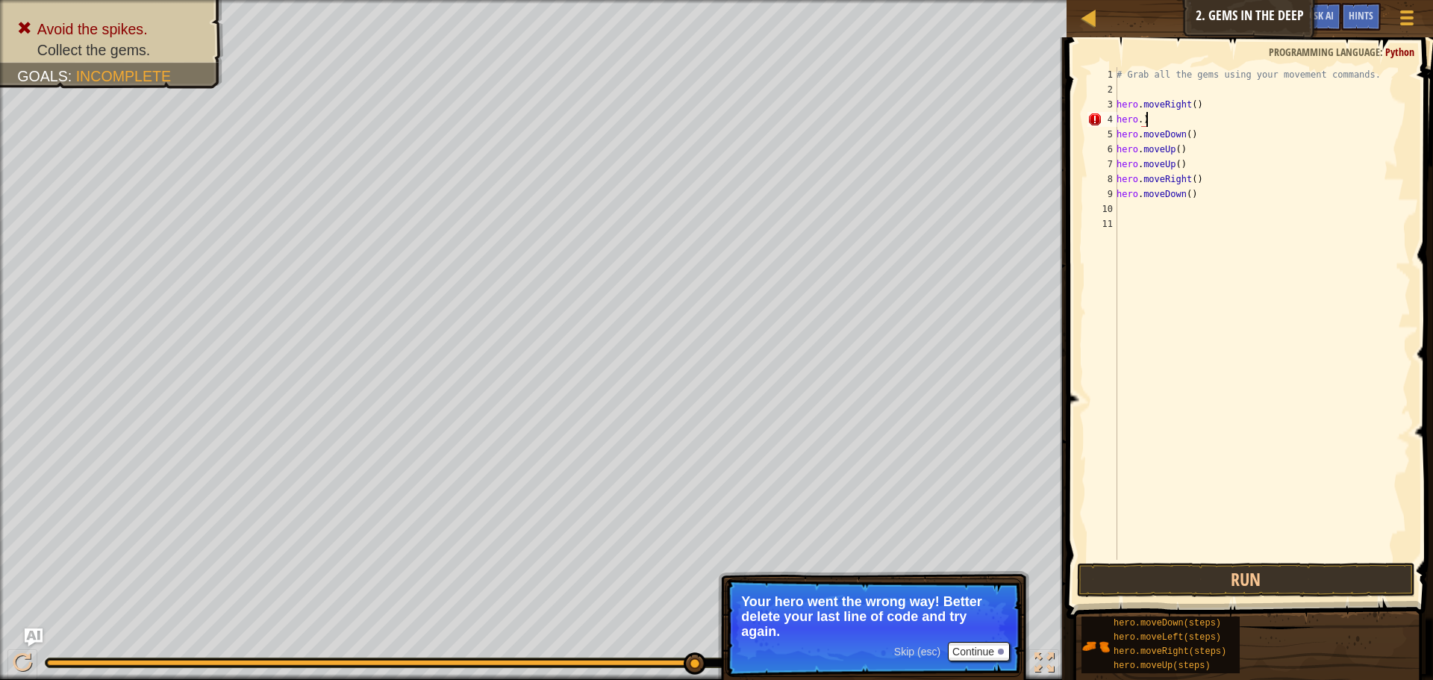
click at [1178, 119] on div "# Grab all the gems using your movement commands. hero . moveRight ( ) hero . )…" at bounding box center [1261, 328] width 297 height 522
type textarea "h"
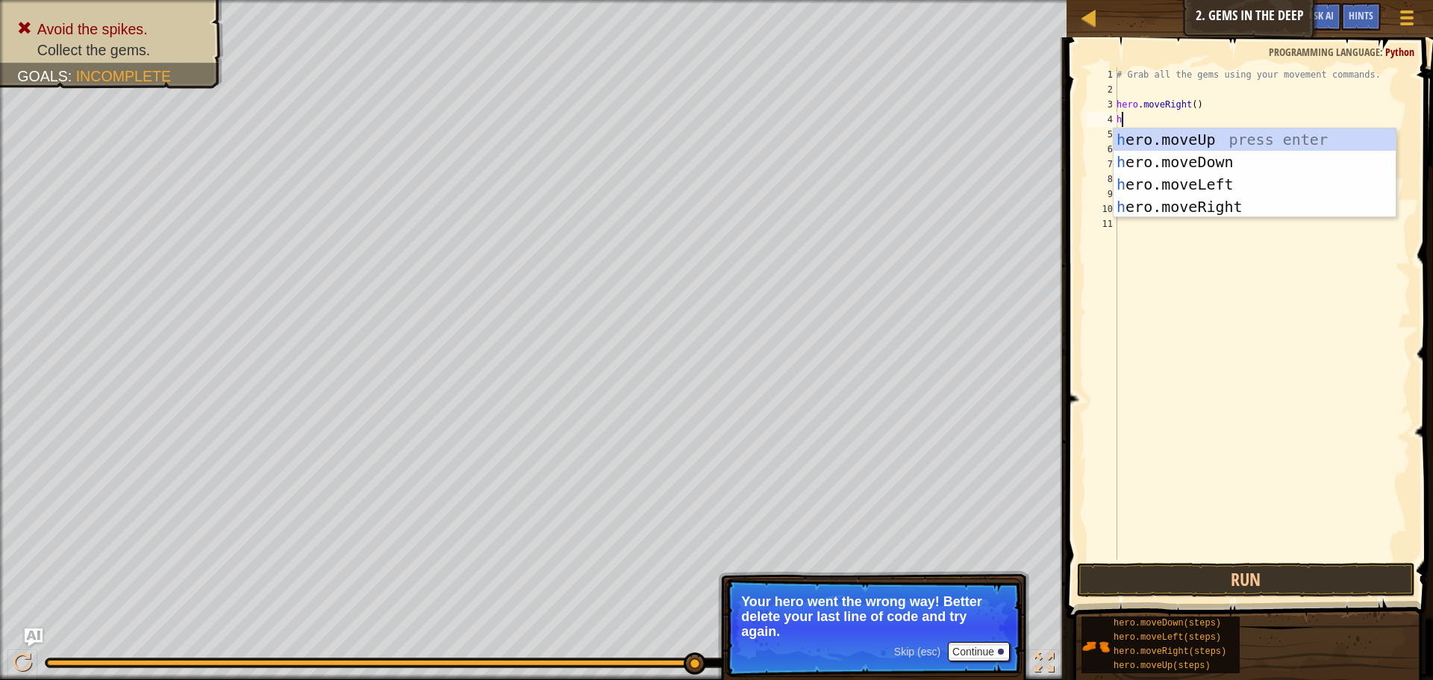
type textarea "hr"
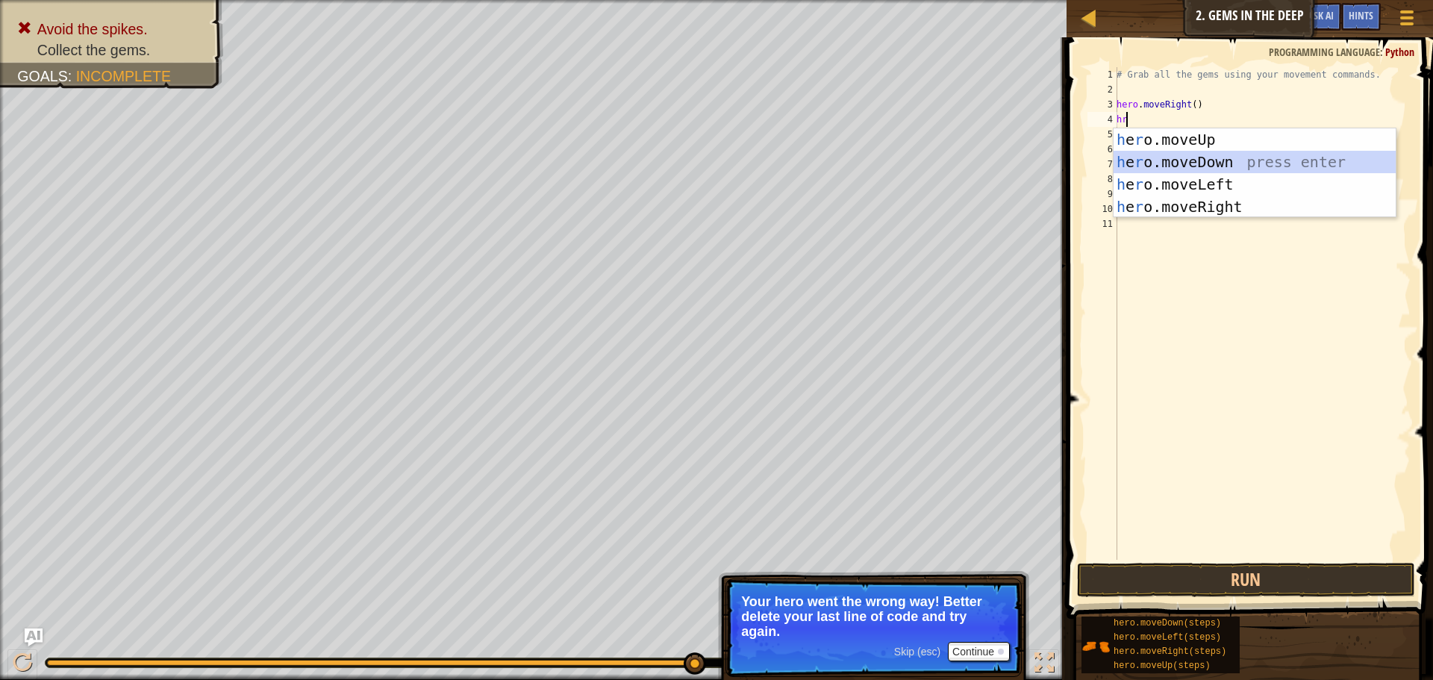
click at [1180, 155] on div "h e r o.moveUp press enter h e r o.moveDown press enter h e r o.moveLeft press …" at bounding box center [1254, 195] width 282 height 134
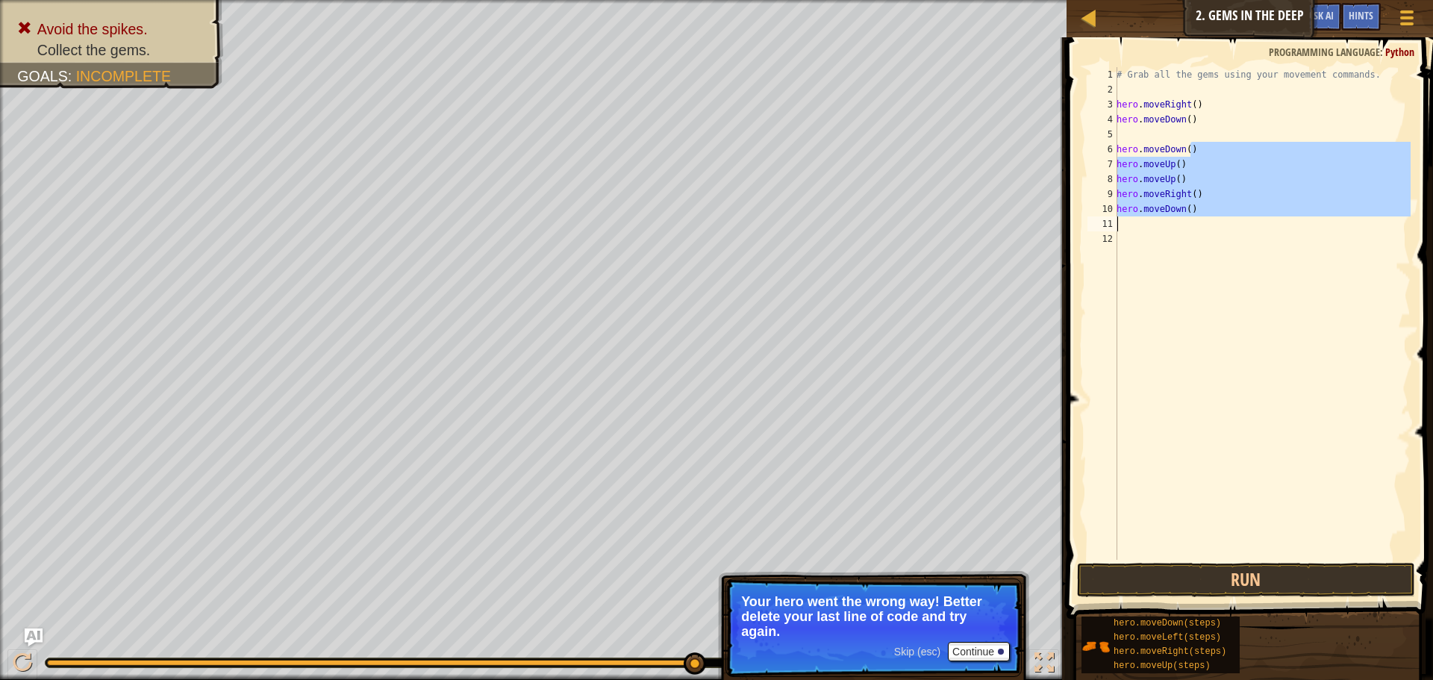
drag, startPoint x: 1189, startPoint y: 149, endPoint x: 1153, endPoint y: 225, distance: 84.1
click at [1153, 225] on div "# Grab all the gems using your movement commands. hero . moveRight ( ) hero . m…" at bounding box center [1261, 328] width 297 height 522
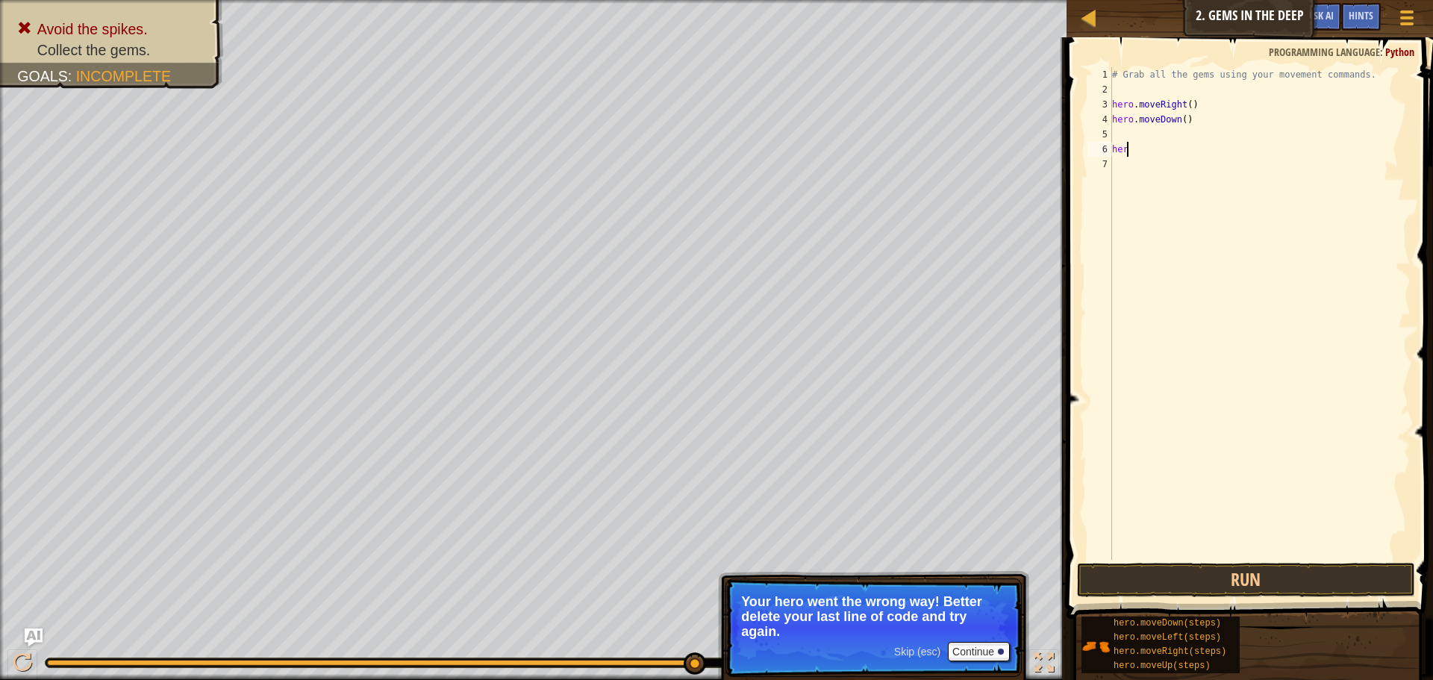
type textarea "h"
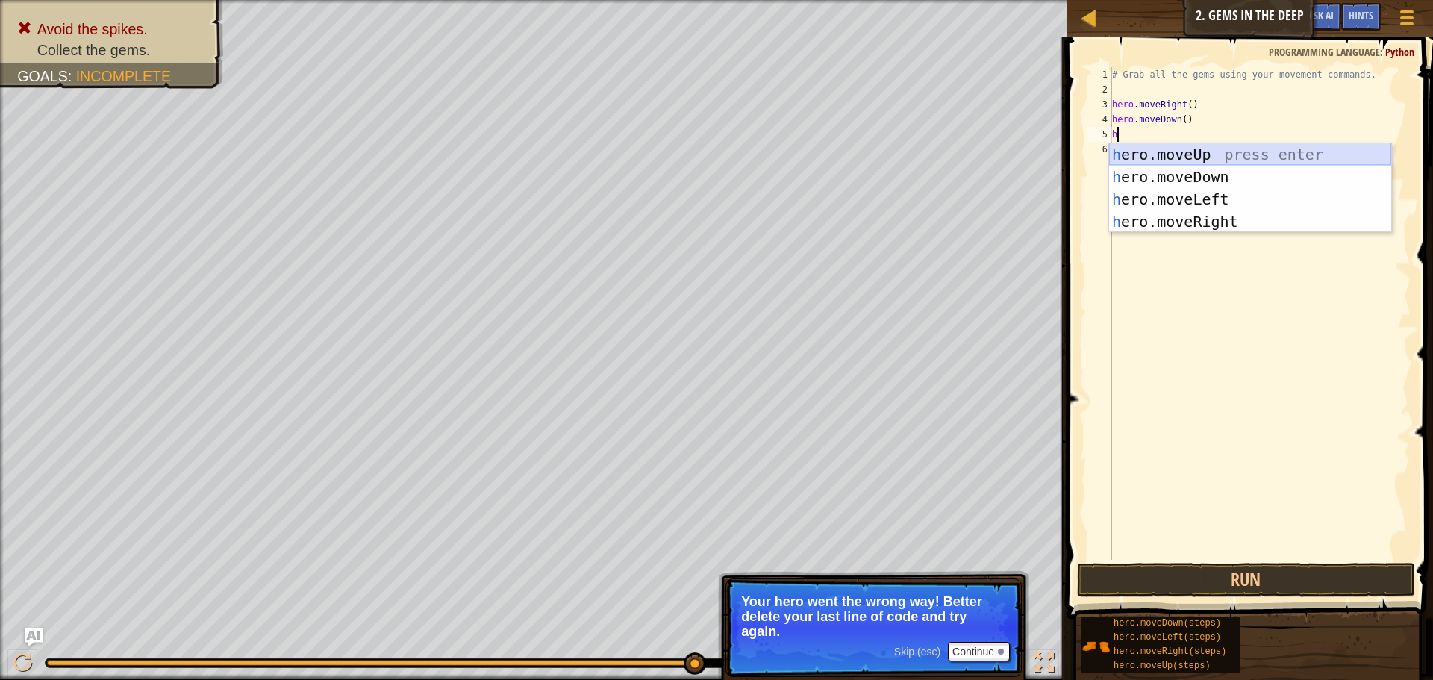
click at [1189, 155] on div "h ero.moveUp press enter h ero.moveDown press enter h ero.moveLeft press enter …" at bounding box center [1250, 210] width 282 height 134
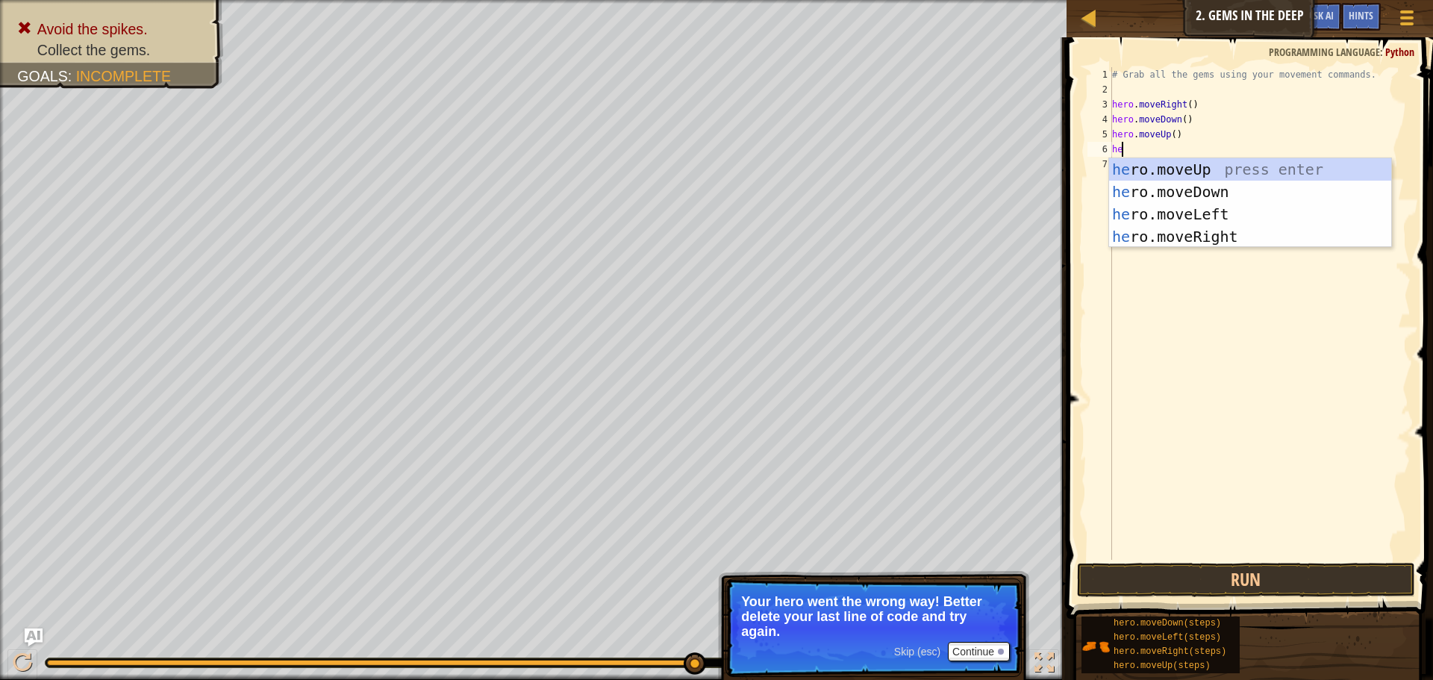
type textarea "her"
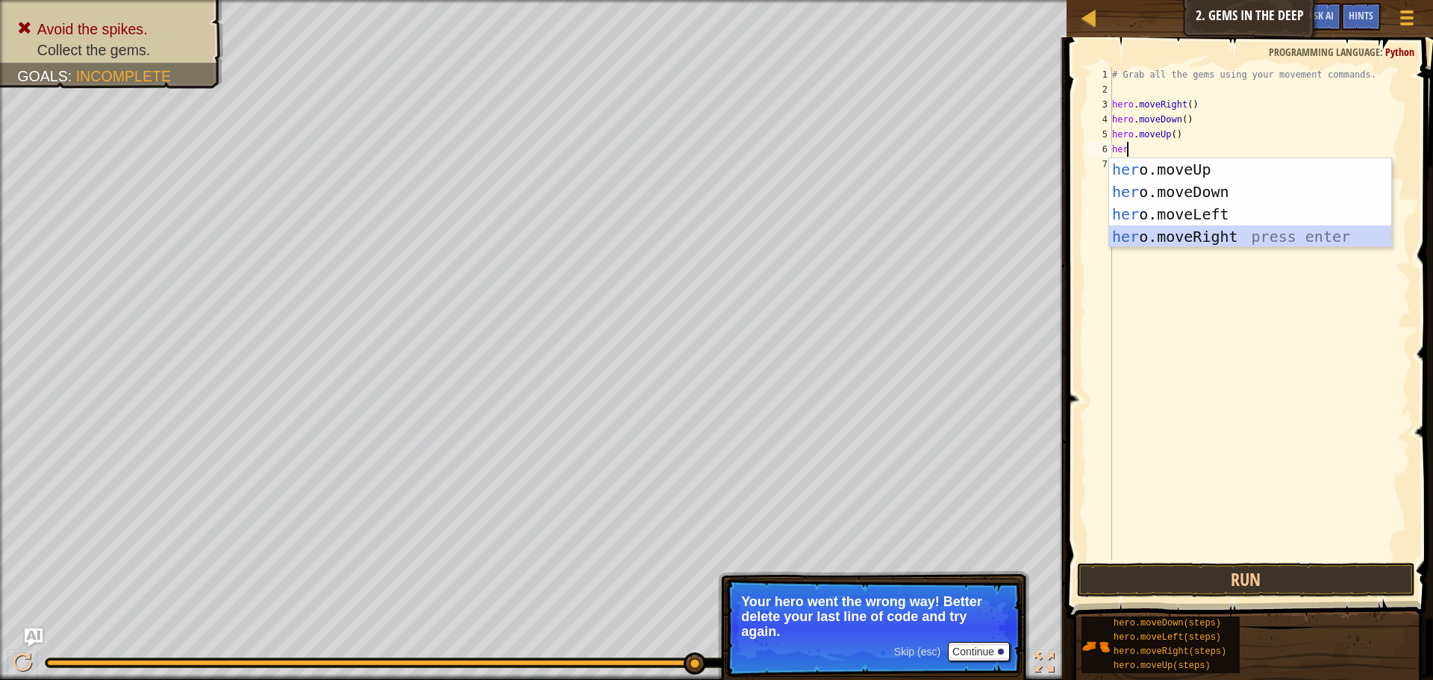
click at [1175, 234] on div "her o.moveUp press enter her o.moveDown press enter her o.moveLeft press enter …" at bounding box center [1250, 225] width 282 height 134
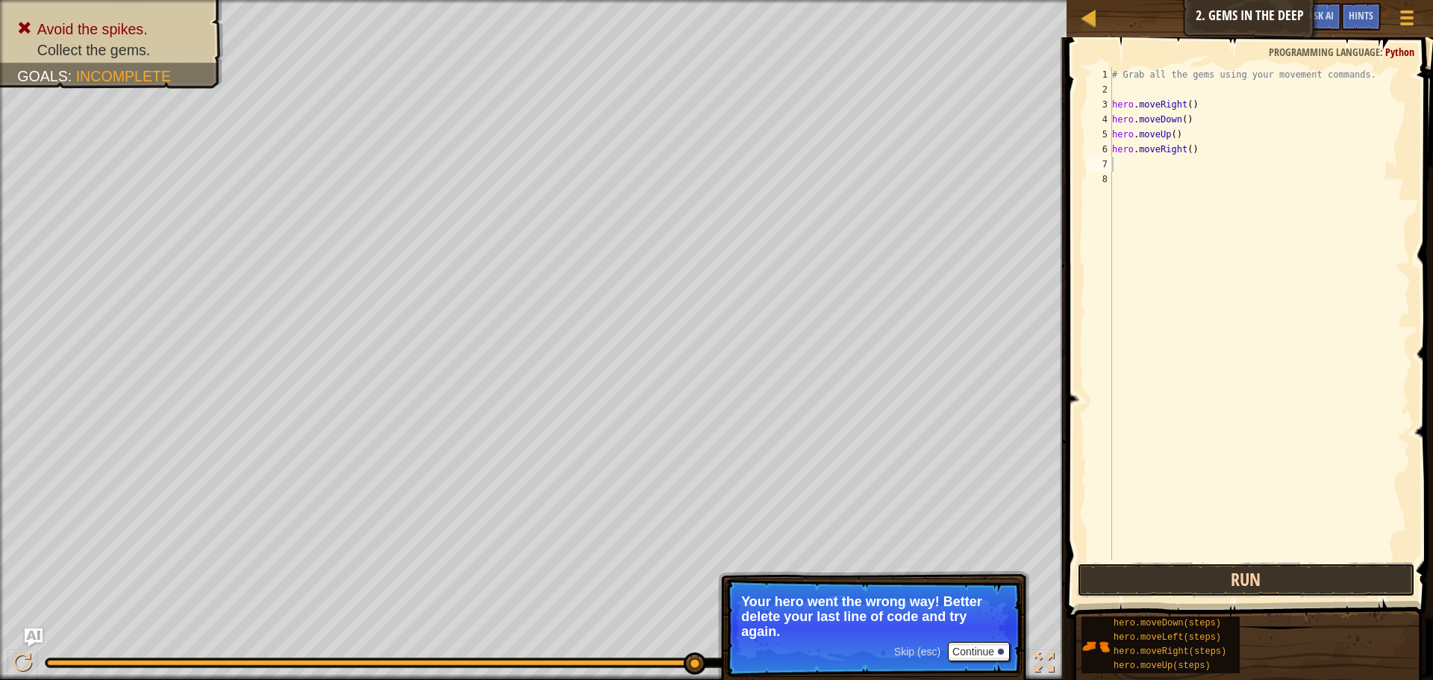
click at [1233, 569] on button "Run" at bounding box center [1246, 580] width 338 height 34
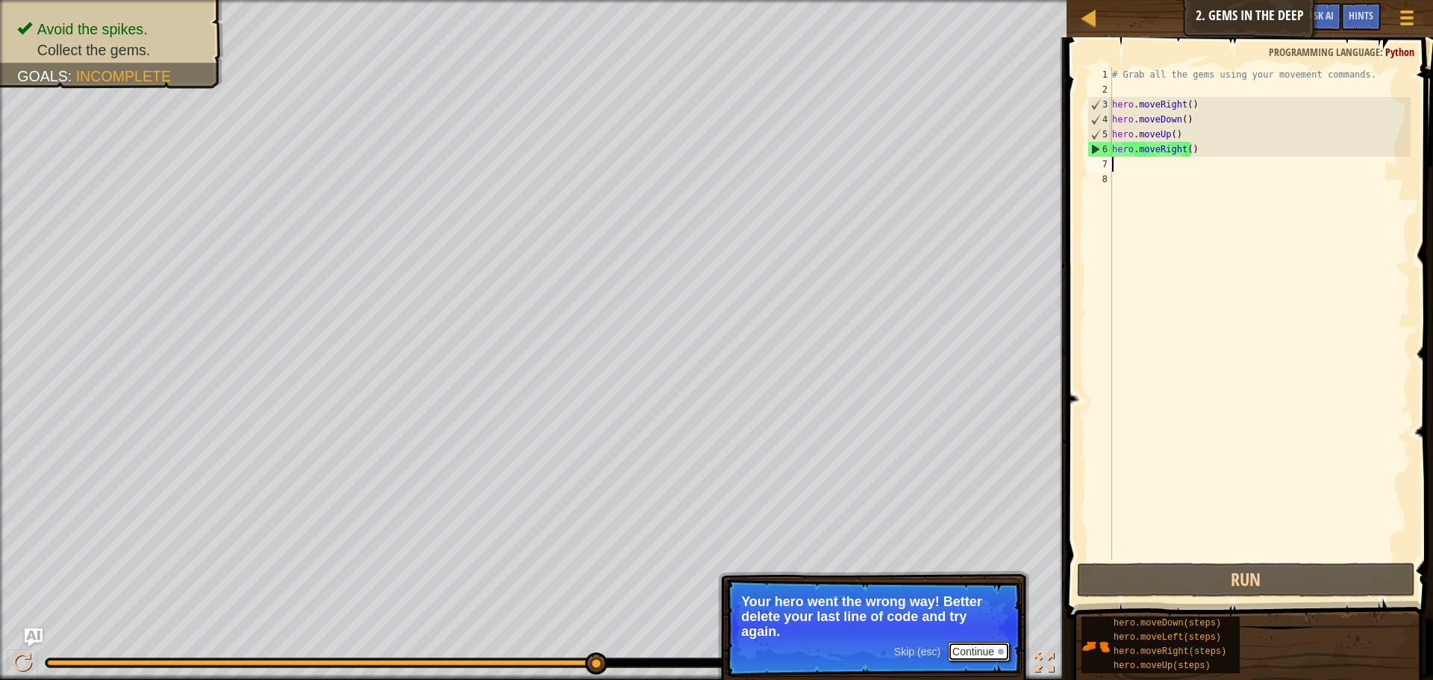
click at [978, 646] on button "Continue" at bounding box center [979, 651] width 62 height 19
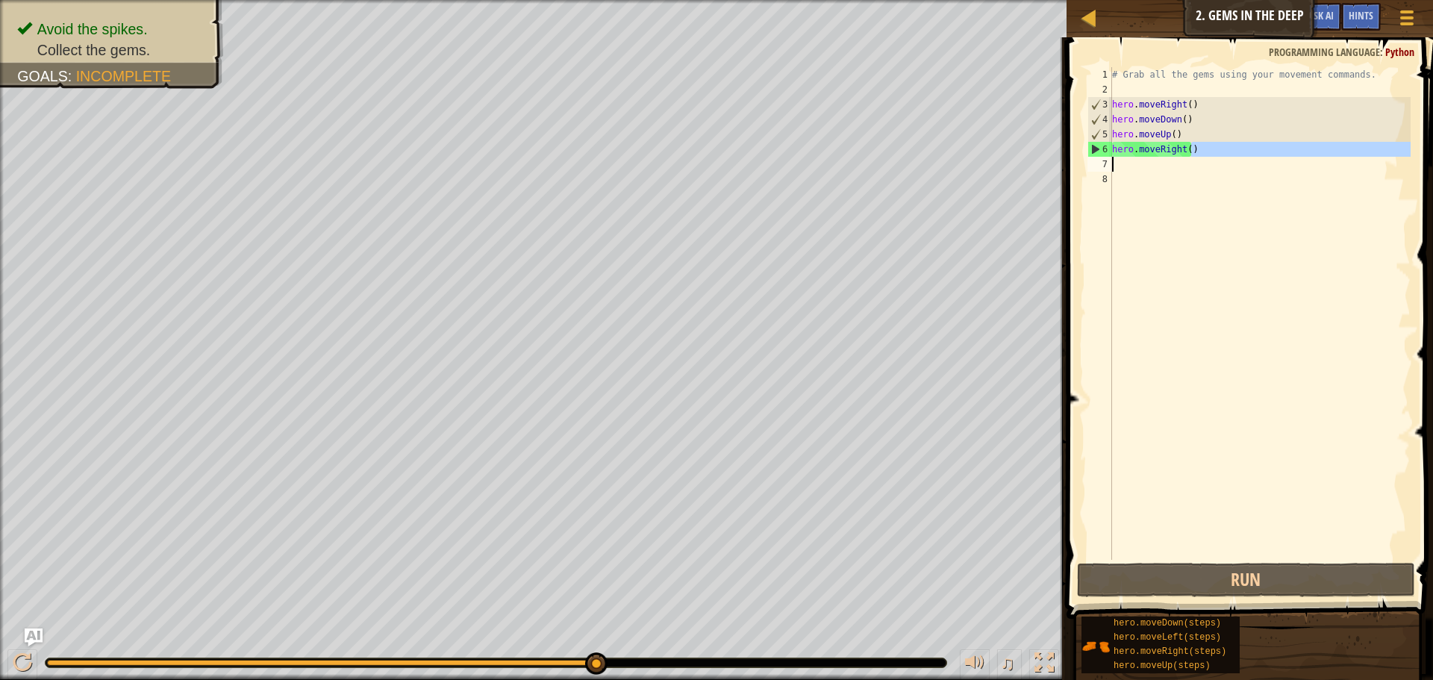
drag, startPoint x: 1198, startPoint y: 154, endPoint x: 1104, endPoint y: 162, distance: 93.6
click at [1104, 162] on div "1 2 3 4 5 6 7 8 # Grab all the gems using your movement commands. hero . moveRi…" at bounding box center [1247, 313] width 326 height 493
click at [1199, 154] on div "# Grab all the gems using your movement commands. hero . moveRight ( ) hero . m…" at bounding box center [1259, 313] width 301 height 493
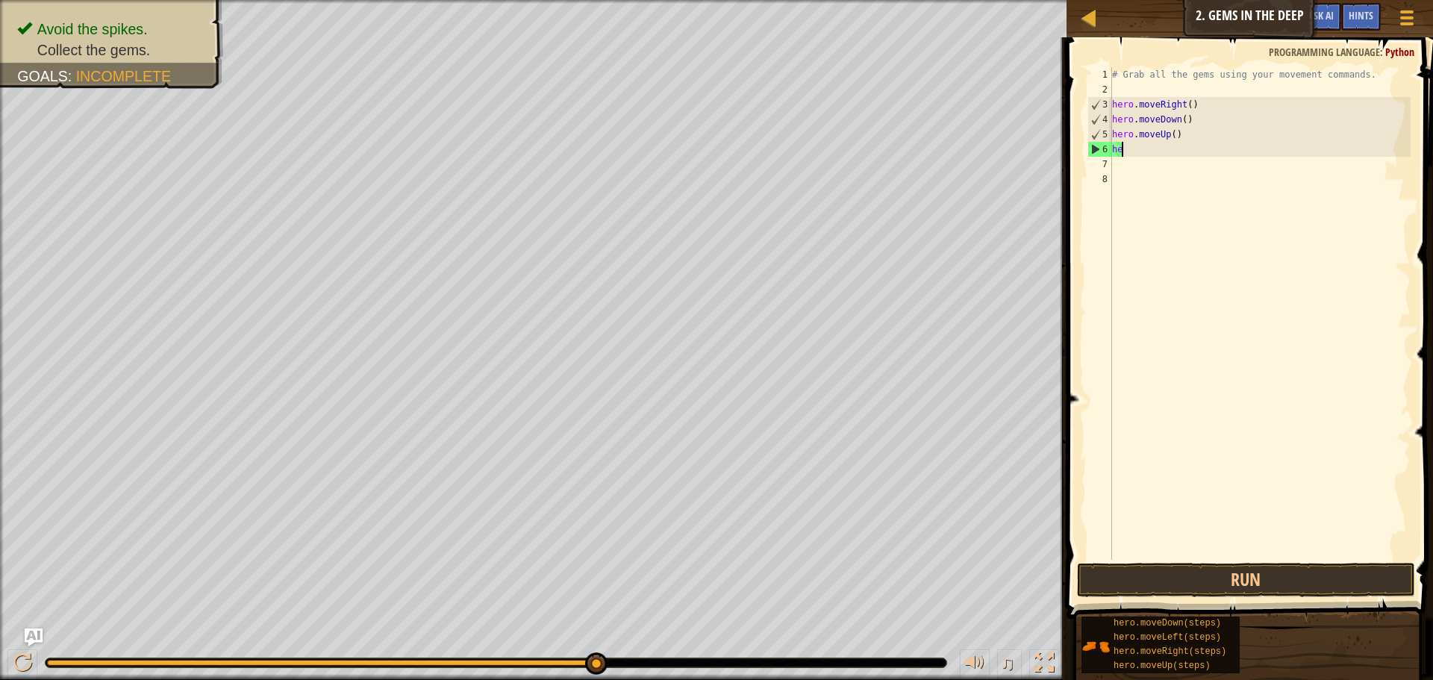
type textarea "h"
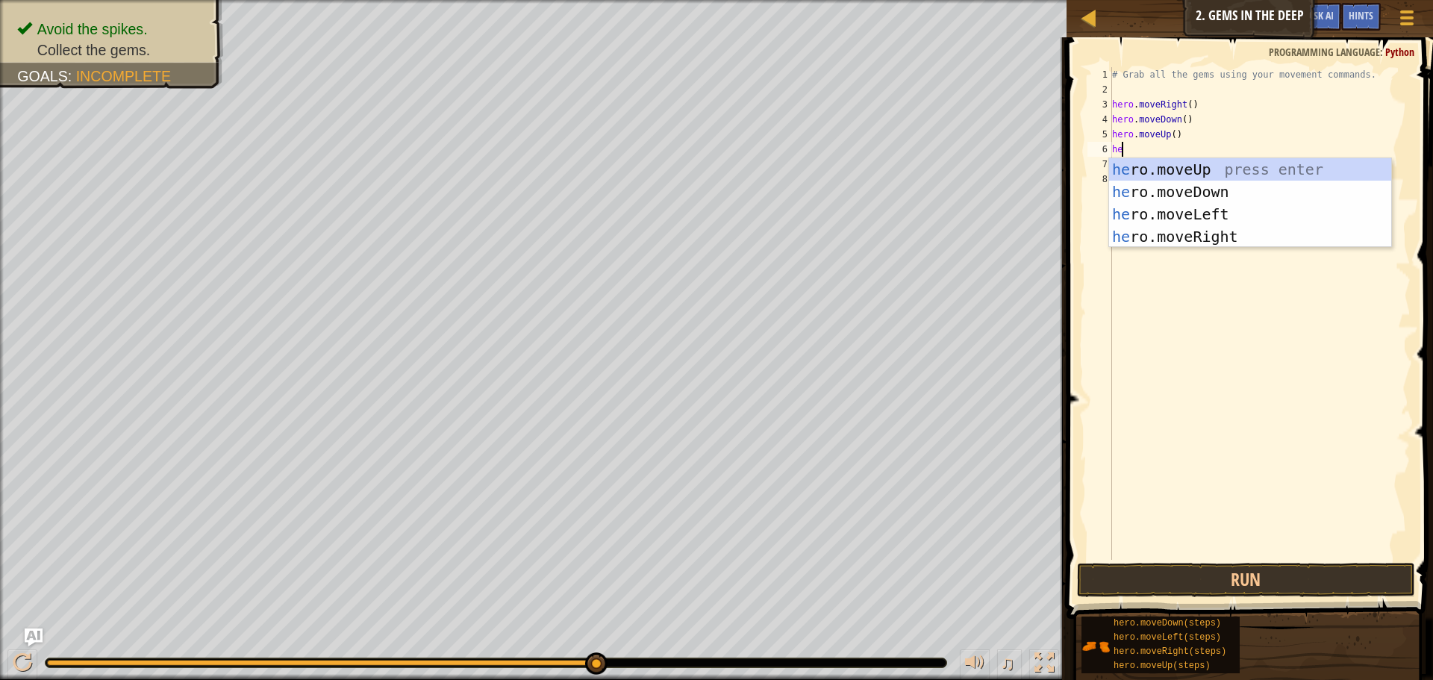
type textarea "her"
click at [1188, 169] on div "her o.moveUp press enter her o.moveDown press enter her o.moveLeft press enter …" at bounding box center [1250, 225] width 282 height 134
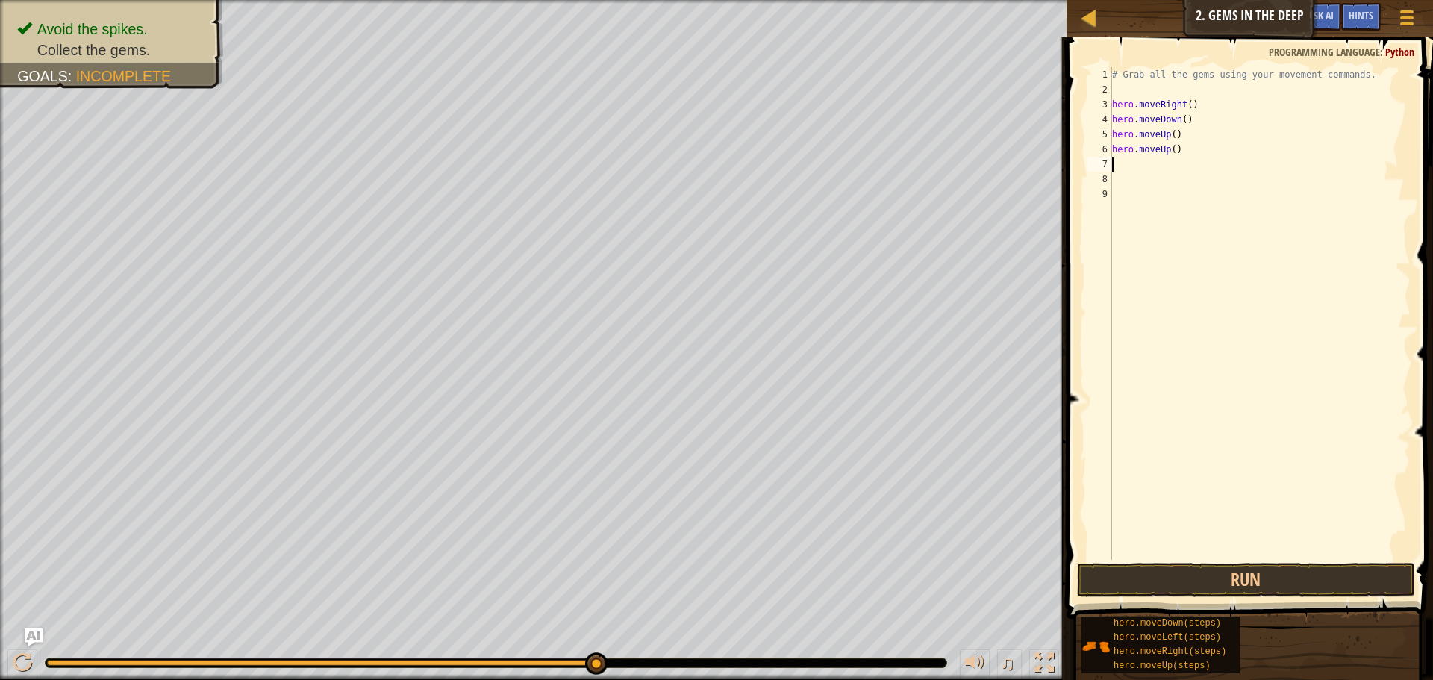
scroll to position [7, 0]
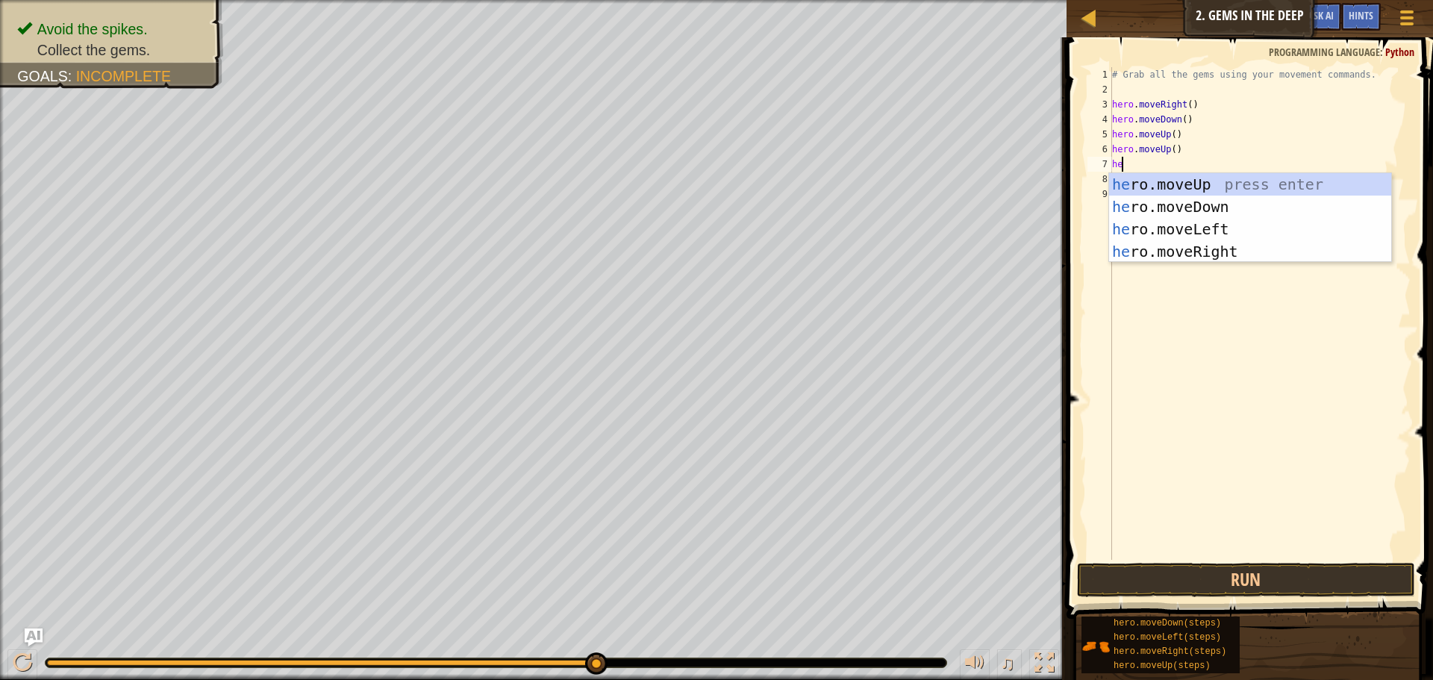
type textarea "her"
click at [1150, 179] on div "her o.moveUp press enter her o.moveDown press enter her o.moveLeft press enter …" at bounding box center [1250, 240] width 282 height 134
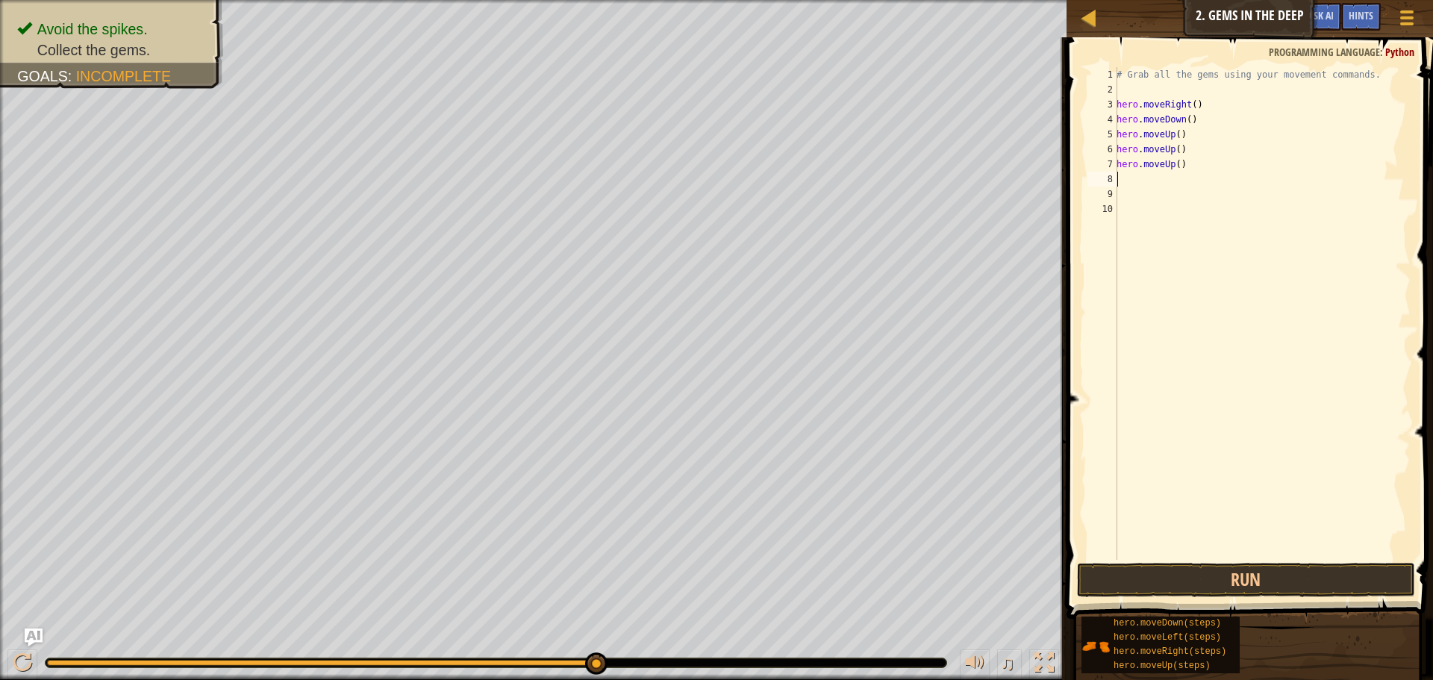
scroll to position [7, 0]
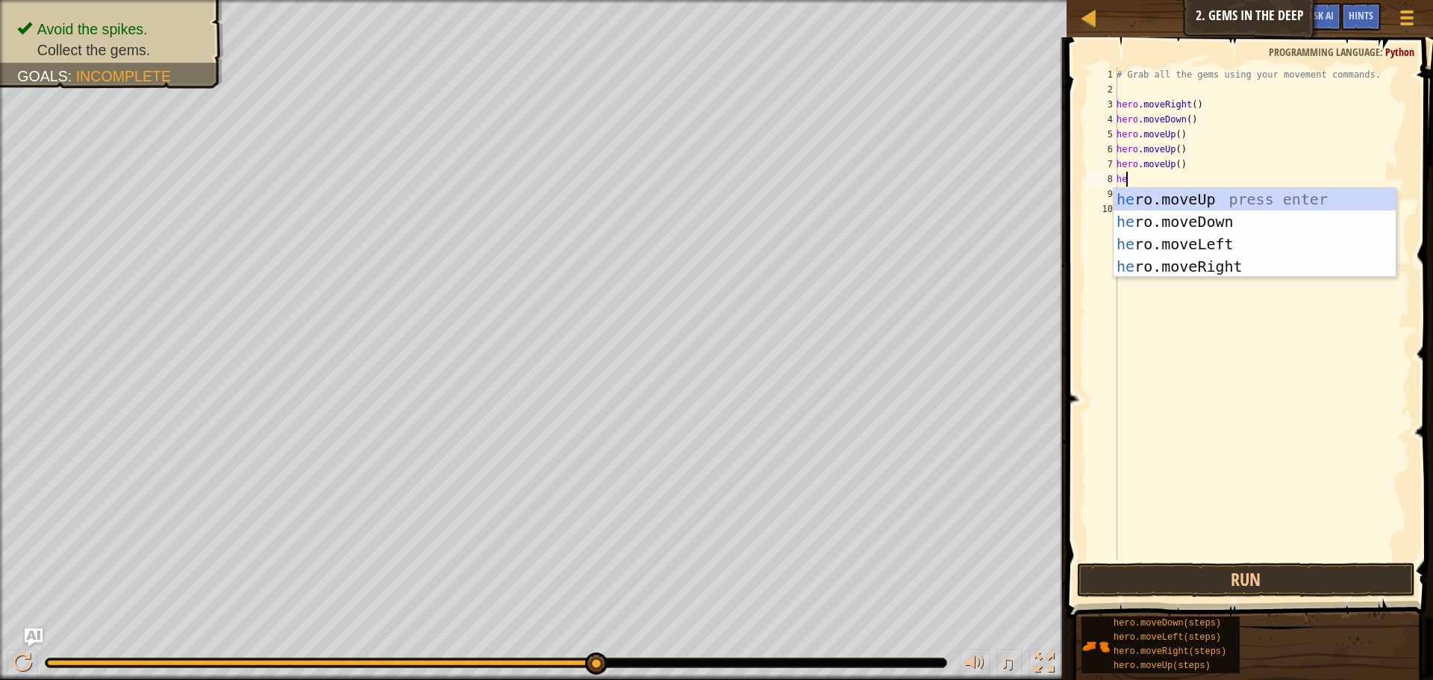
type textarea "her"
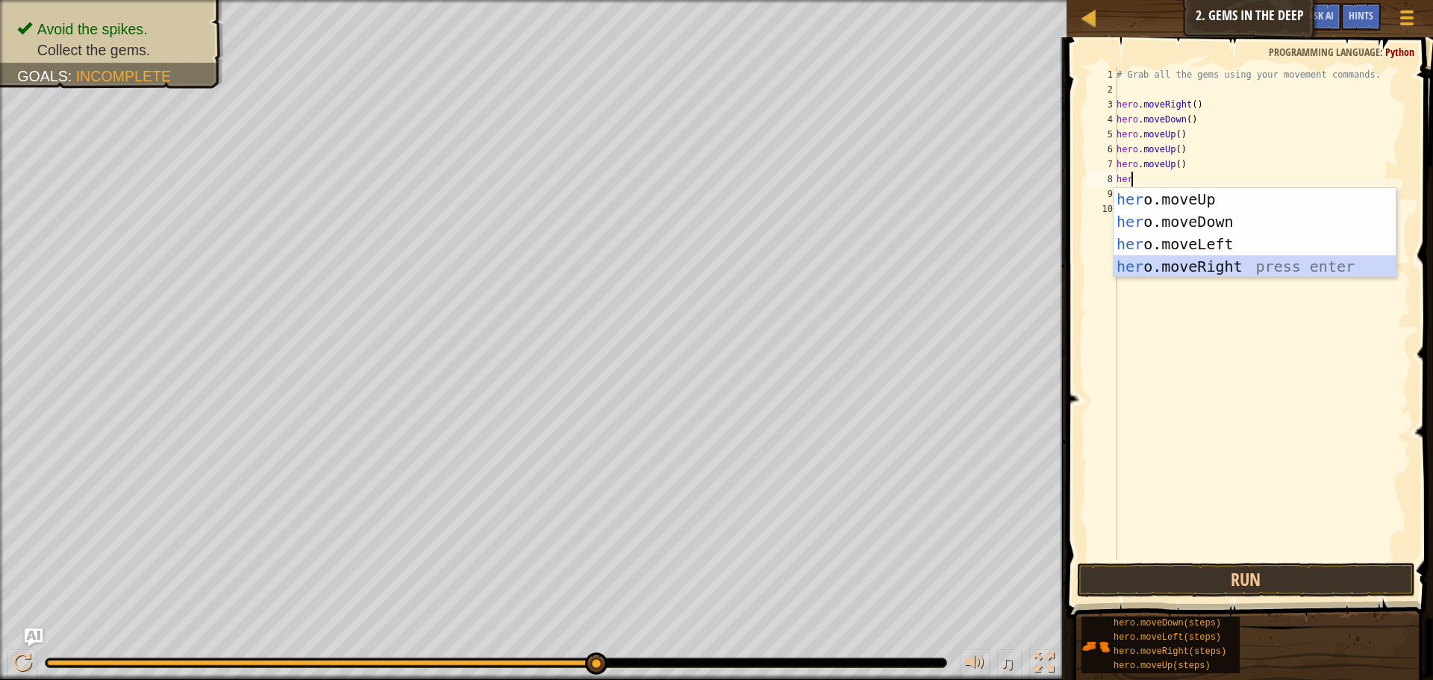
click at [1175, 259] on div "her o.moveUp press enter her o.moveDown press enter her o.moveLeft press enter …" at bounding box center [1254, 255] width 282 height 134
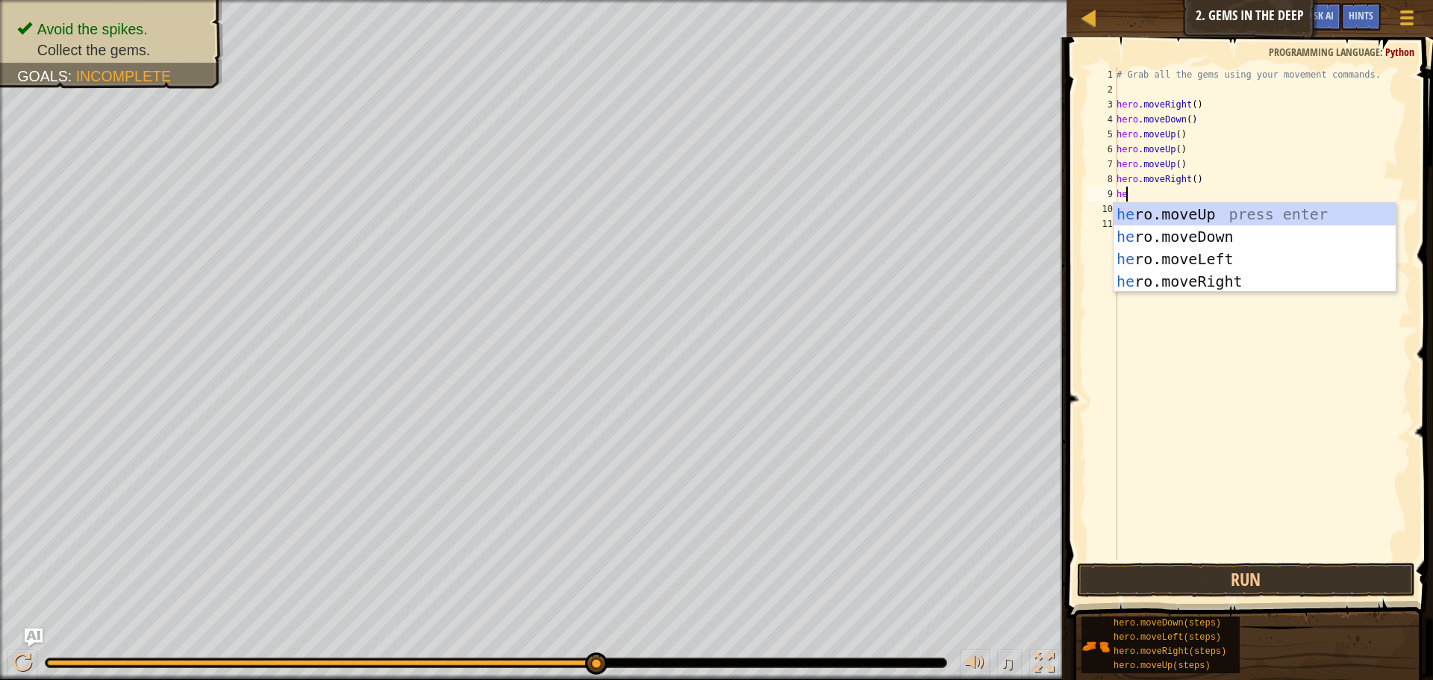
type textarea "her"
click at [1166, 238] on div "her o.moveUp press enter her o.moveDown press enter her o.moveLeft press enter …" at bounding box center [1254, 270] width 282 height 134
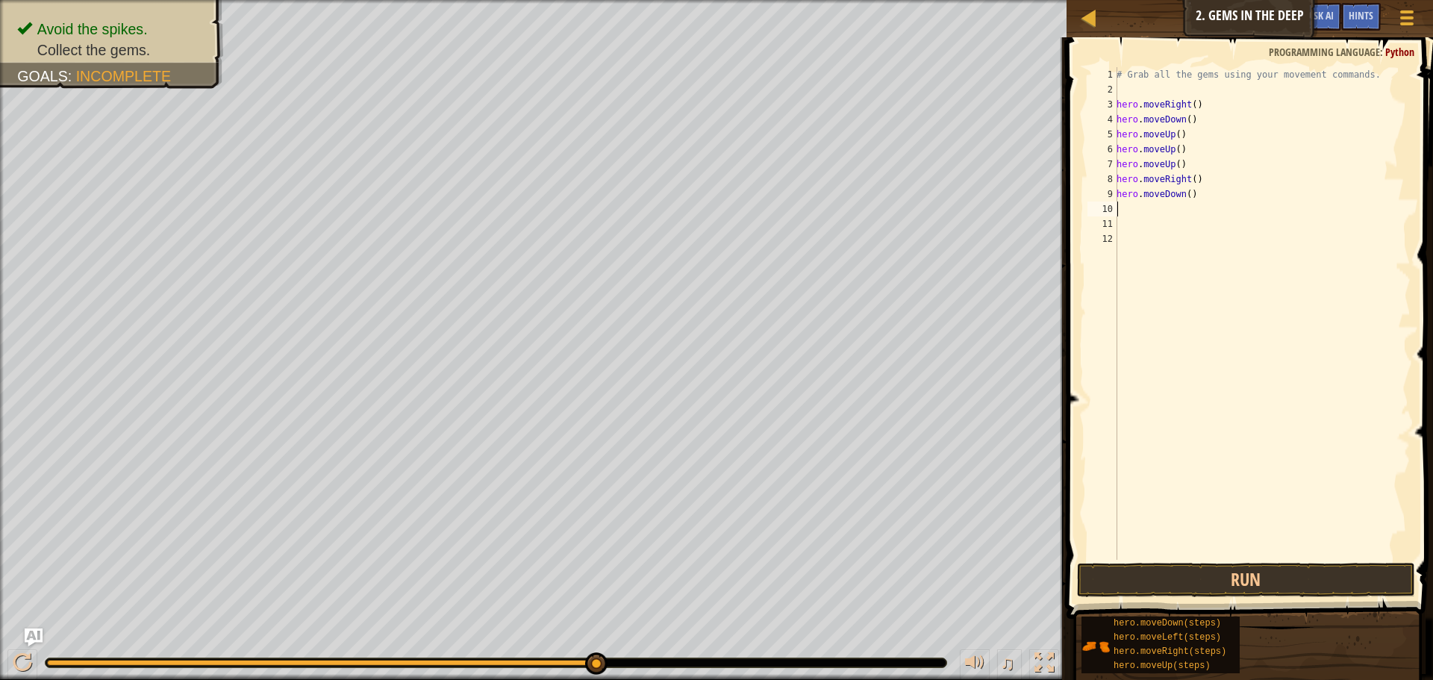
scroll to position [7, 0]
click at [1185, 567] on button "Run" at bounding box center [1246, 580] width 338 height 34
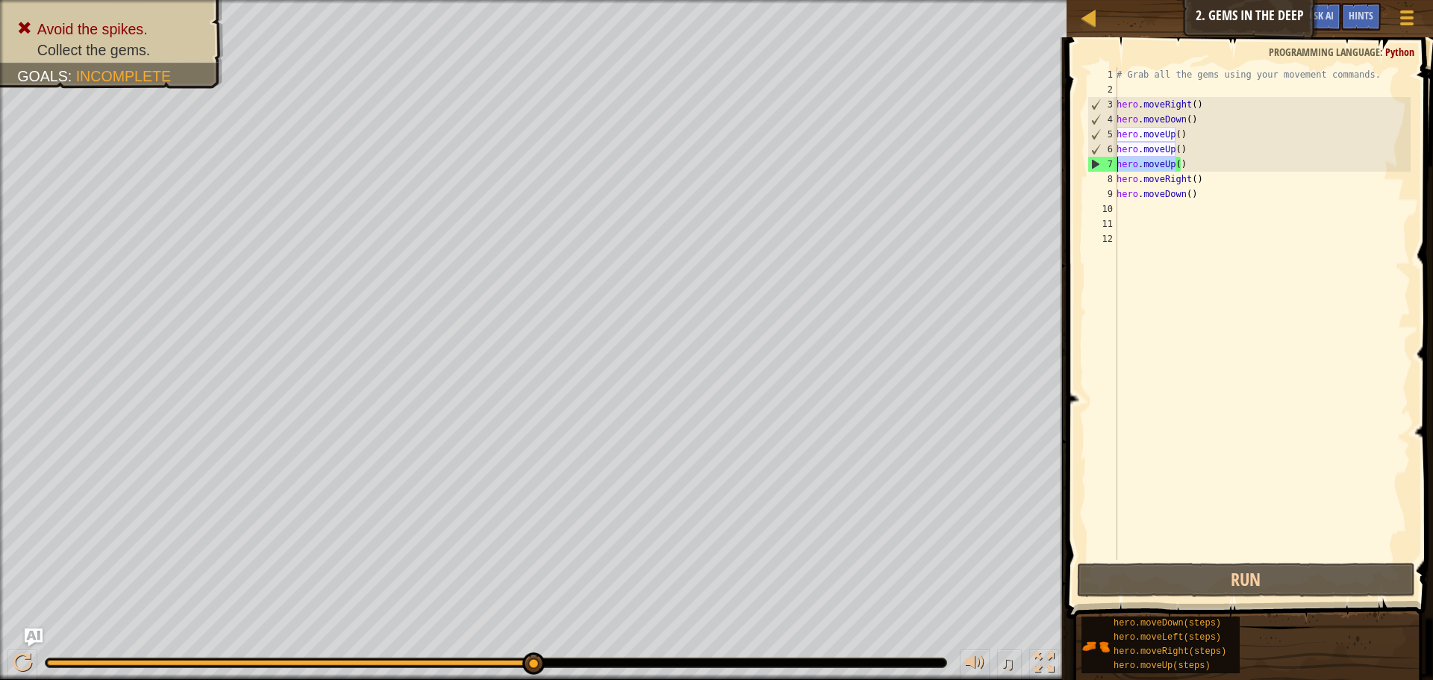
drag, startPoint x: 1178, startPoint y: 164, endPoint x: 1113, endPoint y: 164, distance: 64.2
click at [1113, 164] on div "1 2 3 4 5 6 7 8 9 10 11 12 # Grab all the gems using your movement commands. he…" at bounding box center [1247, 313] width 326 height 493
click at [1184, 163] on div "# Grab all the gems using your movement commands. hero . moveRight ( ) hero . m…" at bounding box center [1261, 328] width 297 height 522
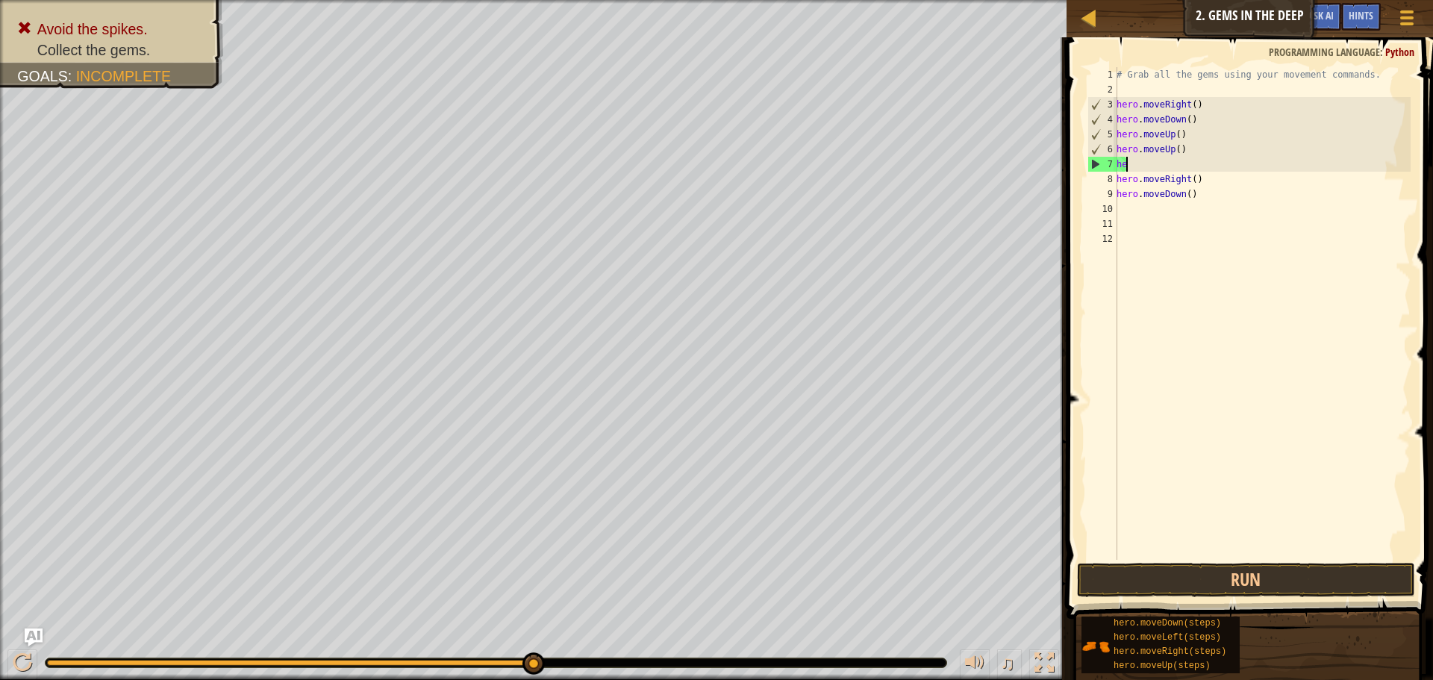
type textarea "h"
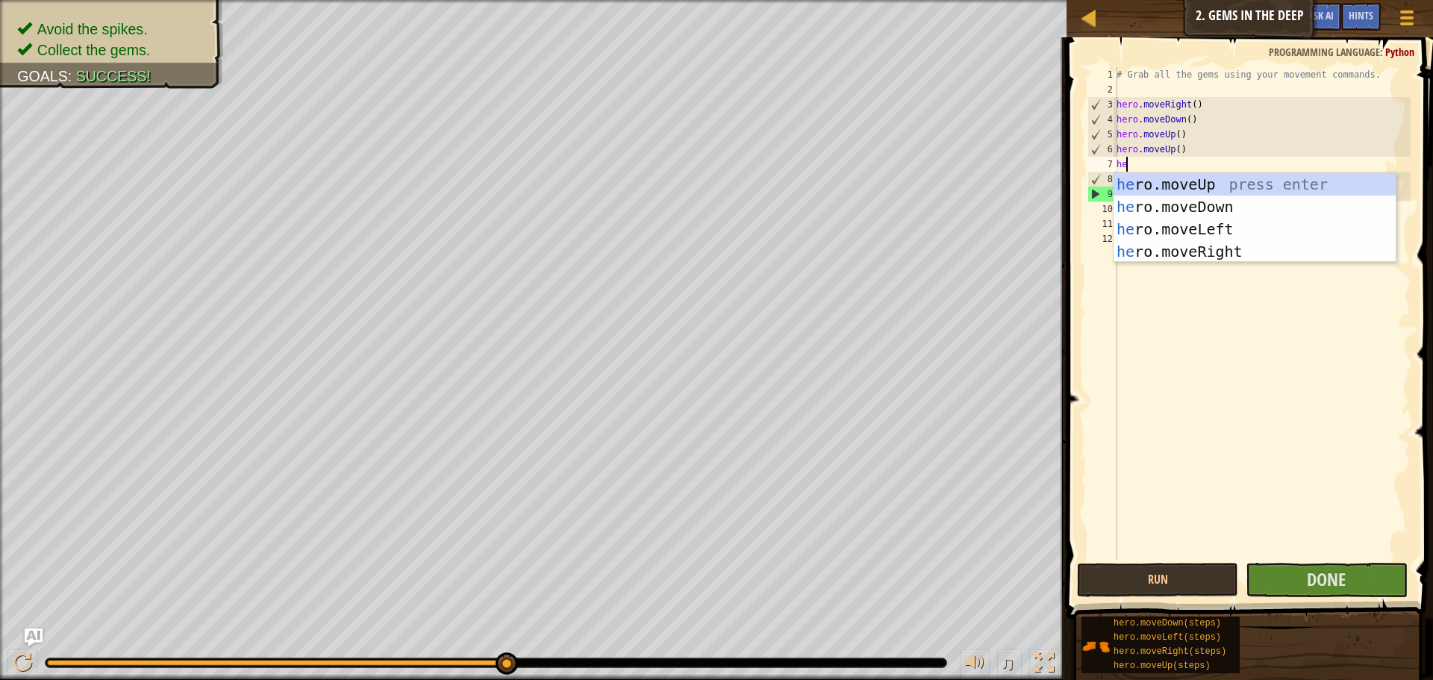
type textarea "her"
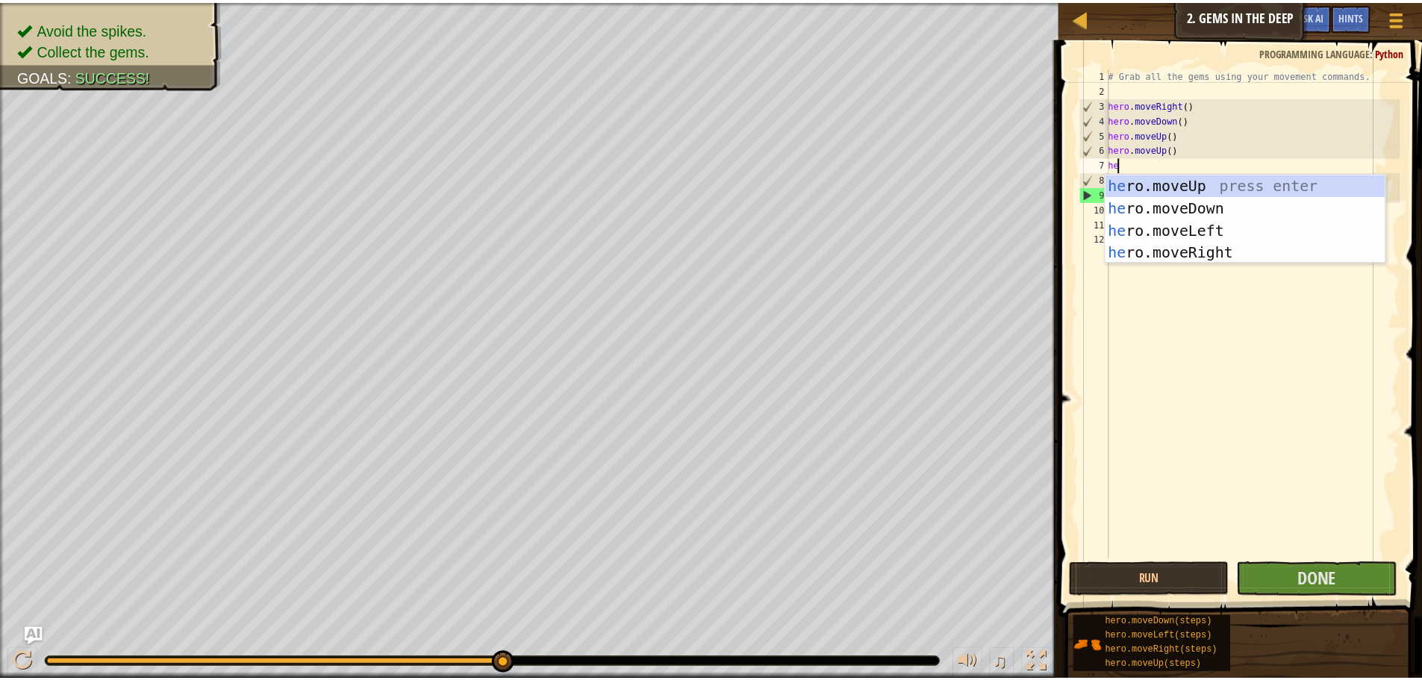
scroll to position [7, 1]
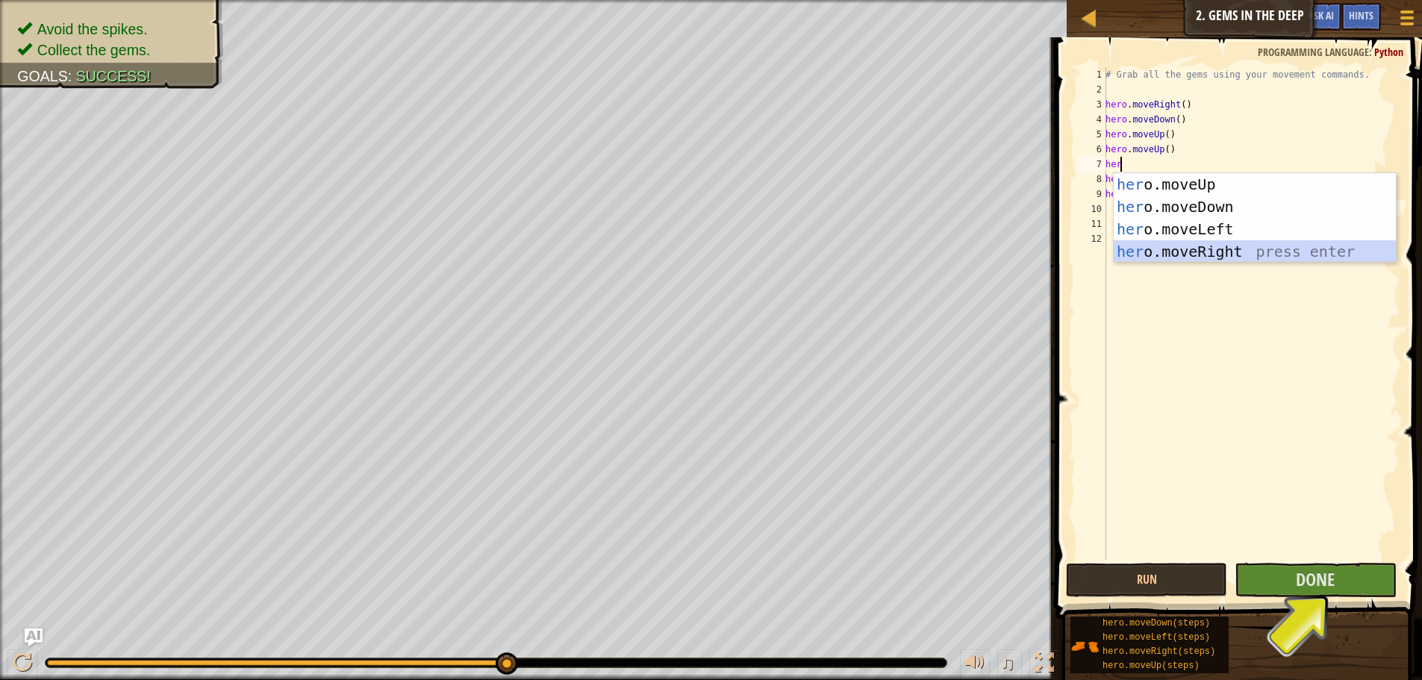
click at [1195, 245] on div "her o.moveUp press enter her o.moveDown press enter her o.moveLeft press enter …" at bounding box center [1254, 240] width 282 height 134
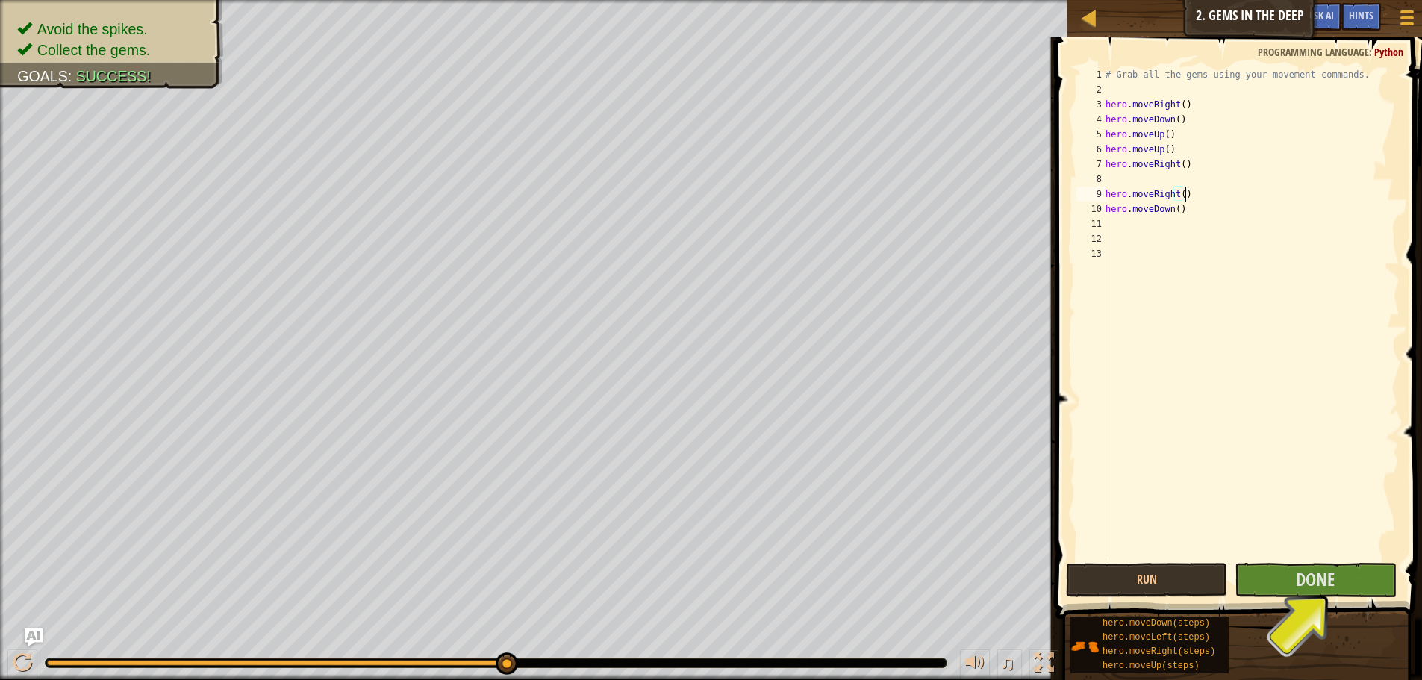
click at [1185, 190] on div "# Grab all the gems using your movement commands. hero . moveRight ( ) hero . m…" at bounding box center [1250, 328] width 297 height 522
type textarea "h"
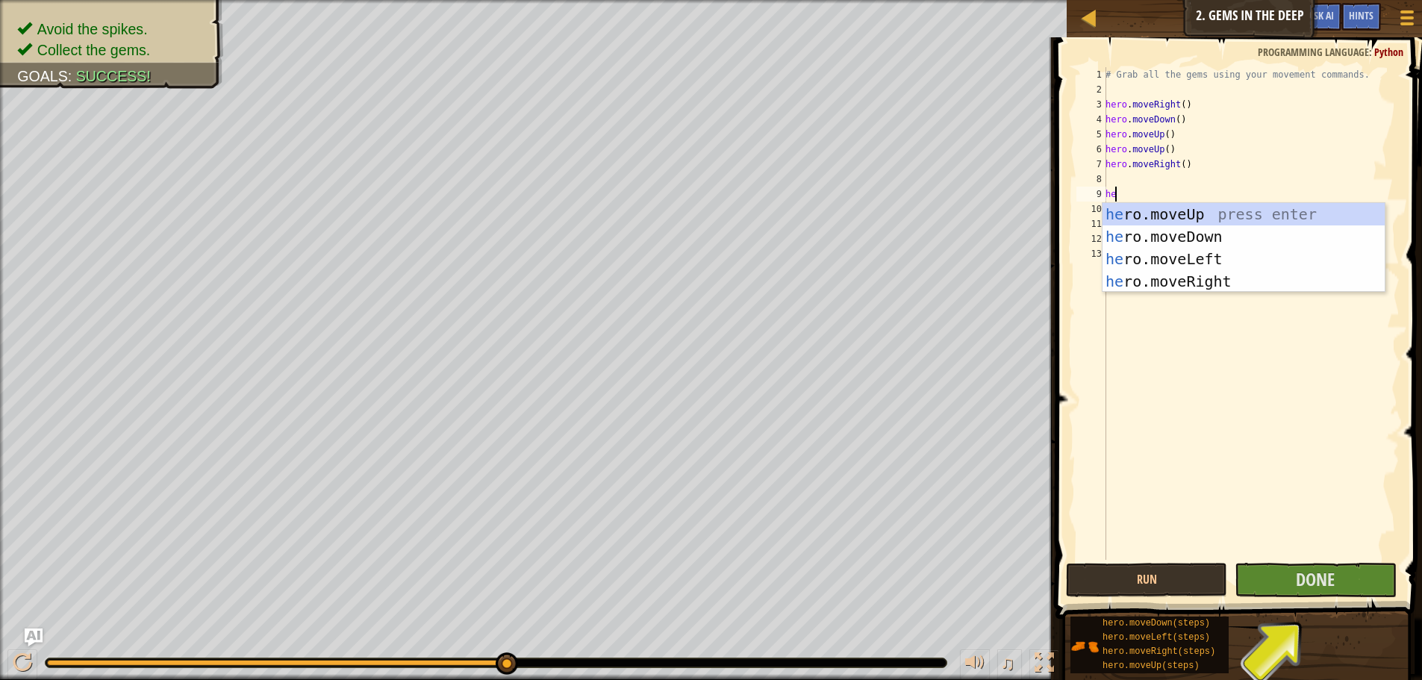
type textarea "her"
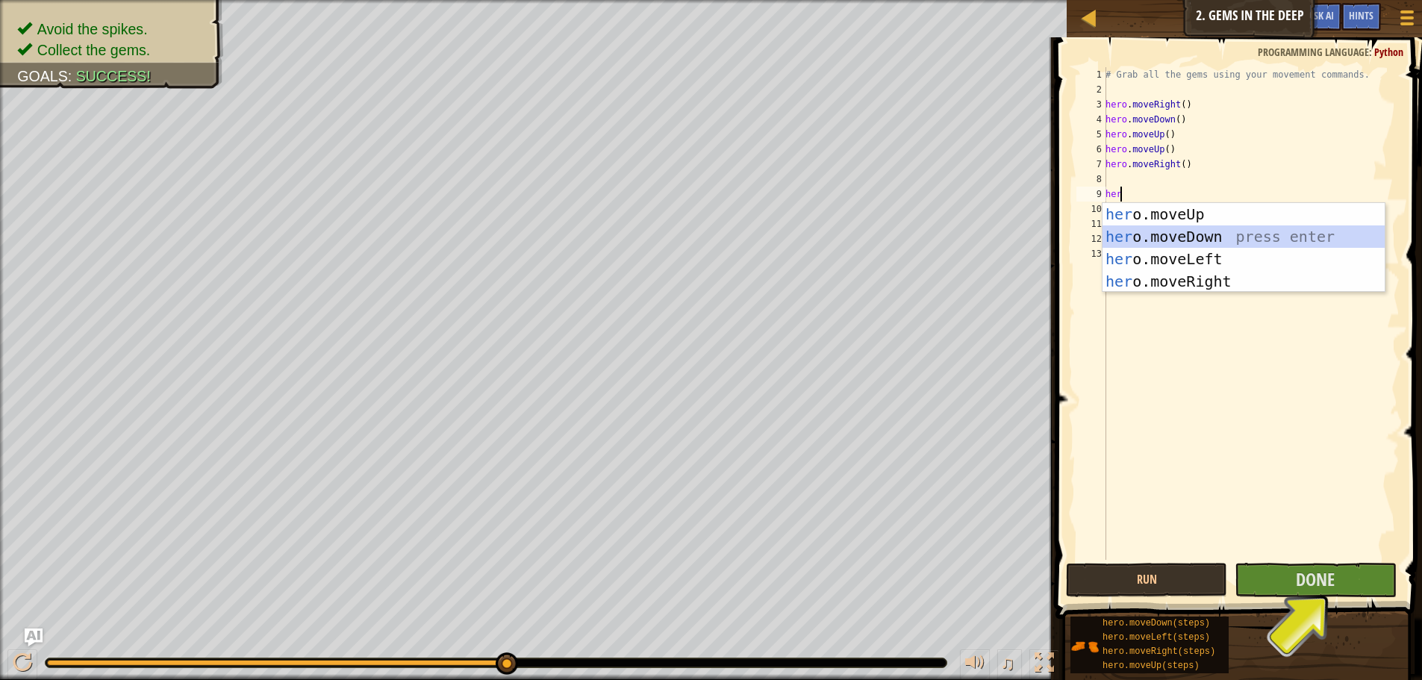
click at [1193, 237] on div "her o.moveUp press enter her o.moveDown press enter her o.moveLeft press enter …" at bounding box center [1243, 270] width 282 height 134
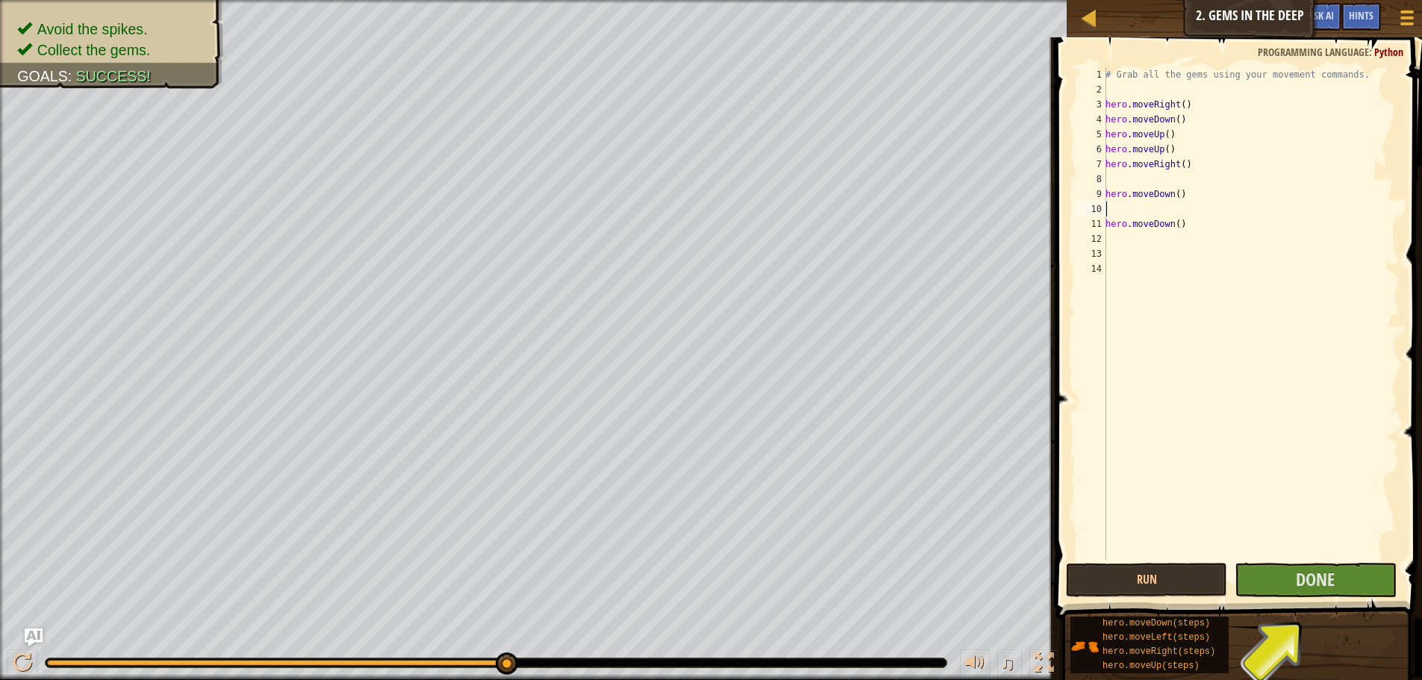
click at [1186, 229] on div "# Grab all the gems using your movement commands. hero . moveRight ( ) hero . m…" at bounding box center [1250, 328] width 297 height 522
type textarea "h"
click at [1182, 191] on div "# Grab all the gems using your movement commands. hero . moveRight ( ) hero . m…" at bounding box center [1250, 328] width 297 height 522
type textarea "h"
click at [1107, 174] on div "# Grab all the gems using your movement commands. hero . moveRight ( ) hero . m…" at bounding box center [1250, 328] width 297 height 522
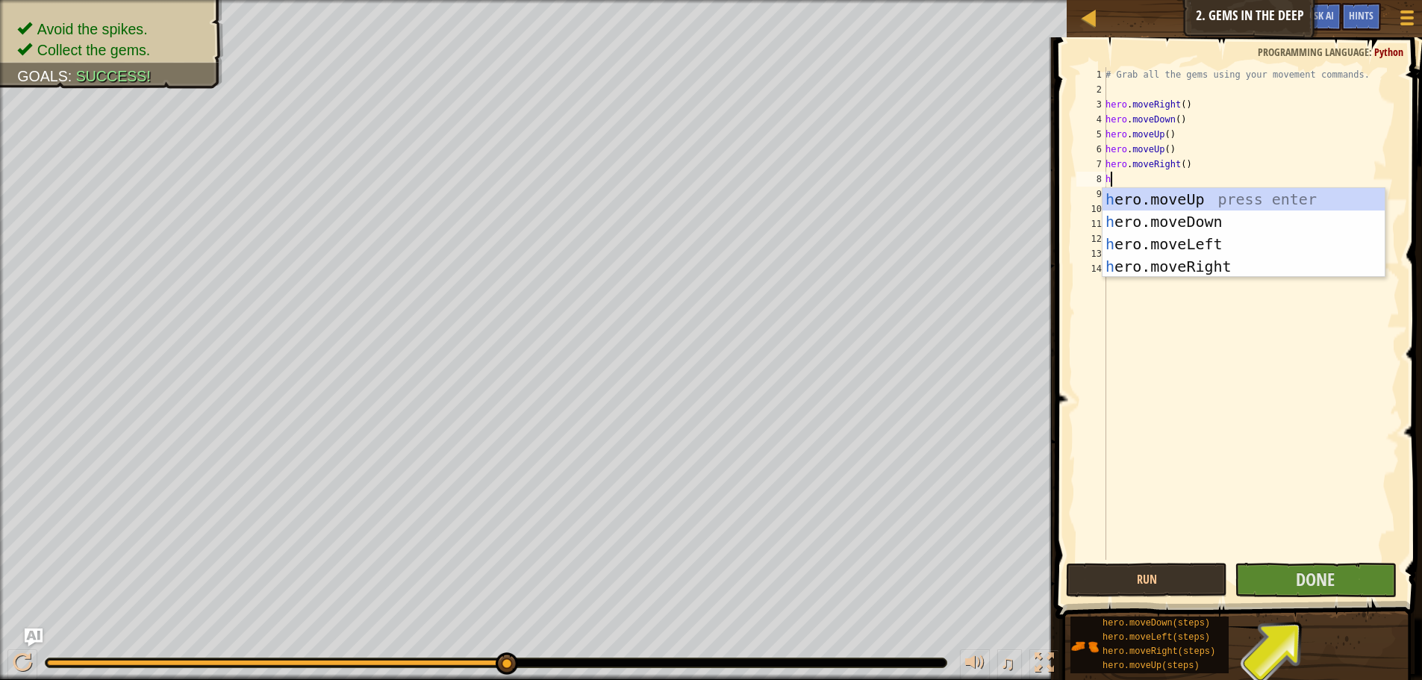
type textarea "her"
click at [1167, 214] on div "her o.moveUp press enter her o.moveDown press enter her o.moveLeft press enter …" at bounding box center [1243, 255] width 282 height 134
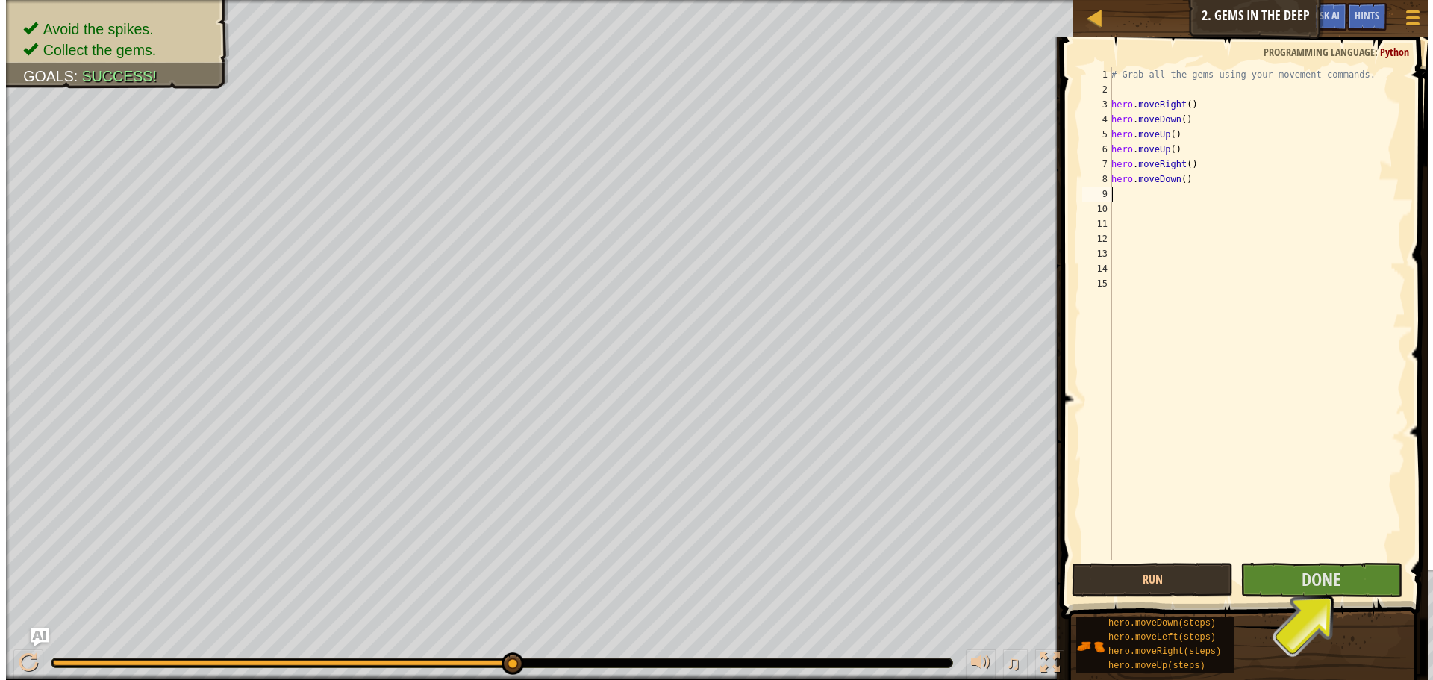
scroll to position [7, 0]
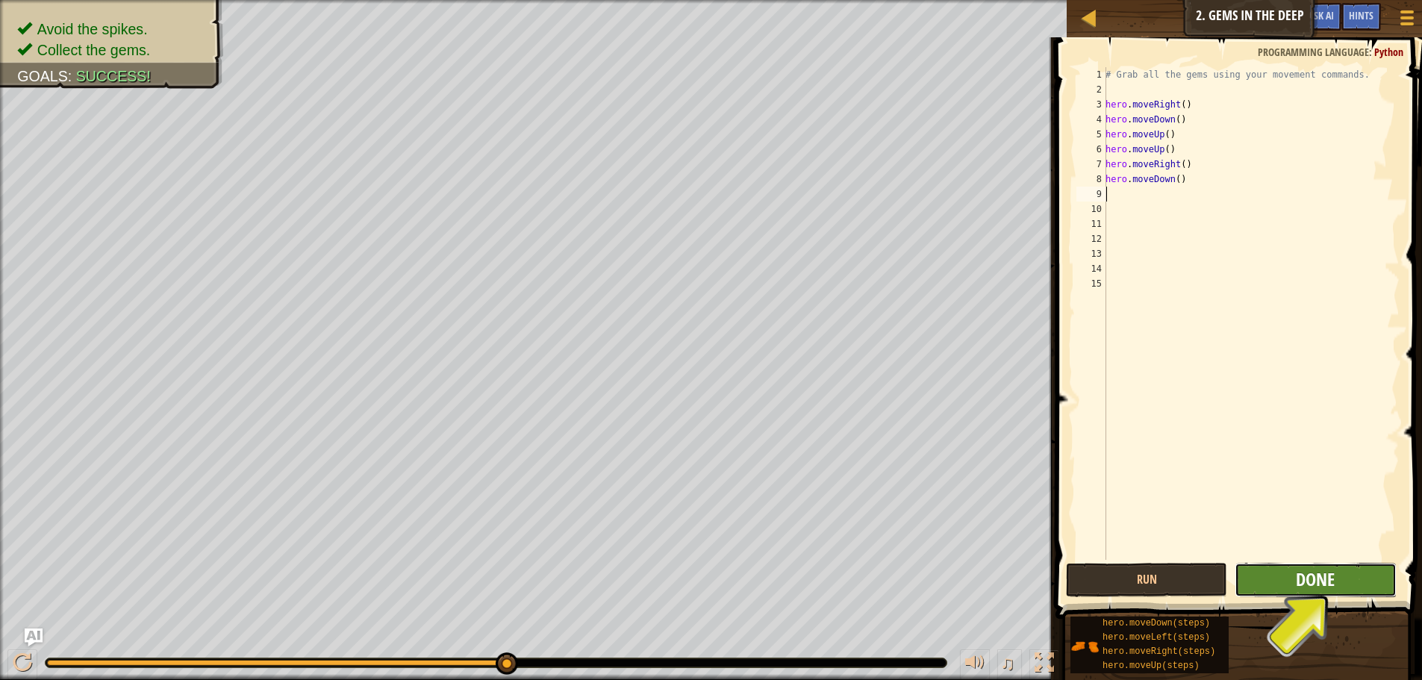
click at [1307, 581] on span "Done" at bounding box center [1315, 579] width 39 height 24
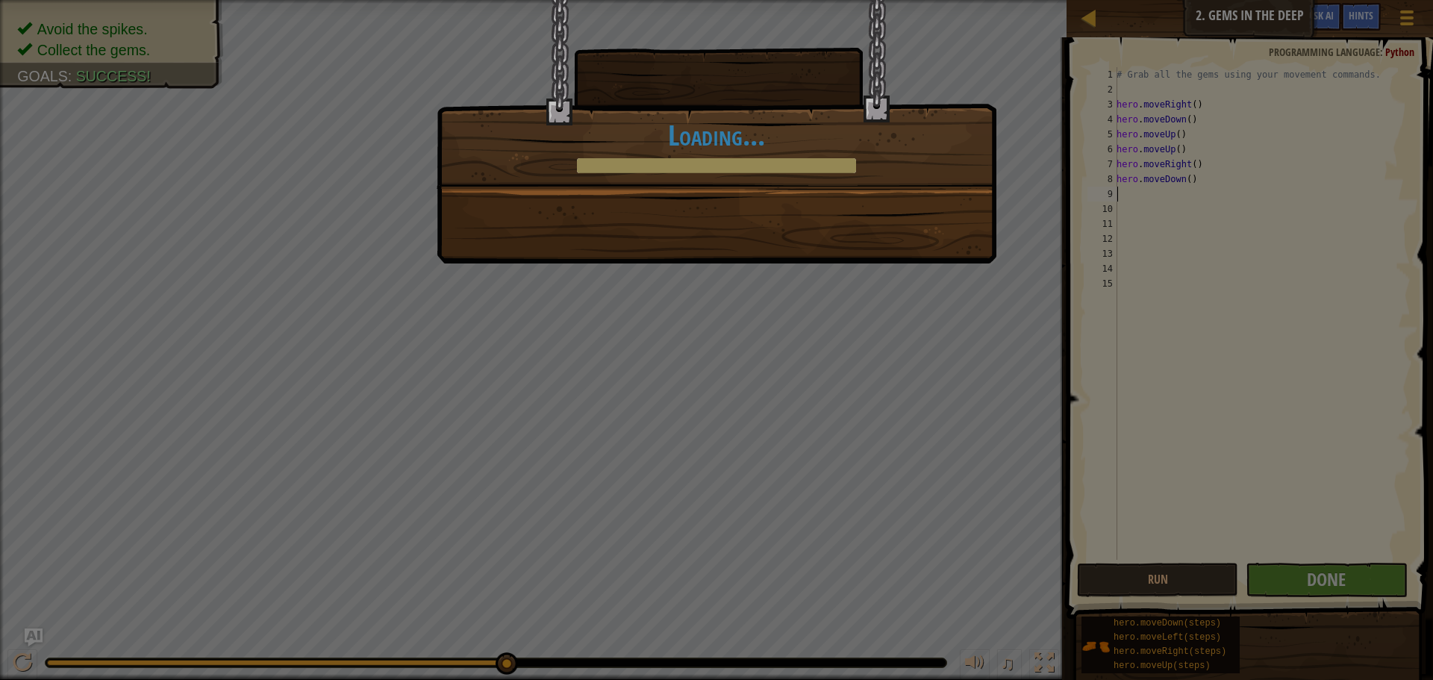
click at [1161, 563] on div "Clean code: no code errors or warnings. +5 +8 You completed Gems in the Deep. +…" at bounding box center [716, 340] width 1433 height 680
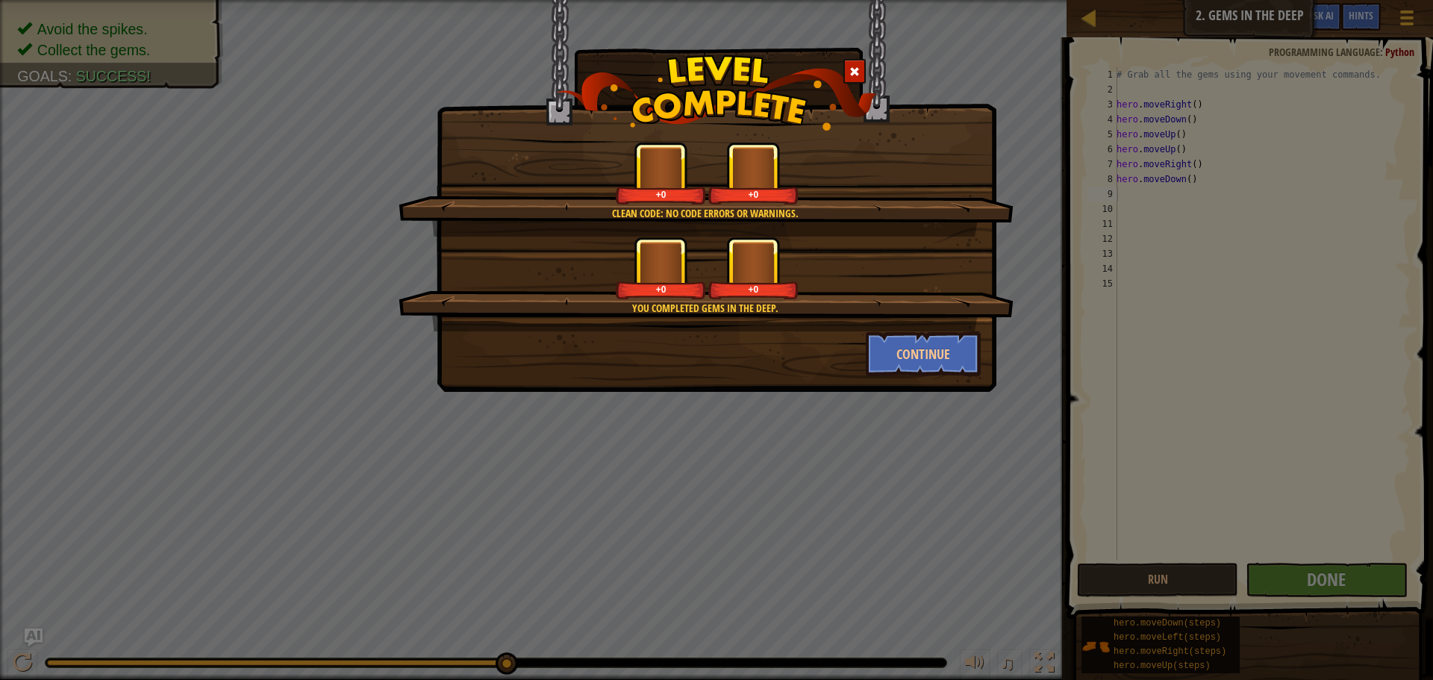
click at [1159, 566] on div "Clean code: no code errors or warnings. +0 +0 You completed Gems in the Deep. +…" at bounding box center [716, 340] width 1433 height 680
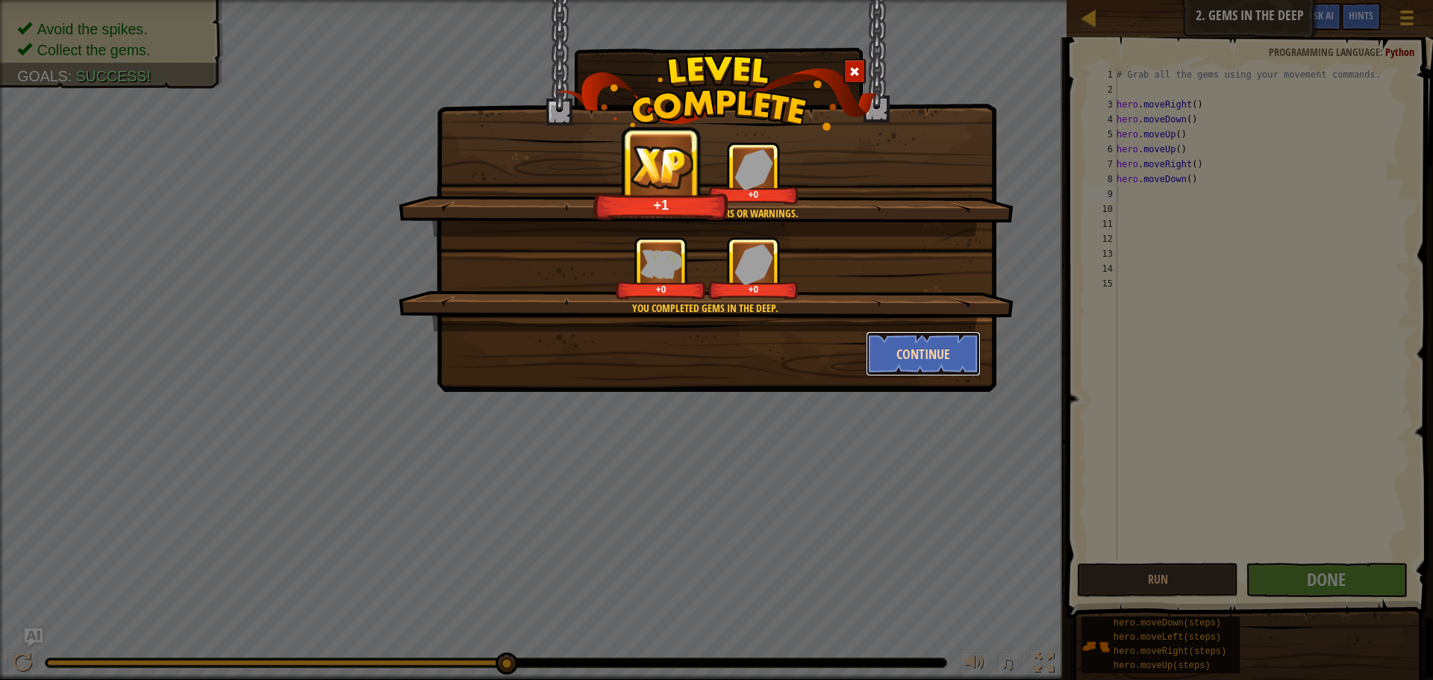
click at [936, 348] on button "Continue" at bounding box center [924, 353] width 116 height 45
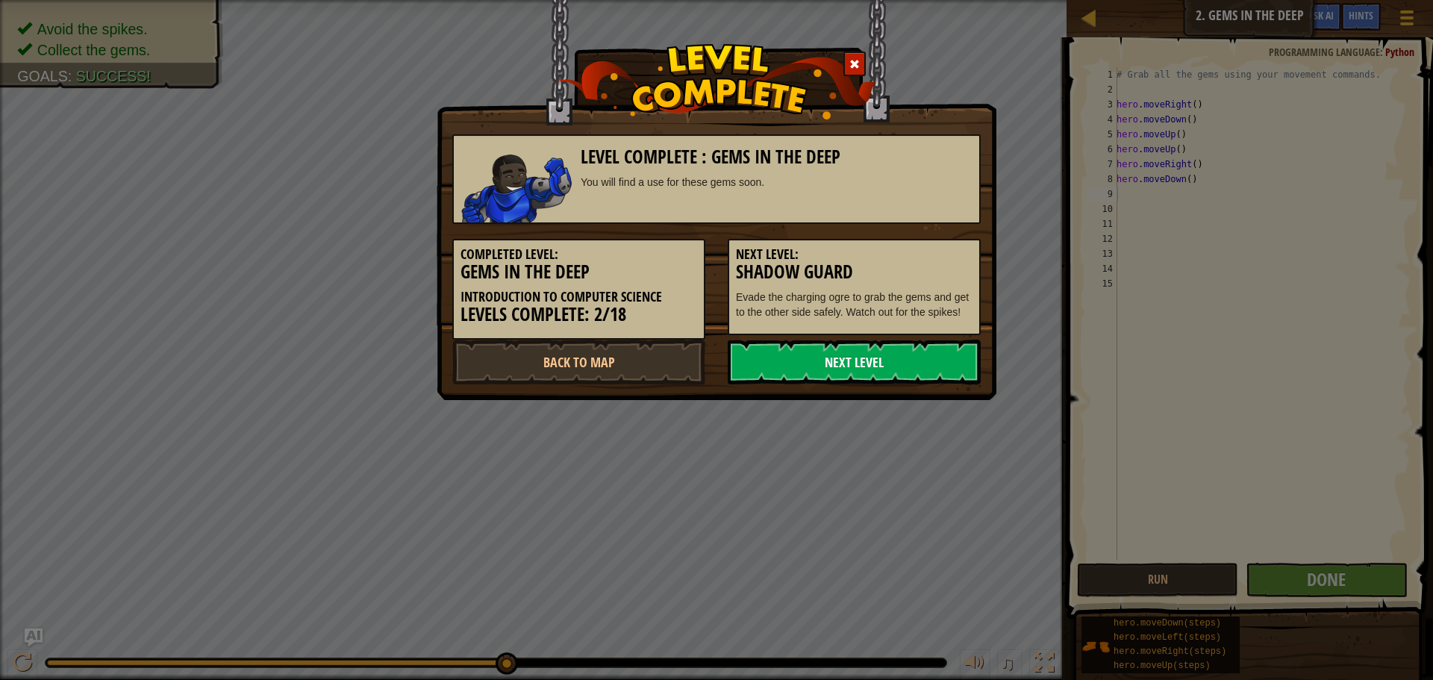
click at [910, 368] on link "Next Level" at bounding box center [854, 362] width 253 height 45
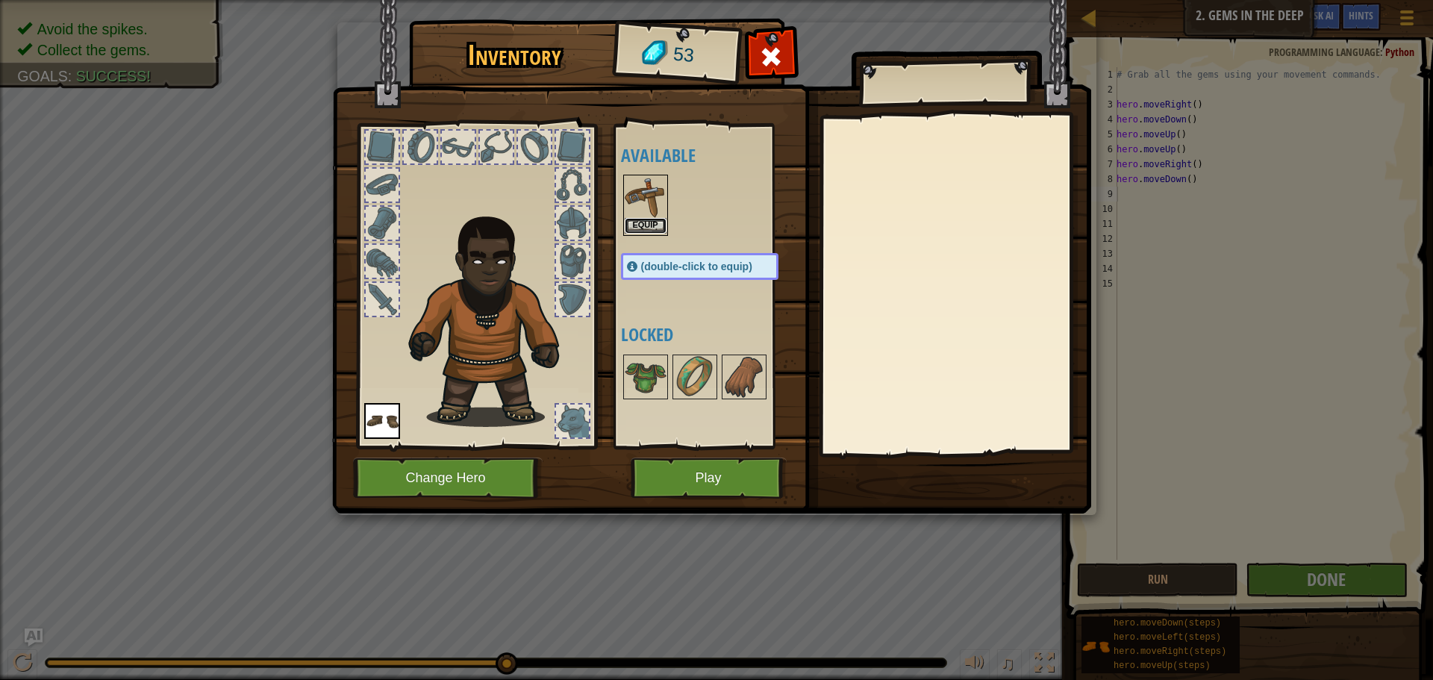
click at [644, 220] on button "Equip" at bounding box center [646, 226] width 42 height 16
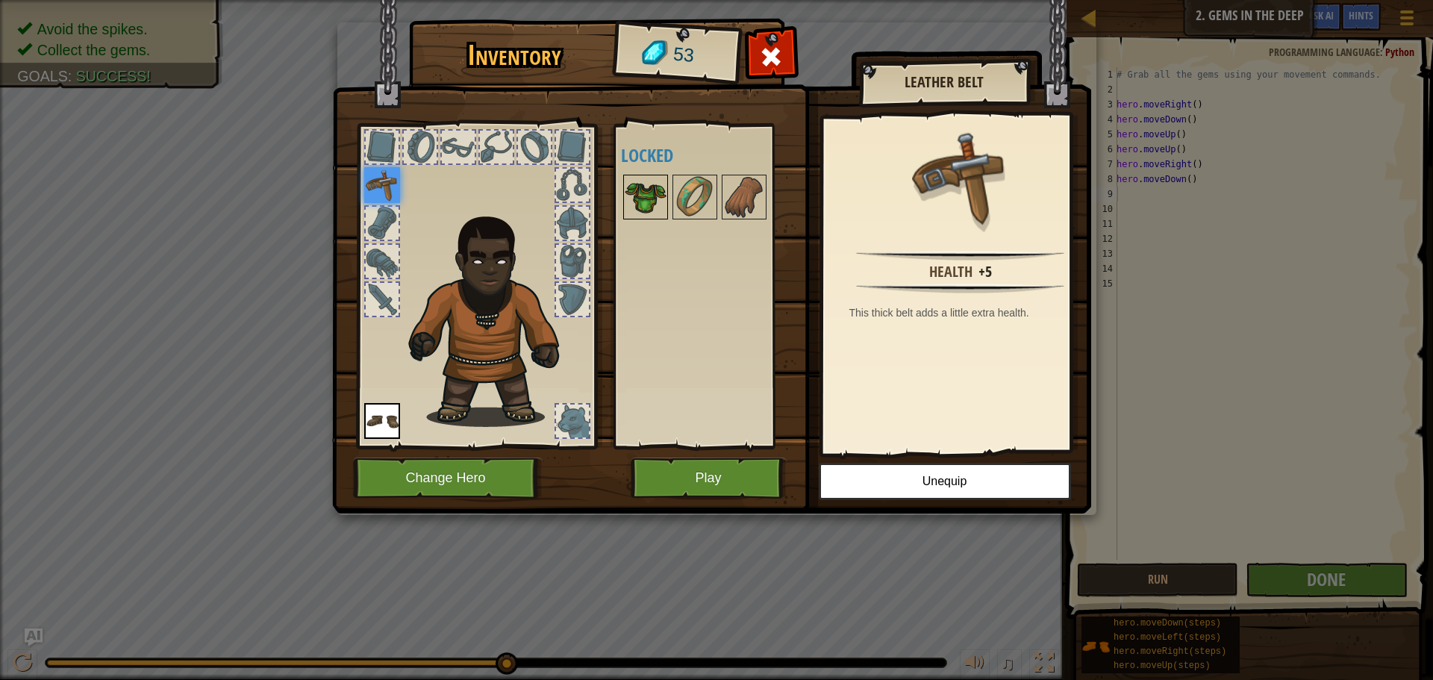
click at [650, 196] on img at bounding box center [646, 197] width 42 height 42
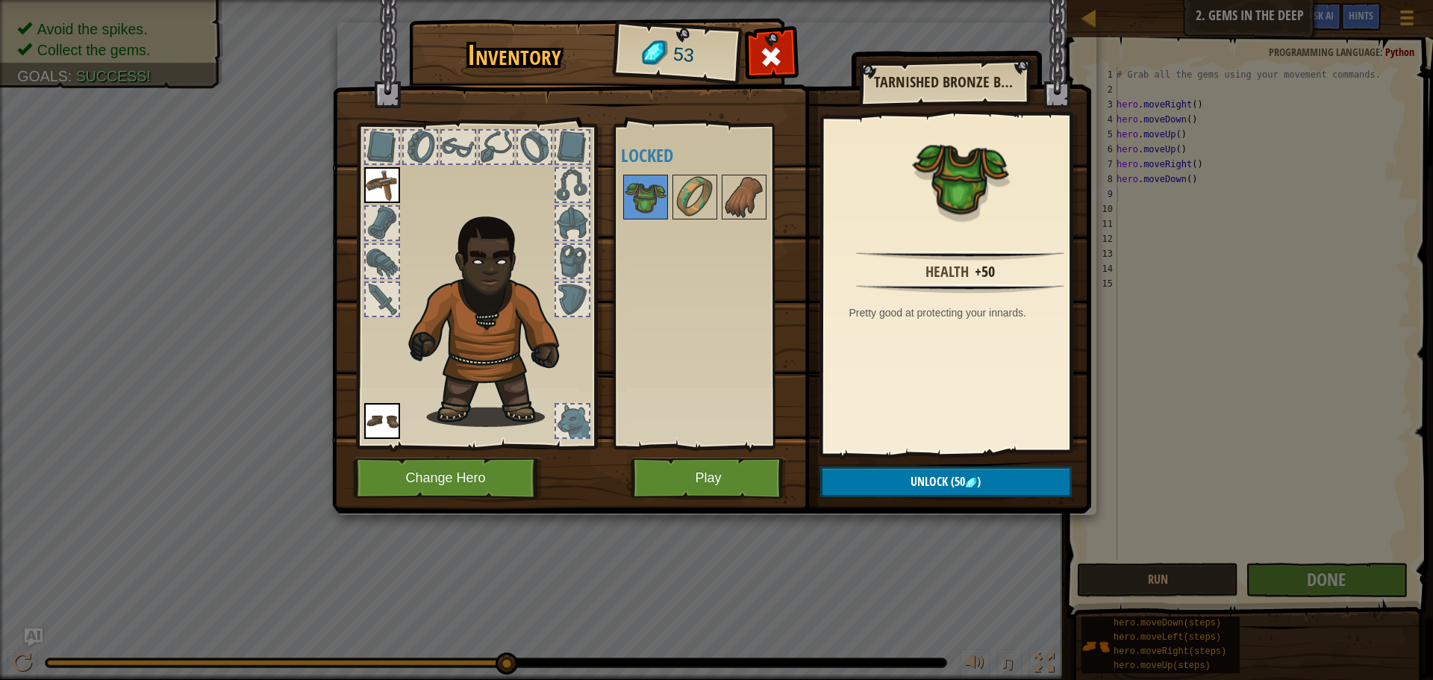
drag, startPoint x: 649, startPoint y: 196, endPoint x: 608, endPoint y: 204, distance: 41.9
click at [600, 211] on div "Inventory 53 Available Equip Equip (double-click to equip) Locked Tarnished Bro…" at bounding box center [716, 268] width 759 height 493
click at [640, 199] on img at bounding box center [646, 197] width 42 height 42
click at [830, 472] on button "Unlock (50 )" at bounding box center [945, 481] width 251 height 31
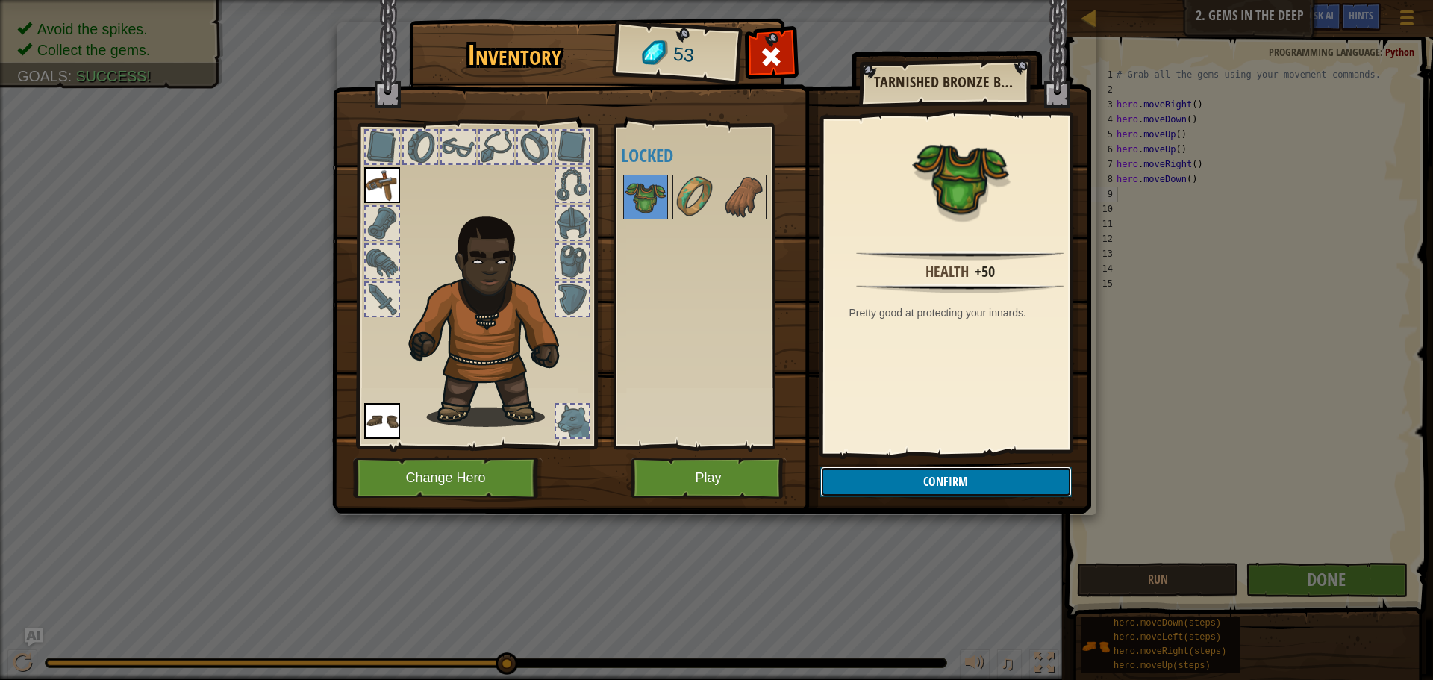
click at [850, 481] on button "Confirm" at bounding box center [945, 481] width 251 height 31
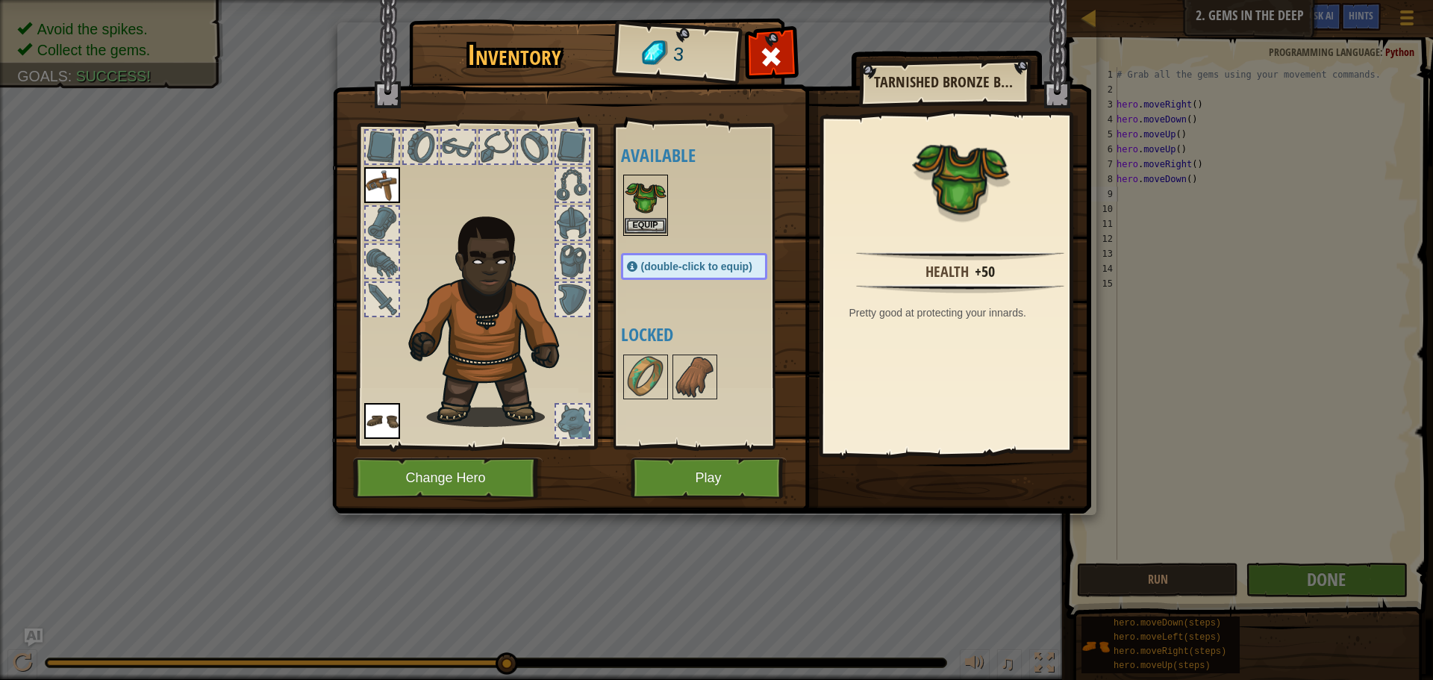
click at [623, 226] on div "Equip" at bounding box center [645, 205] width 45 height 61
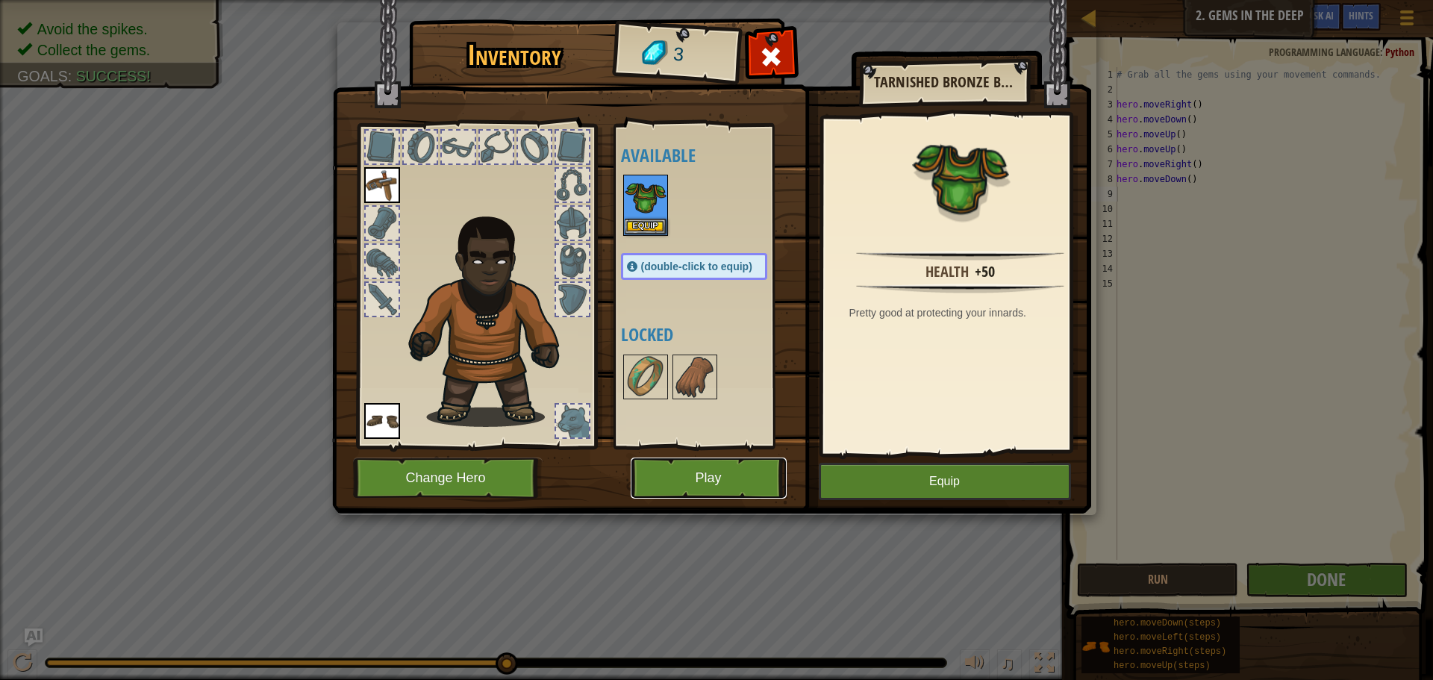
click at [736, 473] on button "Play" at bounding box center [709, 477] width 156 height 41
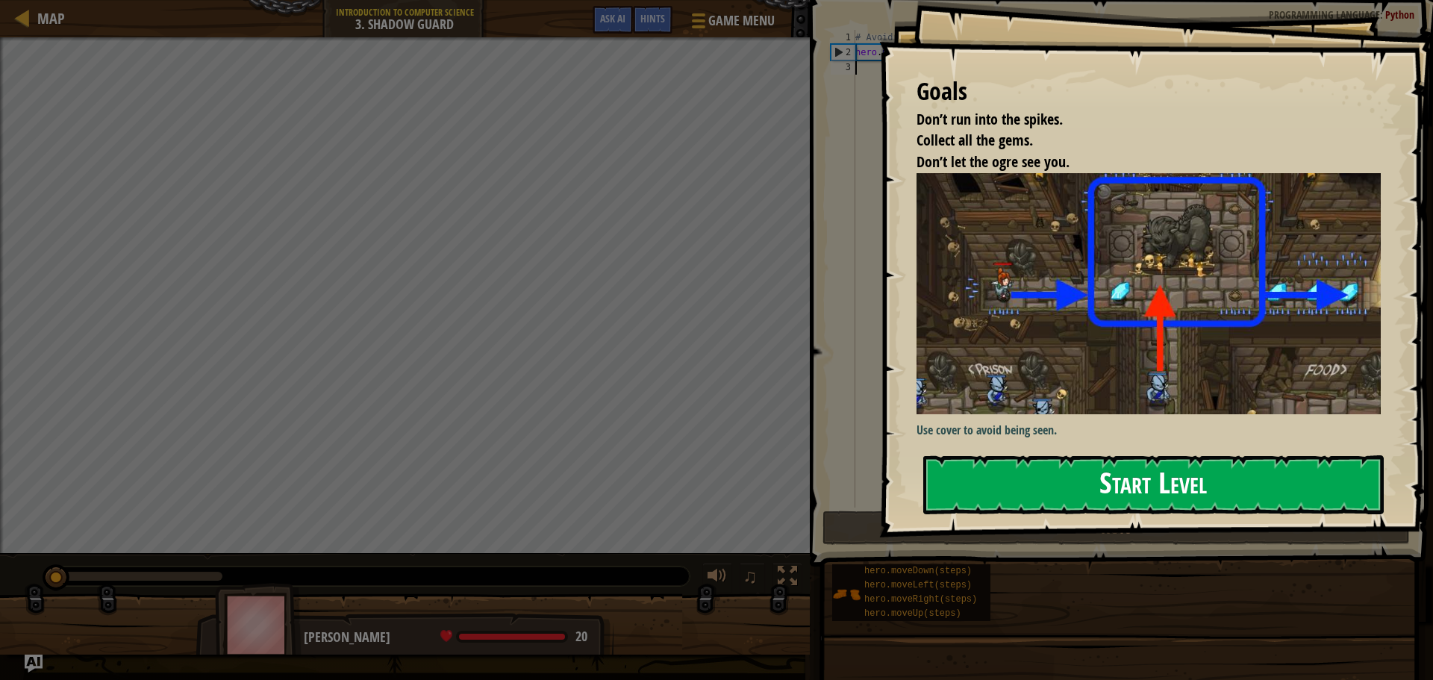
click at [1102, 484] on button "Start Level" at bounding box center [1153, 484] width 460 height 59
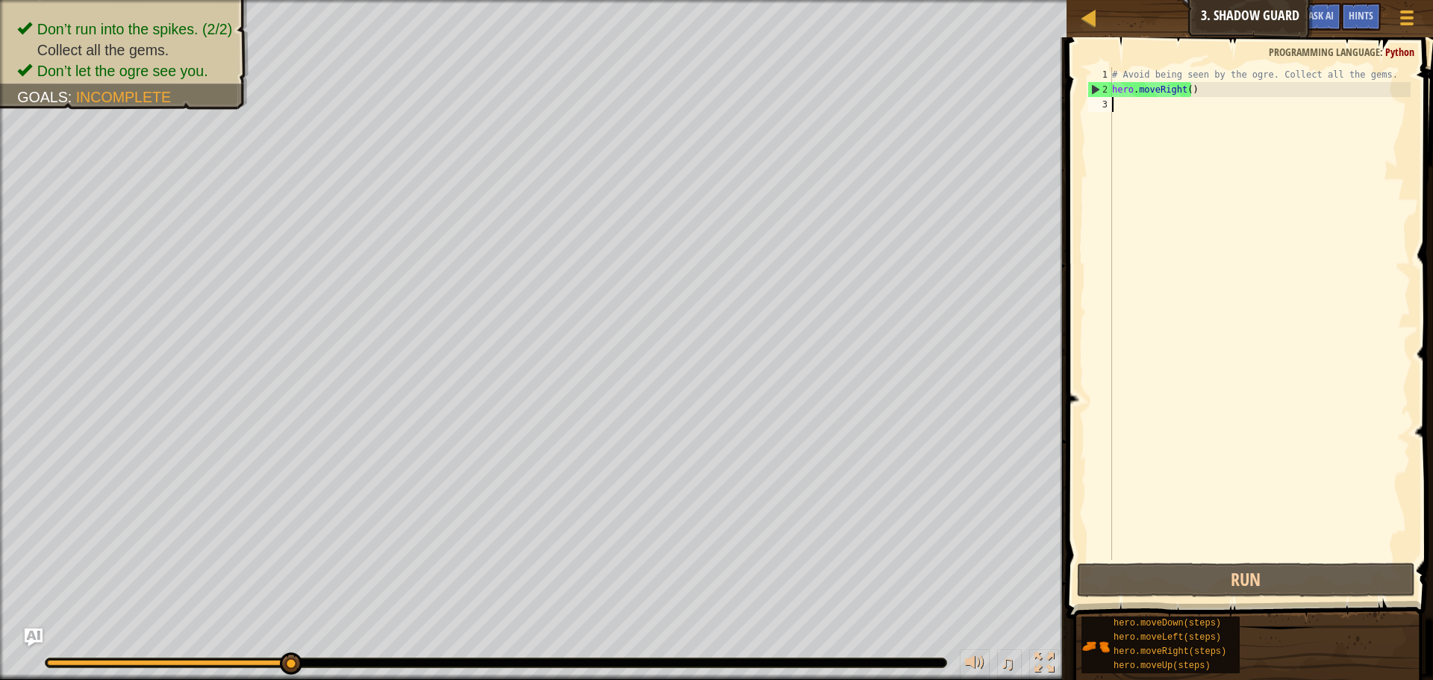
scroll to position [7, 0]
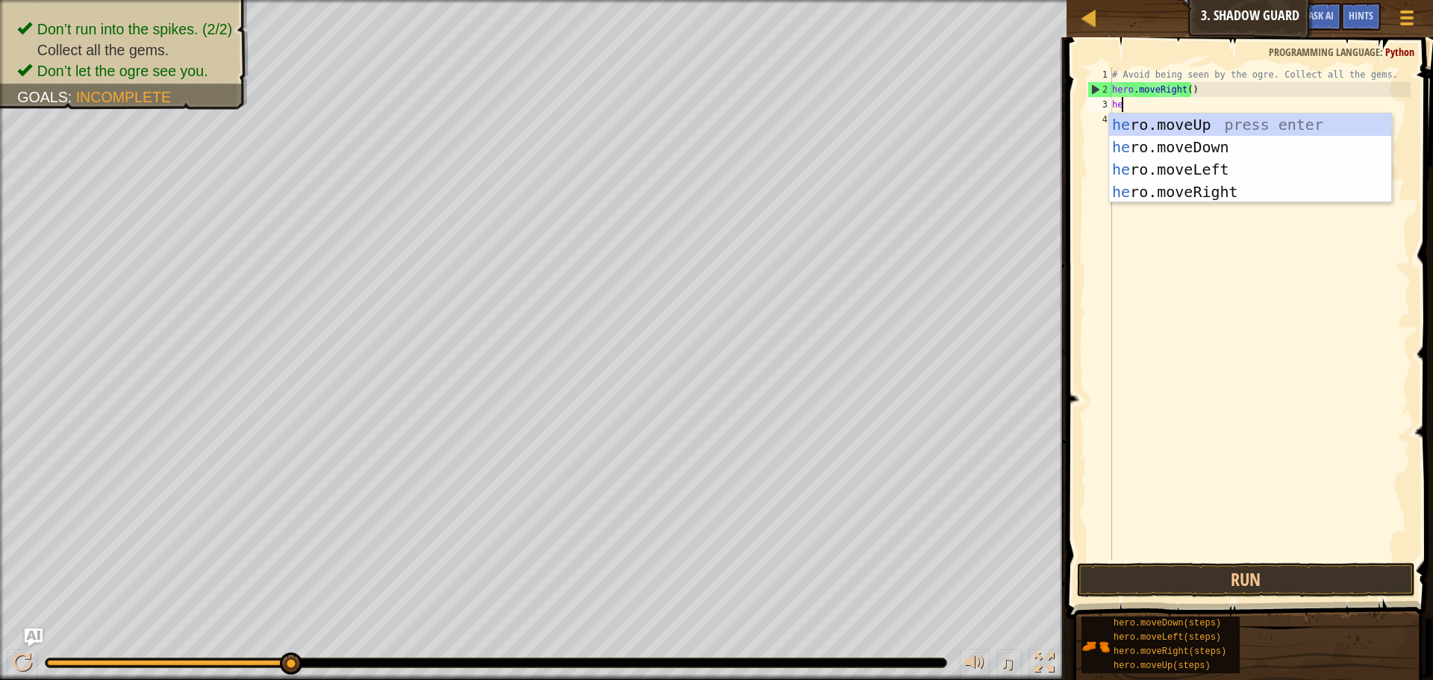
type textarea "her"
click at [1173, 125] on div "her o.moveUp press enter her o.moveDown press enter her o.moveLeft press enter …" at bounding box center [1250, 180] width 282 height 134
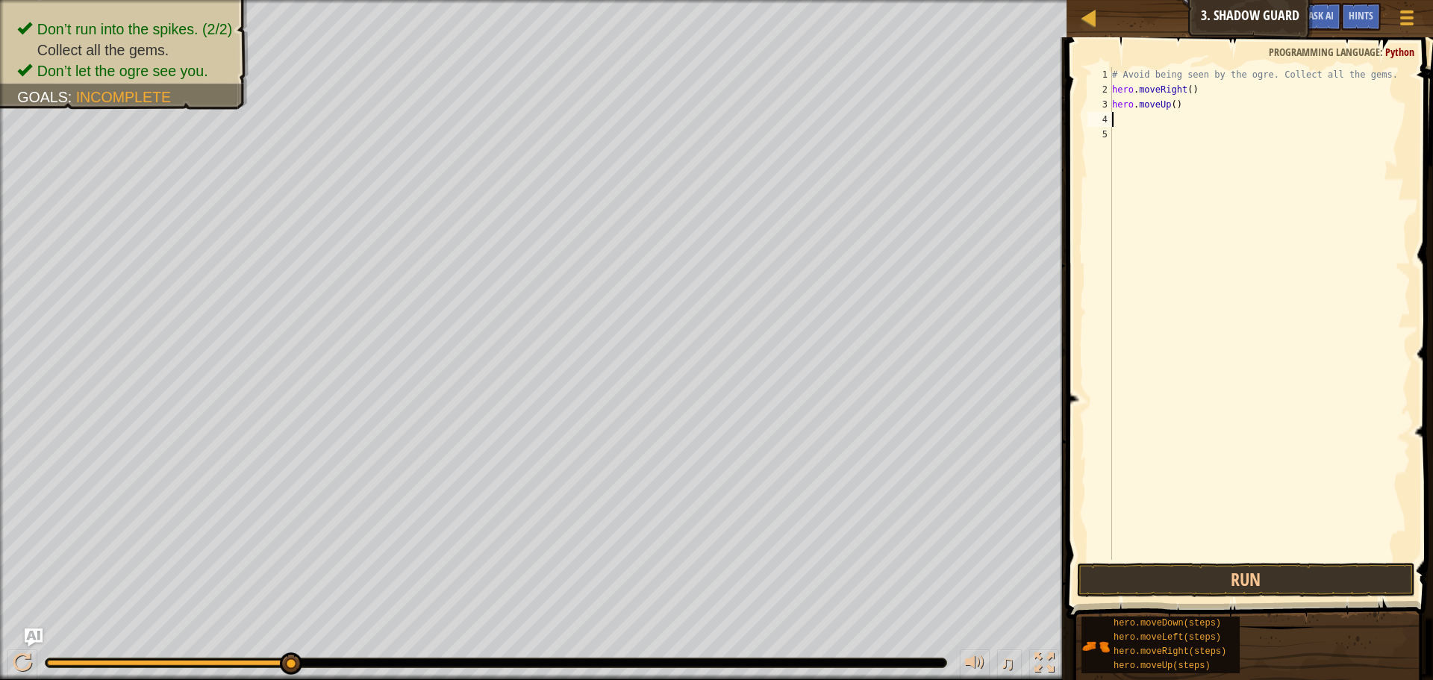
scroll to position [7, 0]
type textarea "h"
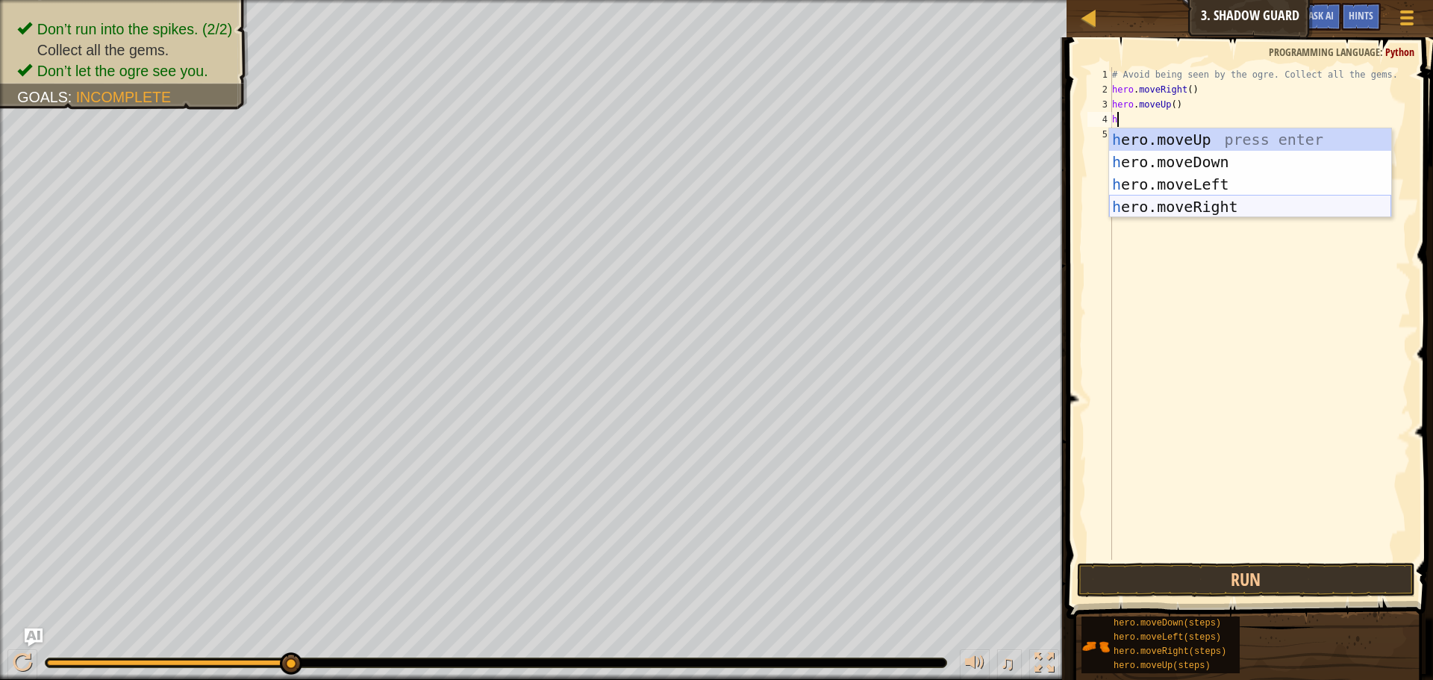
click at [1183, 198] on div "h ero.moveUp press enter h ero.moveDown press enter h ero.moveLeft press enter …" at bounding box center [1250, 195] width 282 height 134
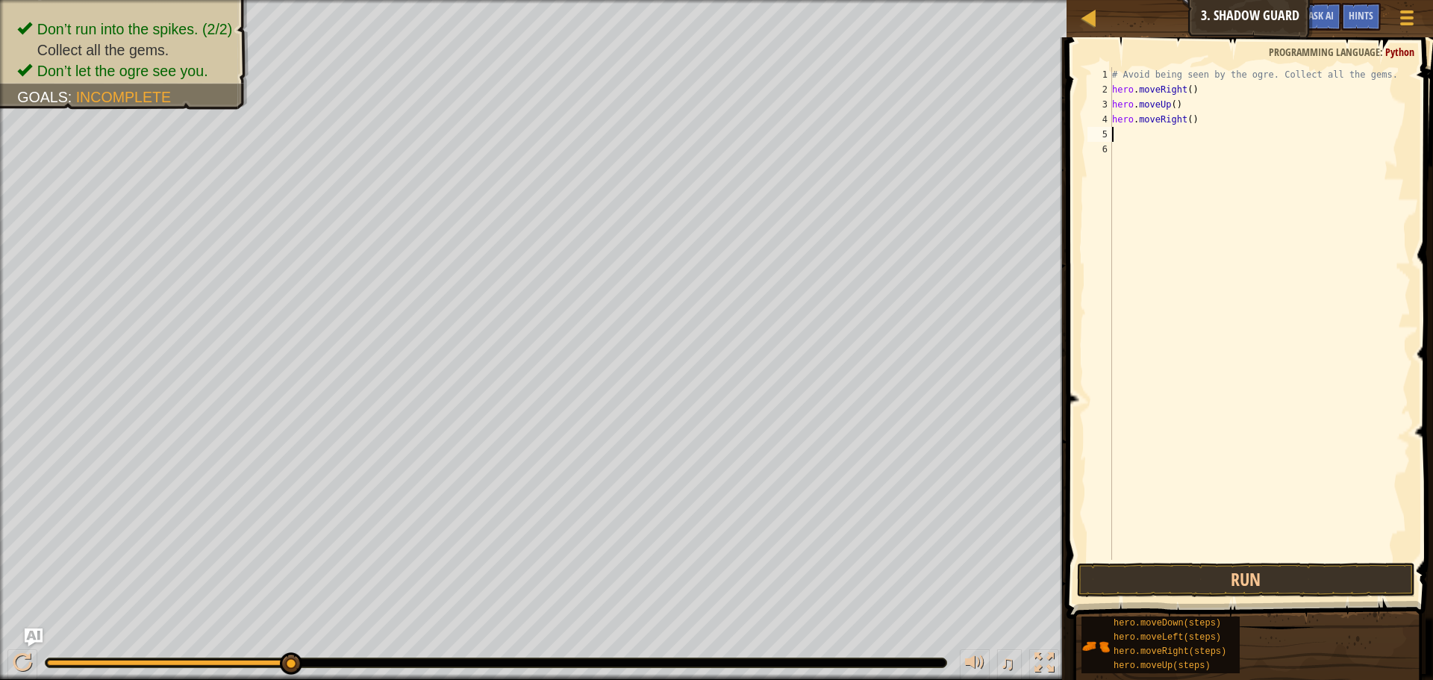
type textarea "h"
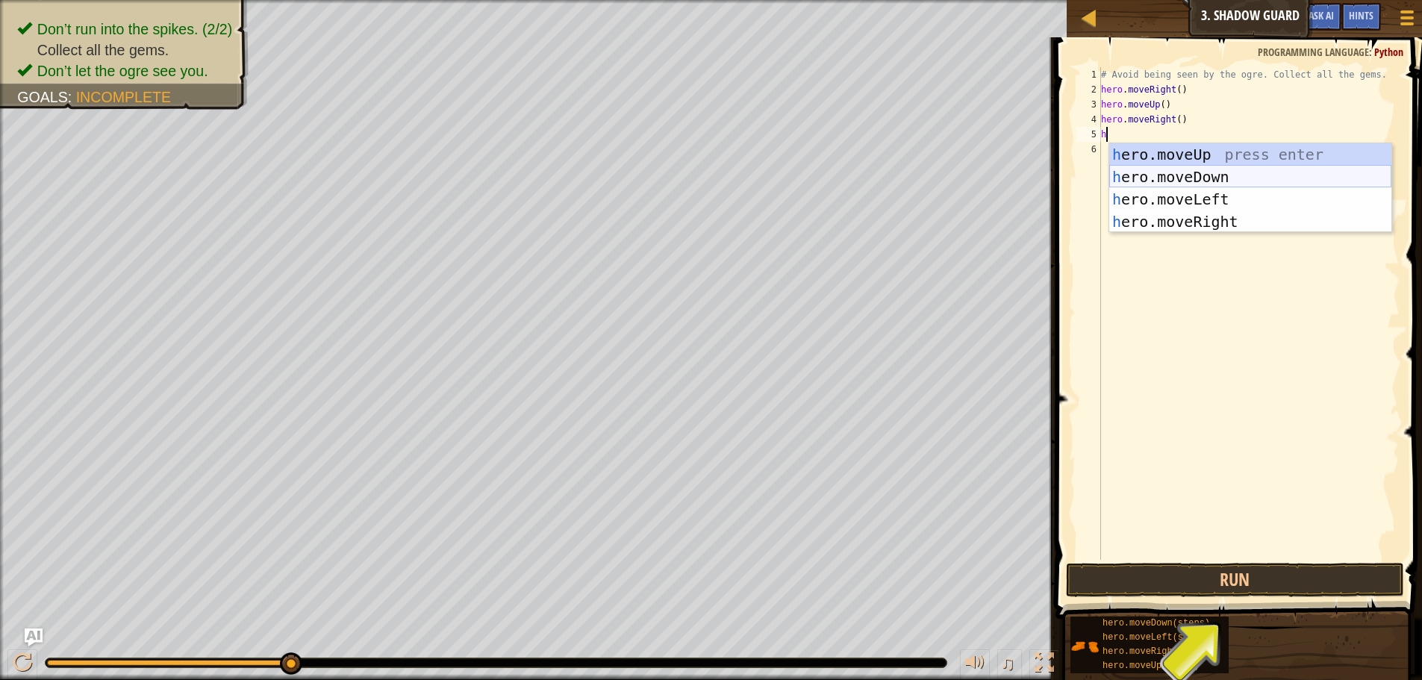
click at [1154, 175] on div "h ero.moveUp press enter h ero.moveDown press enter h ero.moveLeft press enter …" at bounding box center [1250, 210] width 282 height 134
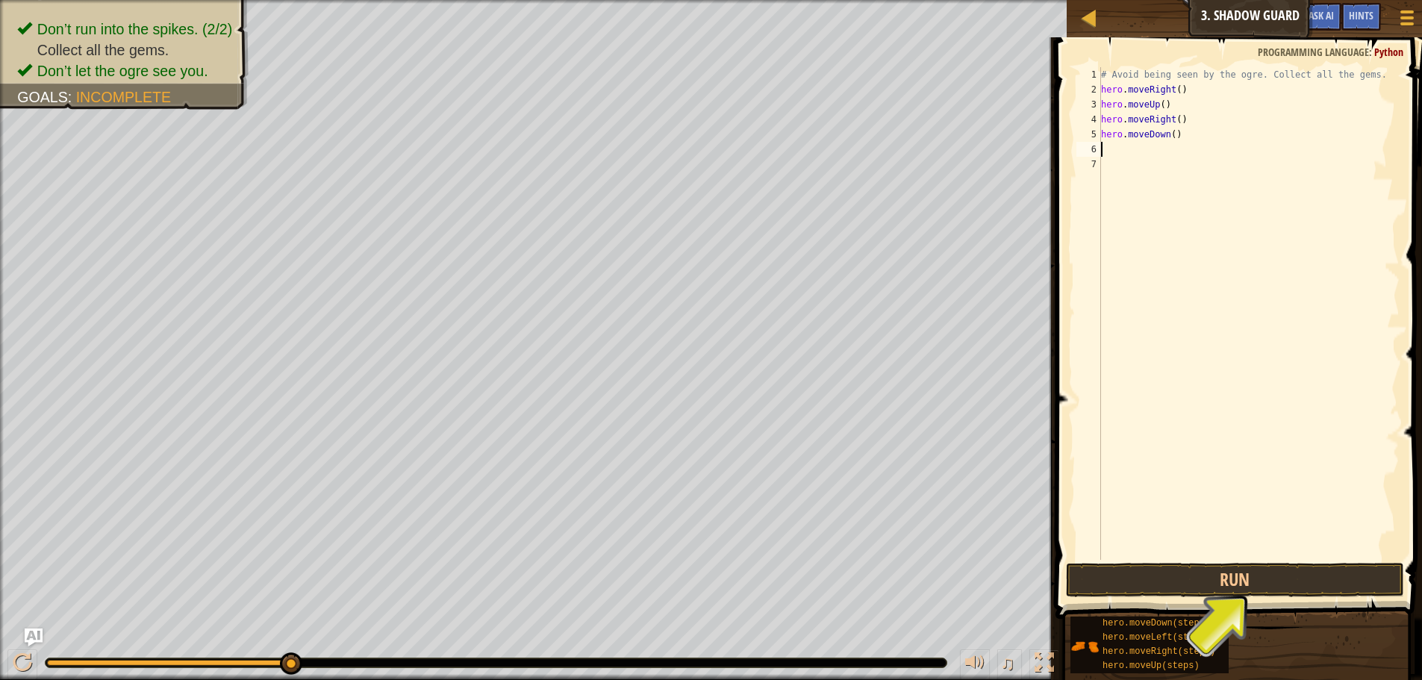
click at [1125, 183] on div "# Avoid being seen by the ogre. Collect all the gems. hero . moveRight ( ) hero…" at bounding box center [1248, 328] width 301 height 522
type textarea "h"
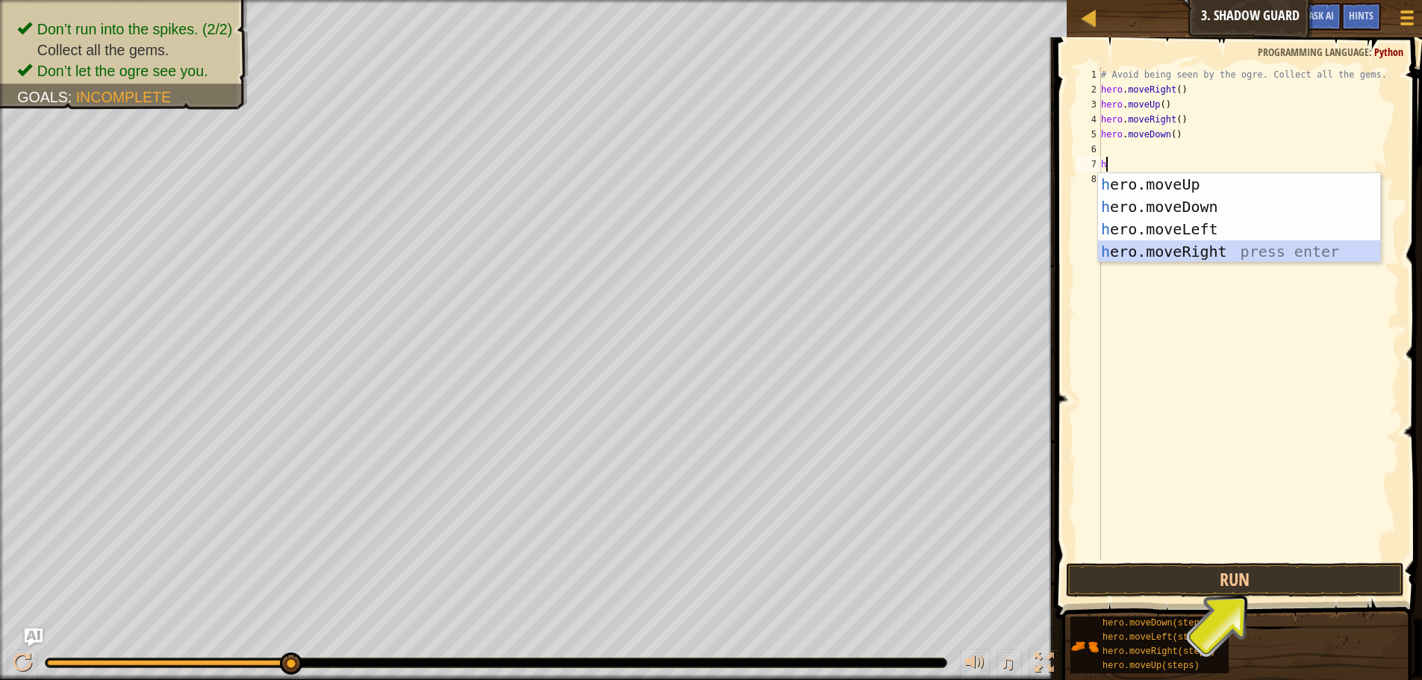
click at [1162, 243] on div "h ero.moveUp press enter h ero.moveDown press enter h ero.moveLeft press enter …" at bounding box center [1239, 240] width 282 height 134
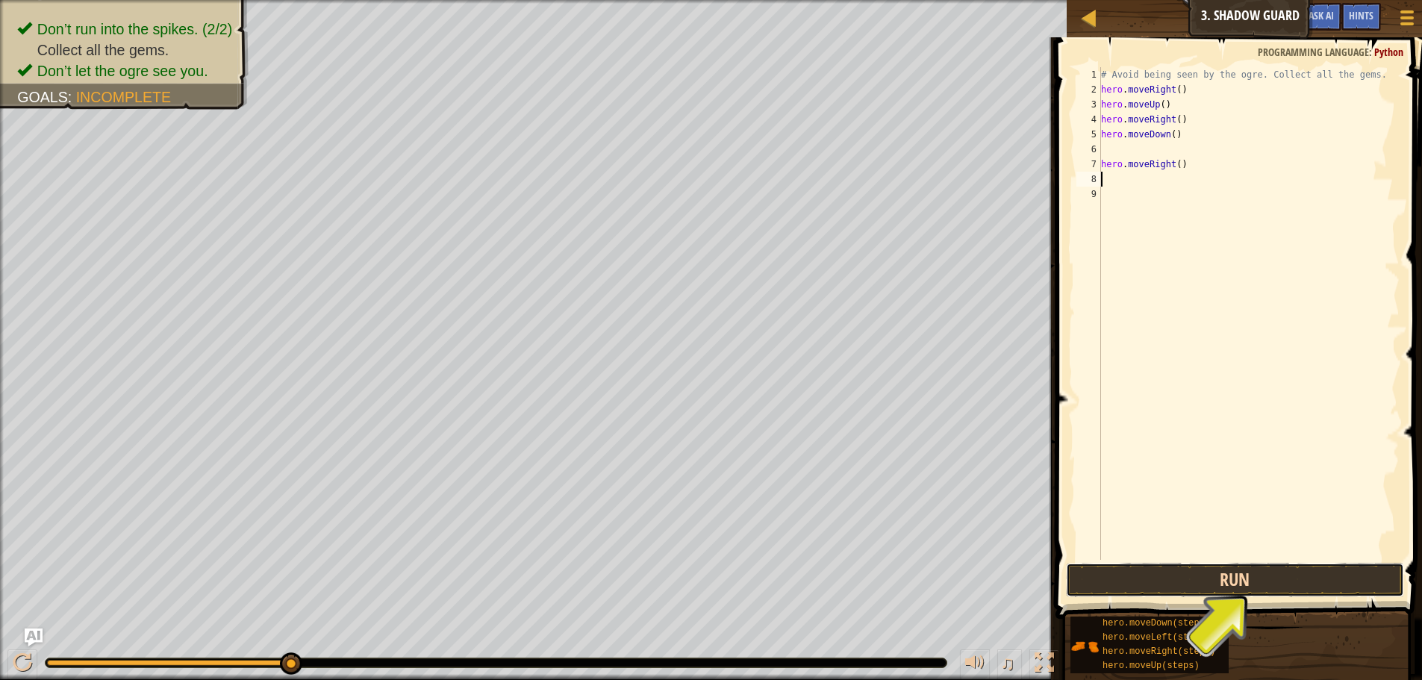
click at [1194, 581] on button "Run" at bounding box center [1235, 580] width 338 height 34
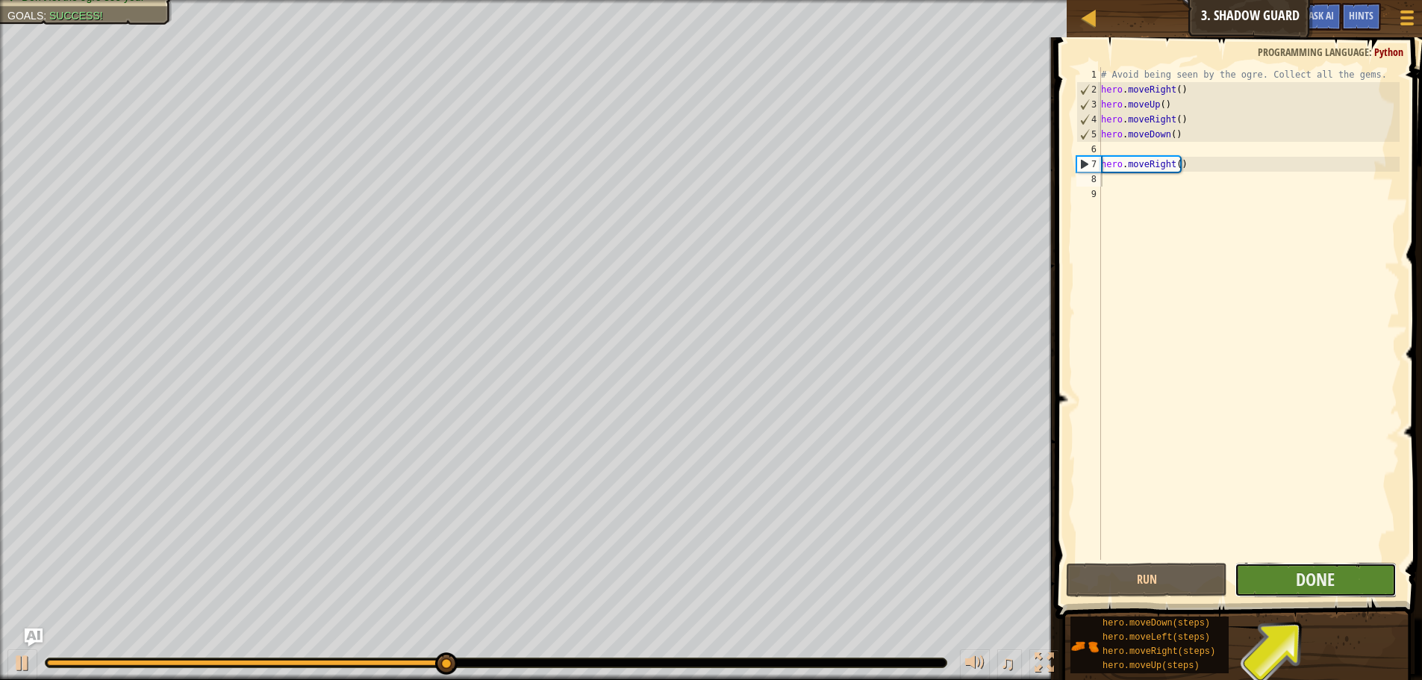
click at [1288, 584] on button "Done" at bounding box center [1314, 580] width 161 height 34
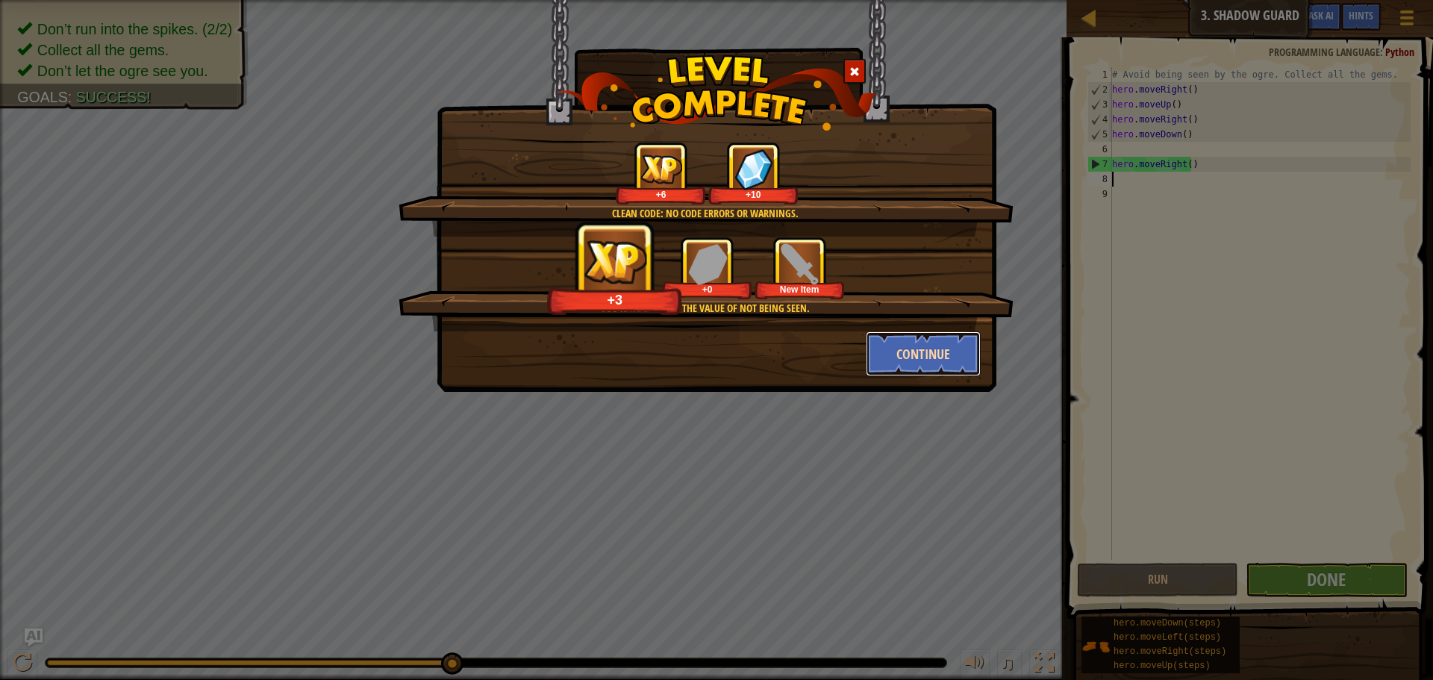
click at [931, 357] on button "Continue" at bounding box center [924, 353] width 116 height 45
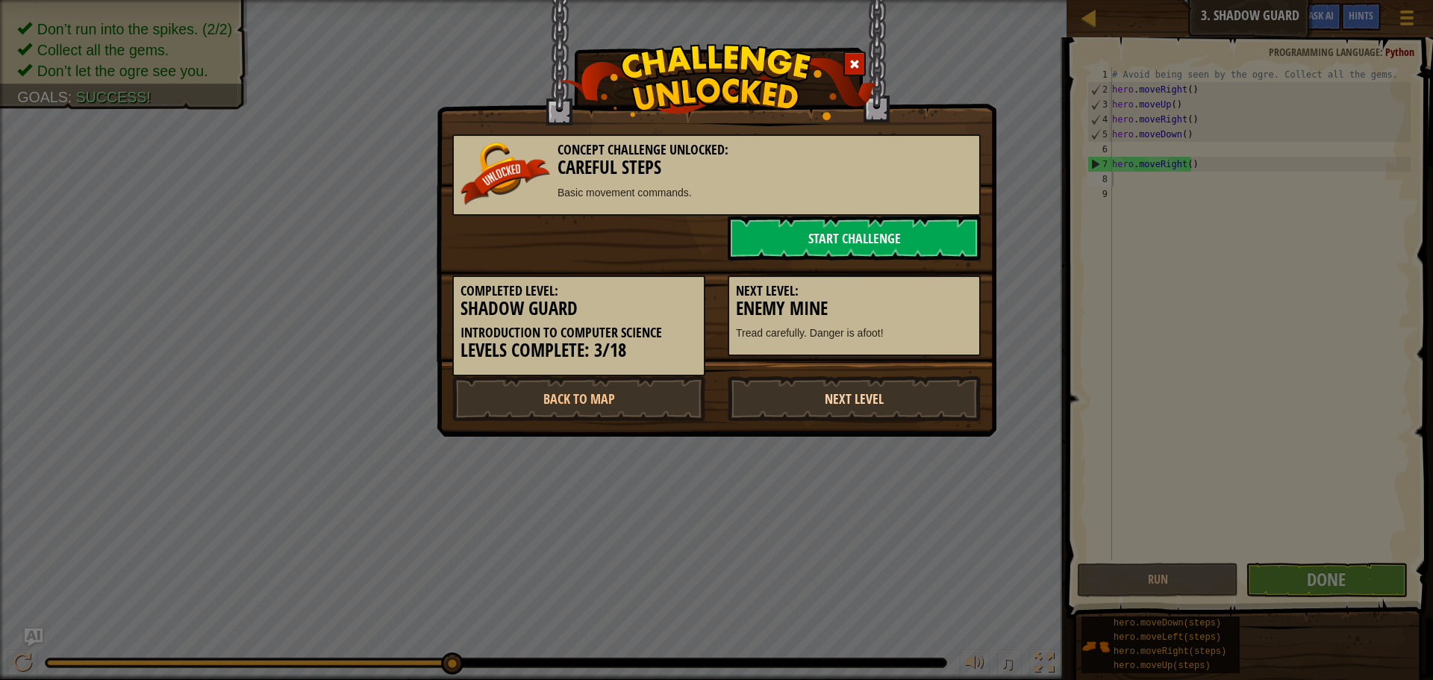
click at [905, 390] on link "Next Level" at bounding box center [854, 398] width 253 height 45
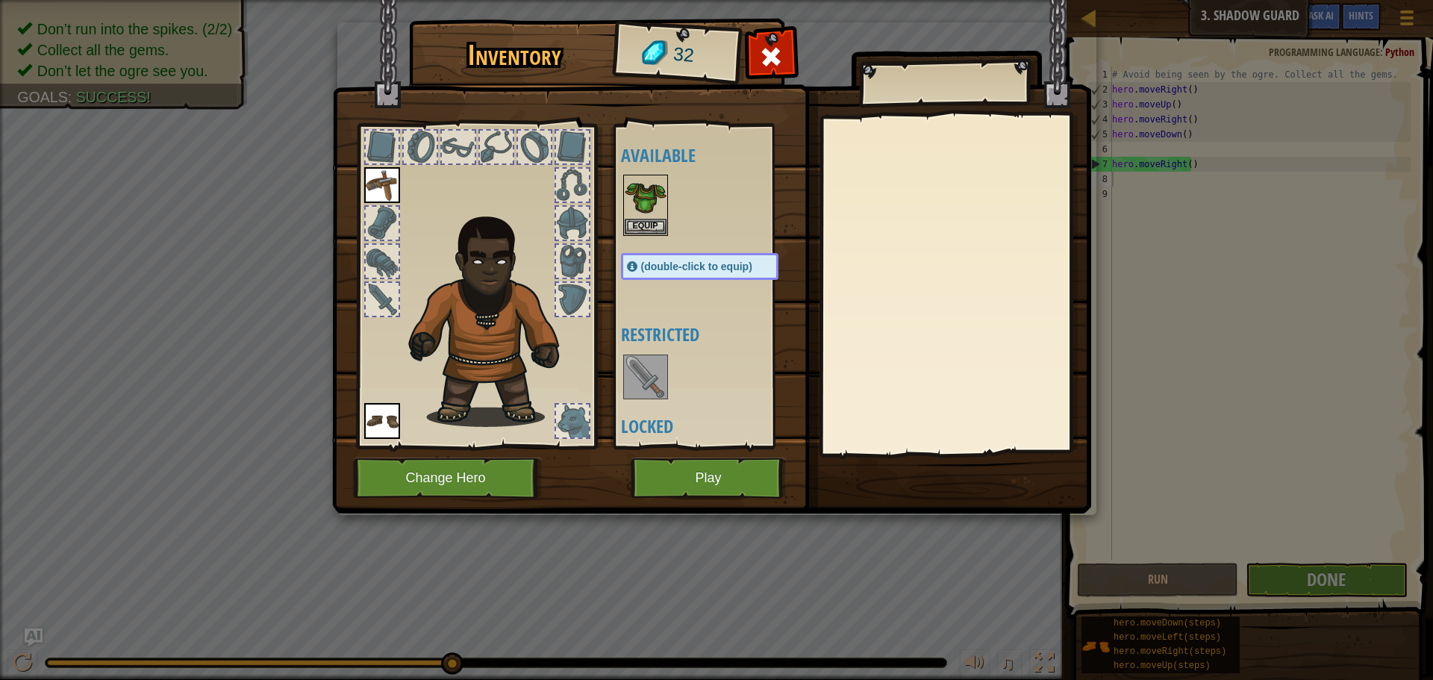
click at [651, 379] on img at bounding box center [646, 377] width 42 height 42
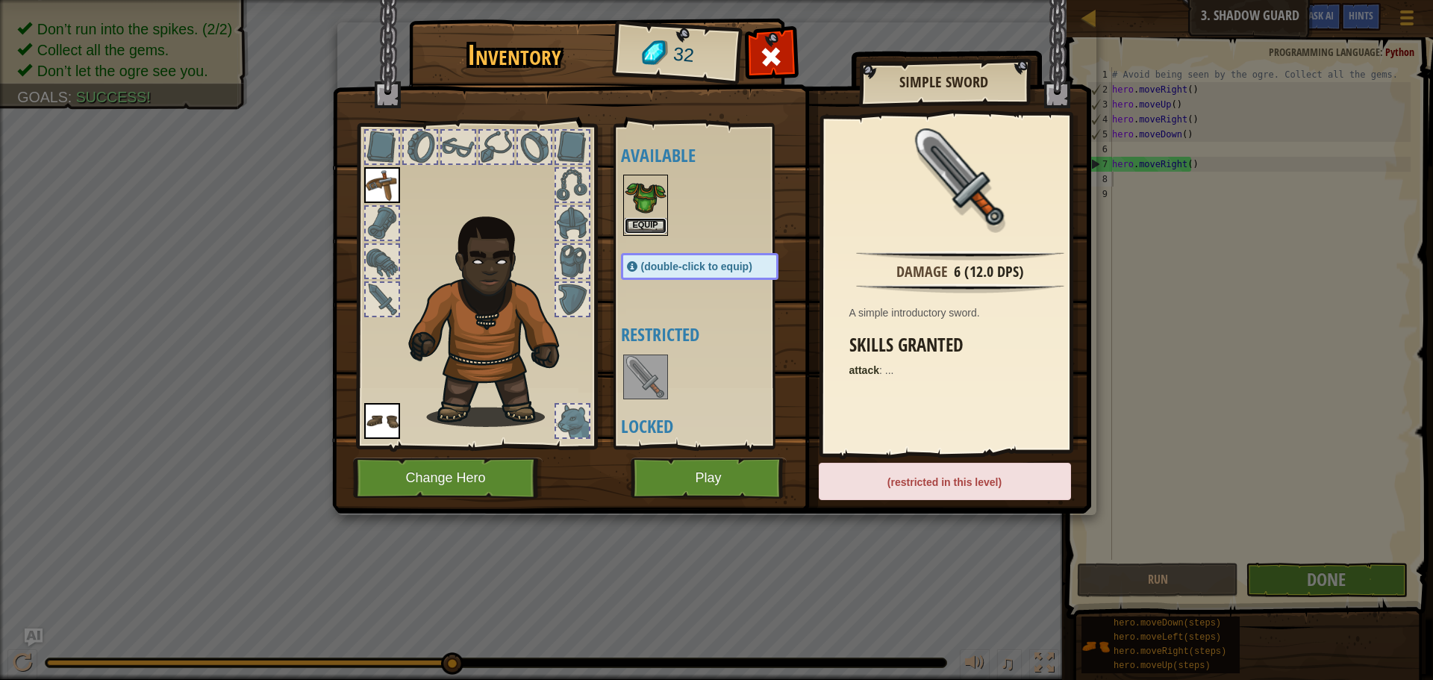
click at [653, 222] on button "Equip" at bounding box center [646, 226] width 42 height 16
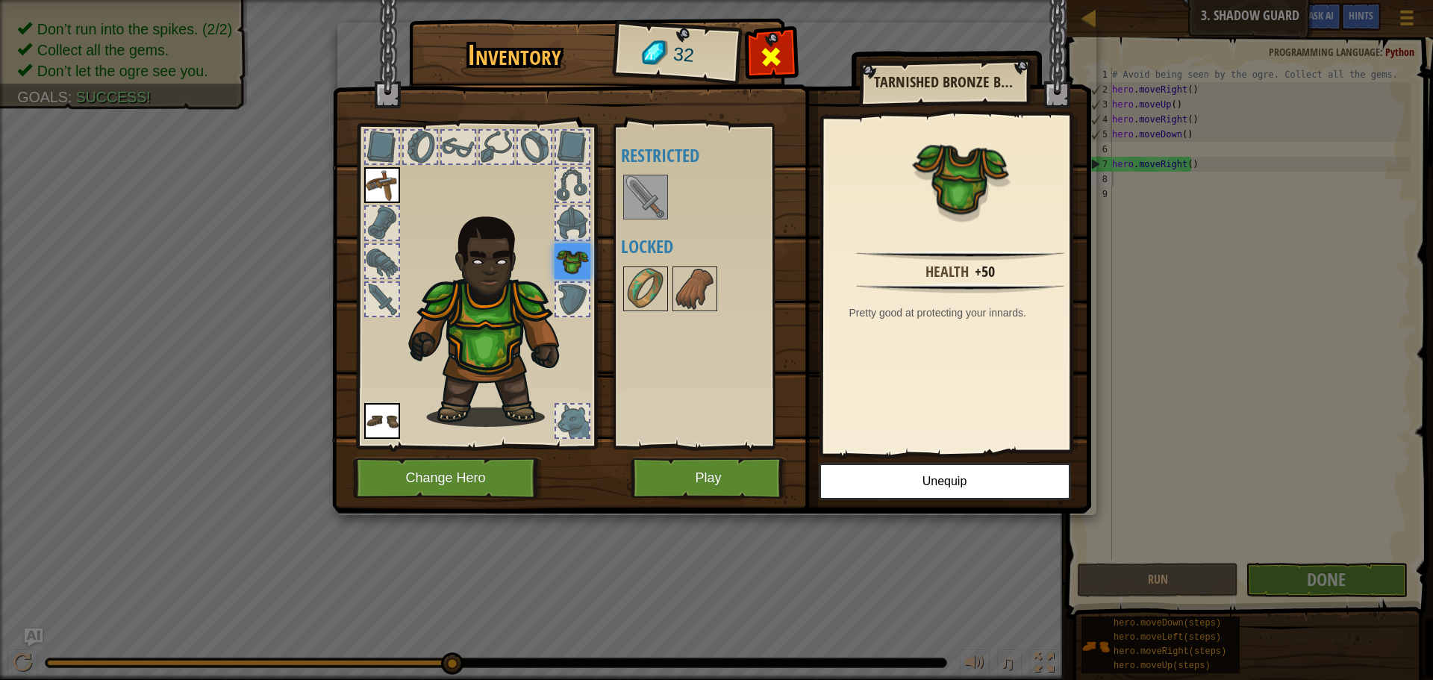
click at [764, 57] on span at bounding box center [771, 57] width 24 height 24
